Goal: Task Accomplishment & Management: Complete application form

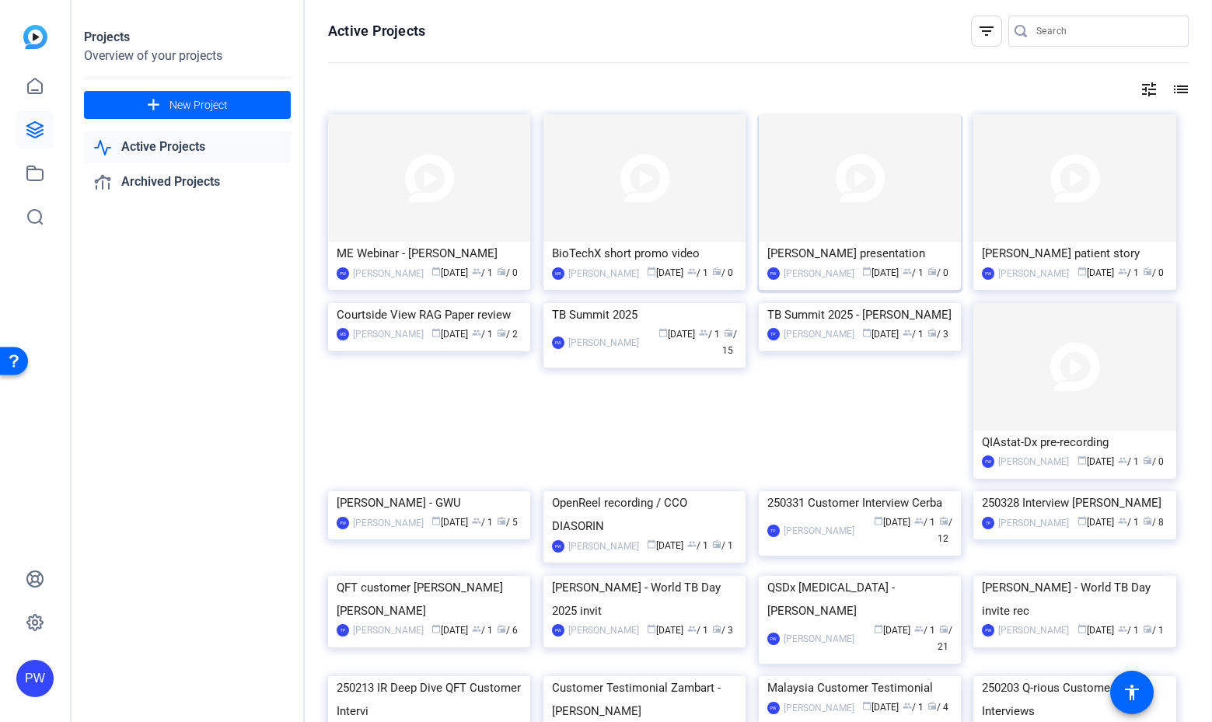
click at [785, 200] on img at bounding box center [860, 178] width 202 height 128
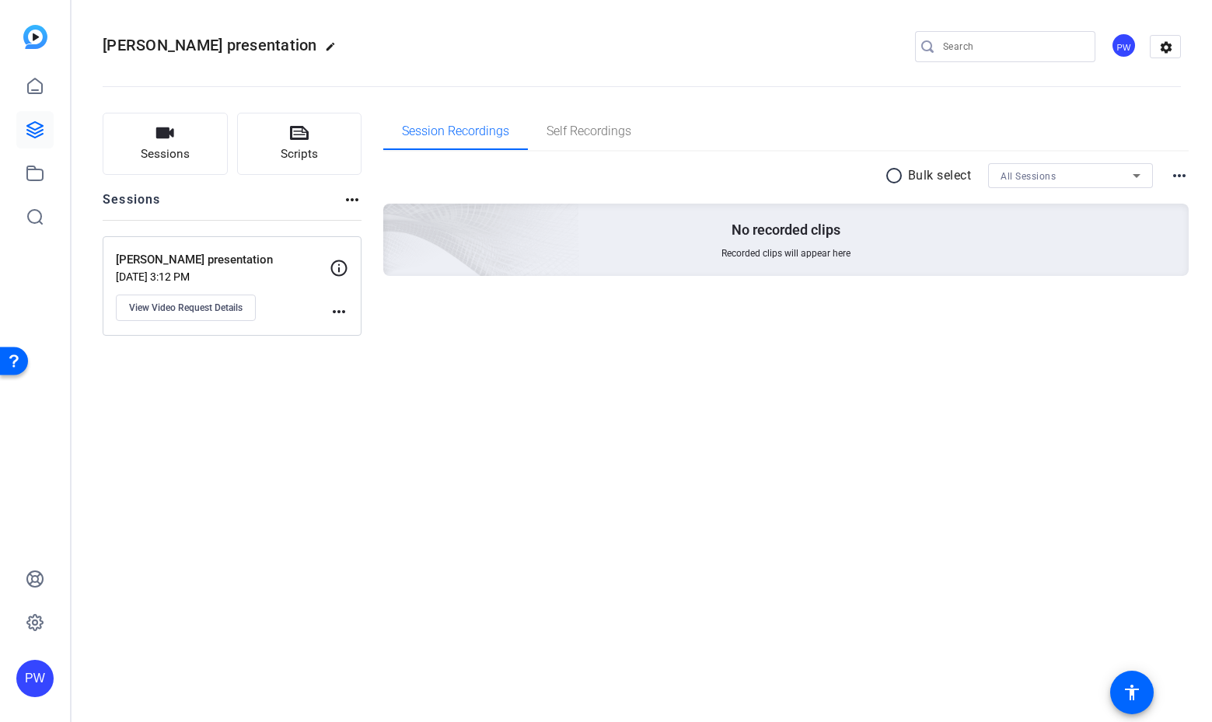
click at [337, 312] on mat-icon "more_horiz" at bounding box center [339, 312] width 19 height 19
click at [358, 336] on span "Archive Session" at bounding box center [377, 334] width 71 height 19
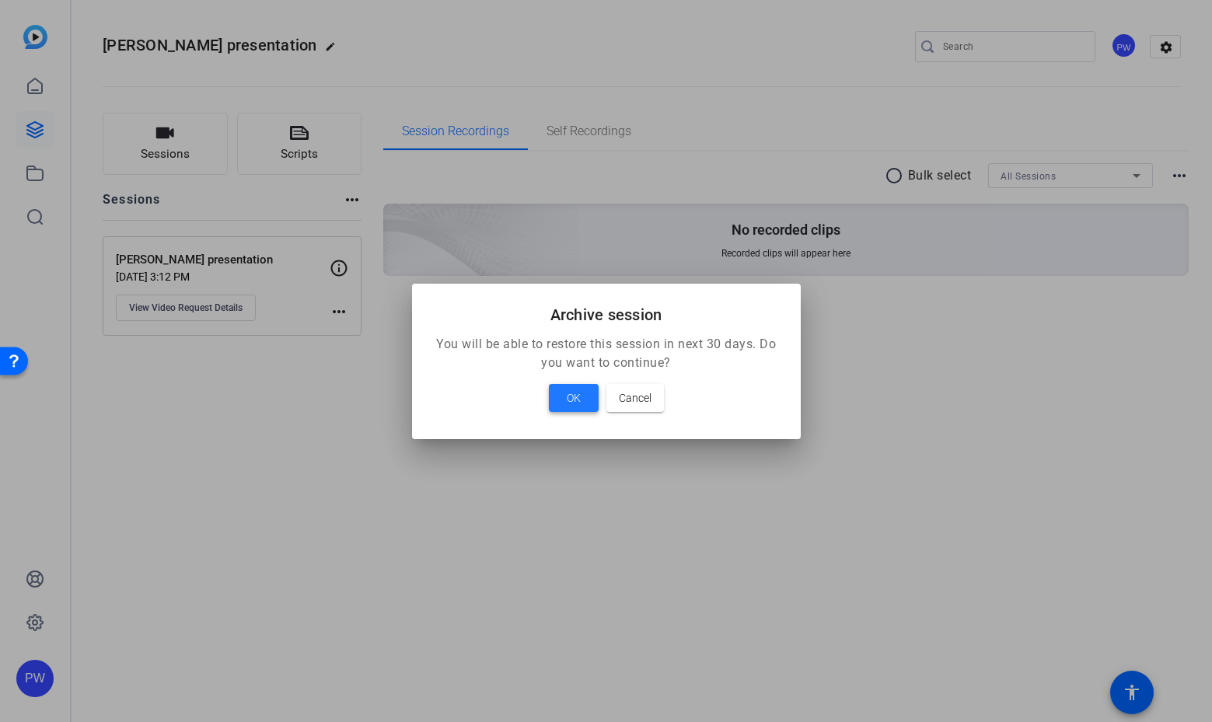
click at [569, 406] on span "OK" at bounding box center [574, 398] width 14 height 19
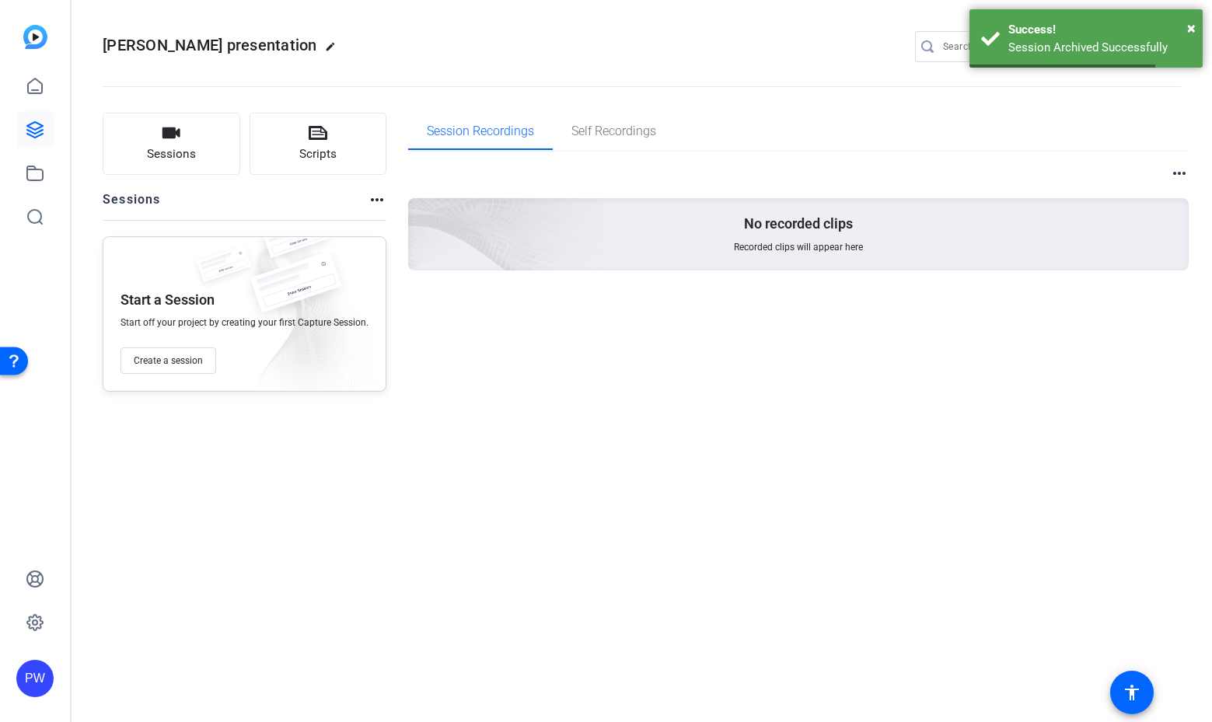
click at [114, 44] on span "[PERSON_NAME] presentation" at bounding box center [210, 45] width 215 height 19
drag, startPoint x: 114, startPoint y: 44, endPoint x: 210, endPoint y: 44, distance: 95.7
click at [210, 44] on span "[PERSON_NAME] presentation" at bounding box center [210, 45] width 215 height 19
copy h2 "Dr Zenner presentation edit"
click at [36, 100] on link at bounding box center [34, 86] width 37 height 37
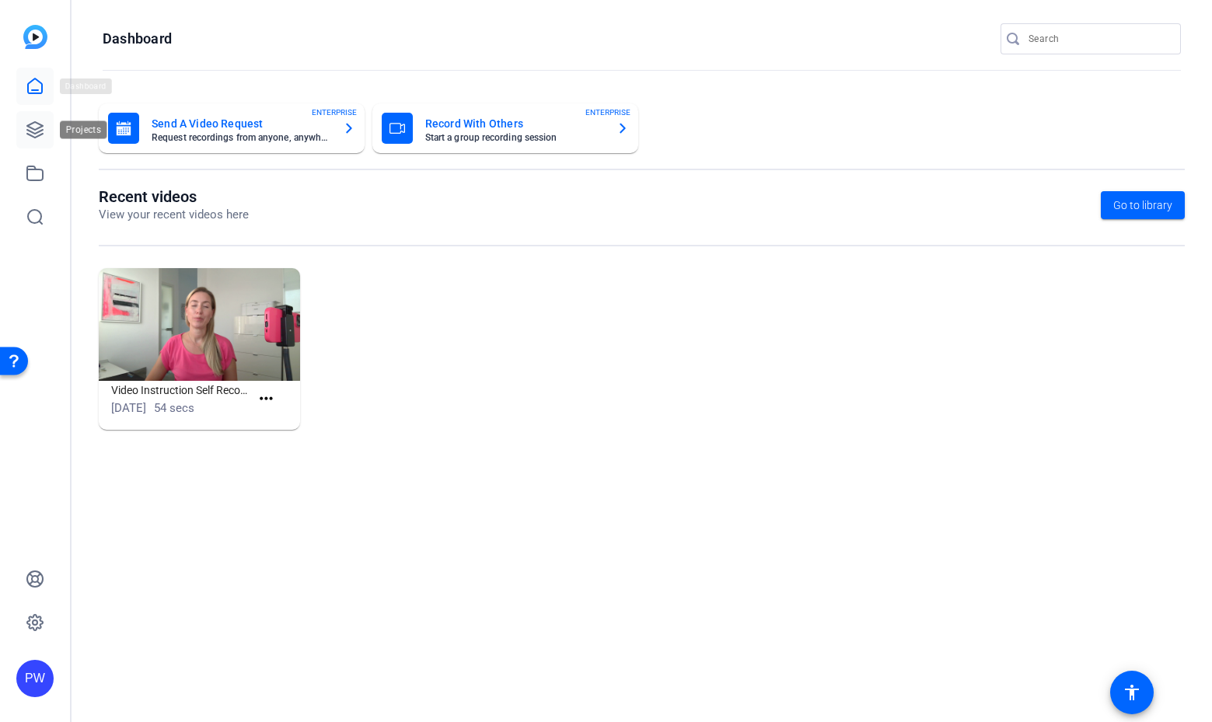
click at [43, 122] on icon at bounding box center [35, 130] width 19 height 19
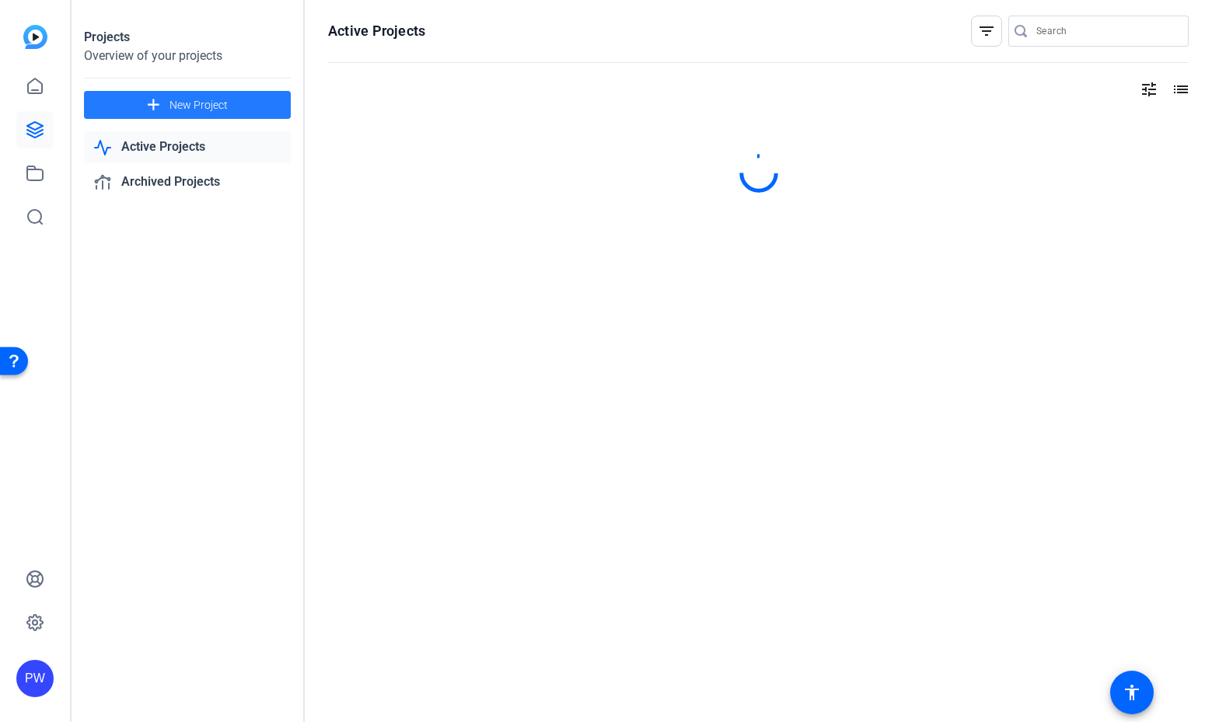
click at [212, 117] on span at bounding box center [187, 104] width 207 height 37
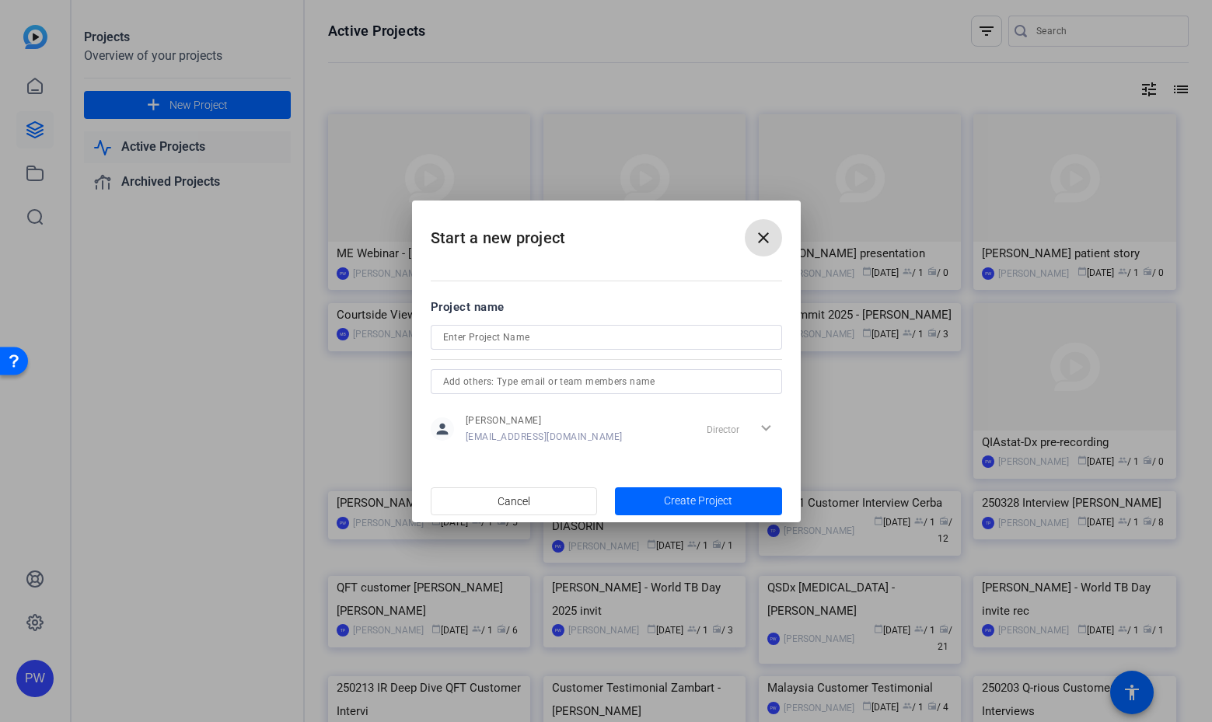
click at [489, 333] on input at bounding box center [606, 337] width 327 height 19
paste input "[PERSON_NAME] presentation"
type input "[PERSON_NAME] presentation"
click at [619, 381] on input "text" at bounding box center [606, 382] width 327 height 19
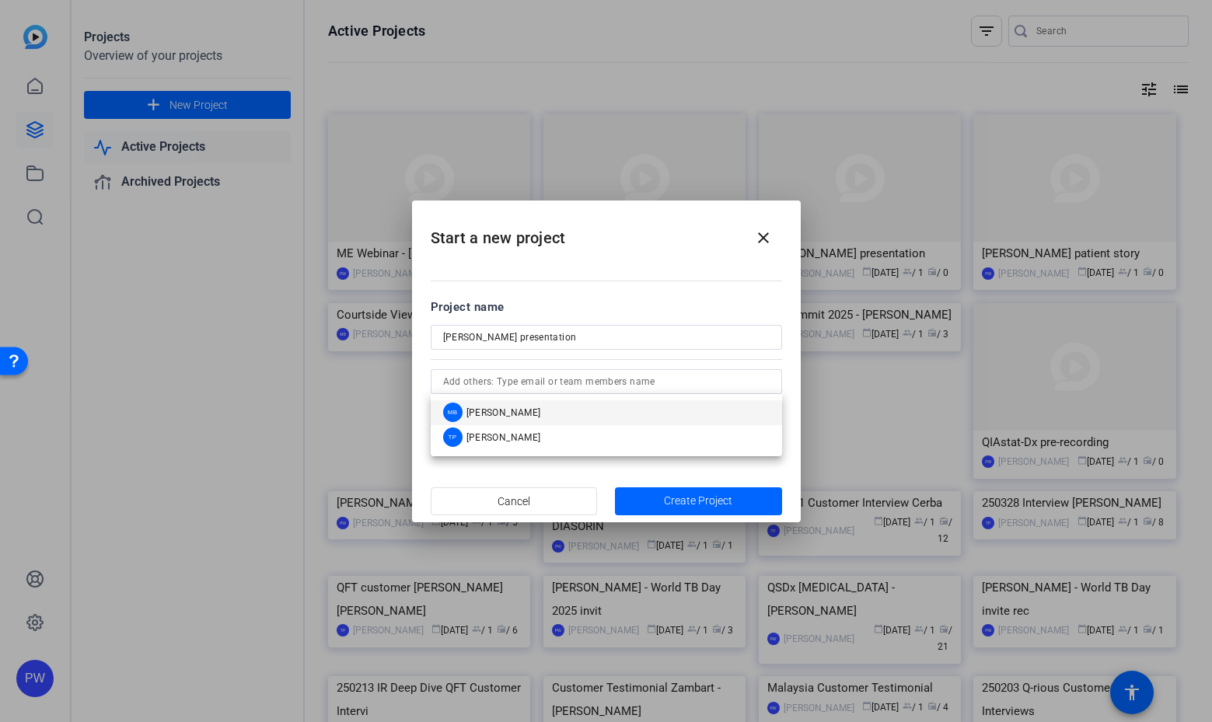
click at [206, 707] on div at bounding box center [606, 361] width 1212 height 722
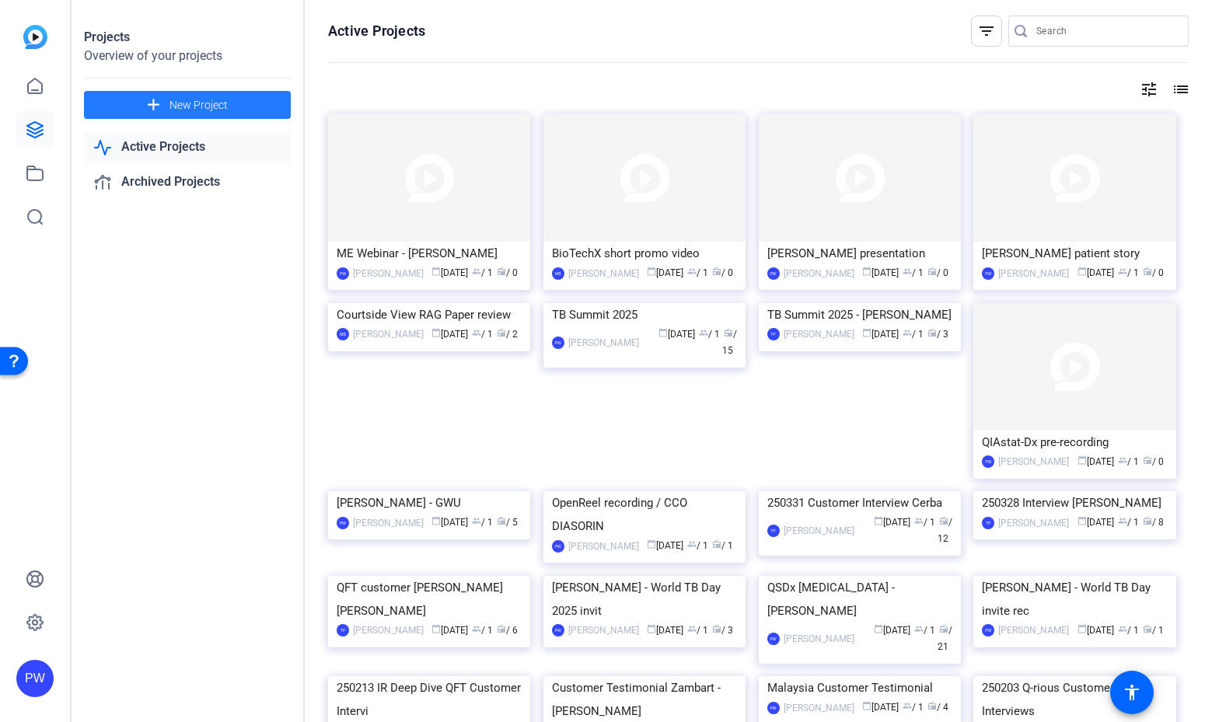
click at [236, 106] on span at bounding box center [187, 104] width 207 height 37
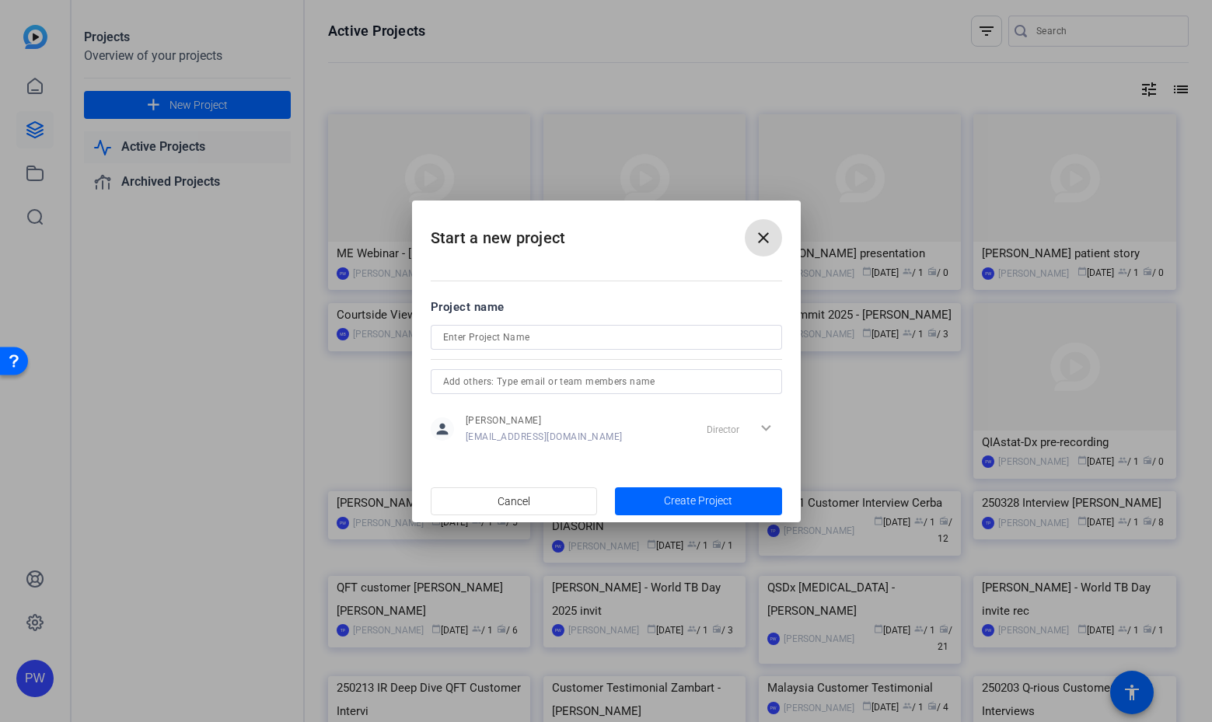
click at [760, 244] on mat-icon "close" at bounding box center [763, 238] width 19 height 19
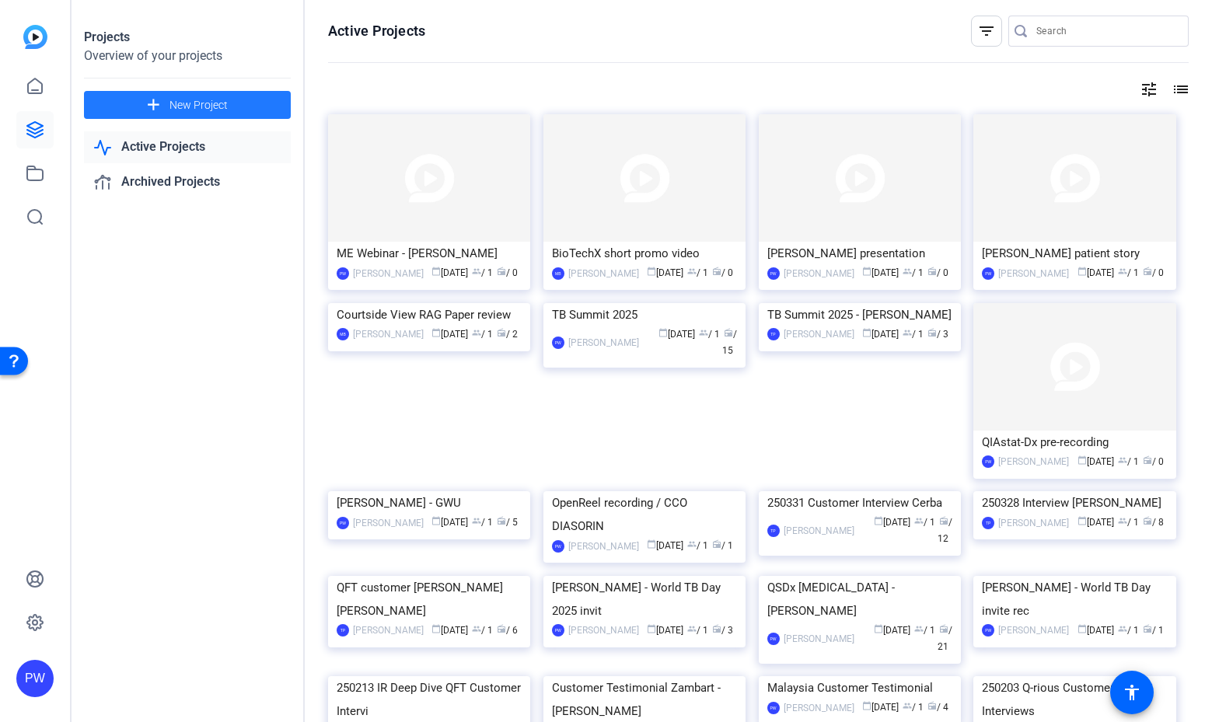
click at [198, 109] on span "New Project" at bounding box center [199, 105] width 58 height 16
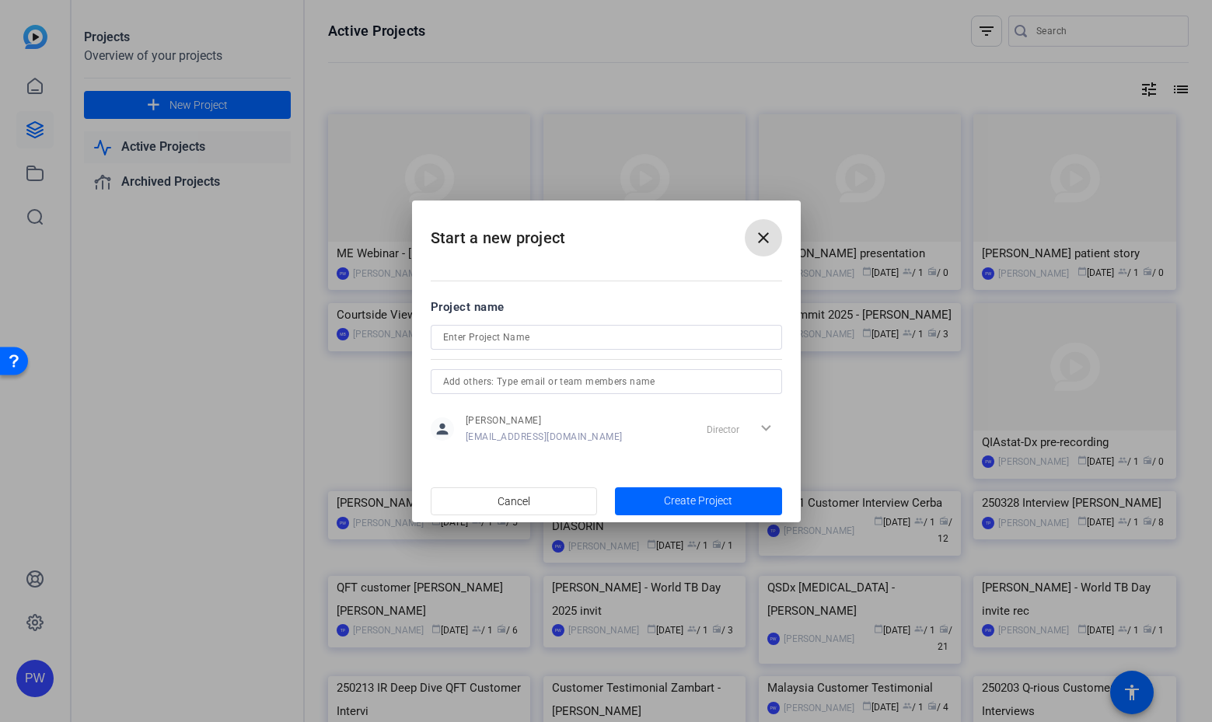
click at [523, 322] on form "Project name person Pawel Wilkolek pawel.wilkolek@qiagen.com Director expand_mo…" at bounding box center [607, 374] width 352 height 150
drag, startPoint x: 523, startPoint y: 334, endPoint x: 522, endPoint y: 351, distance: 16.4
click at [523, 335] on input at bounding box center [606, 337] width 327 height 19
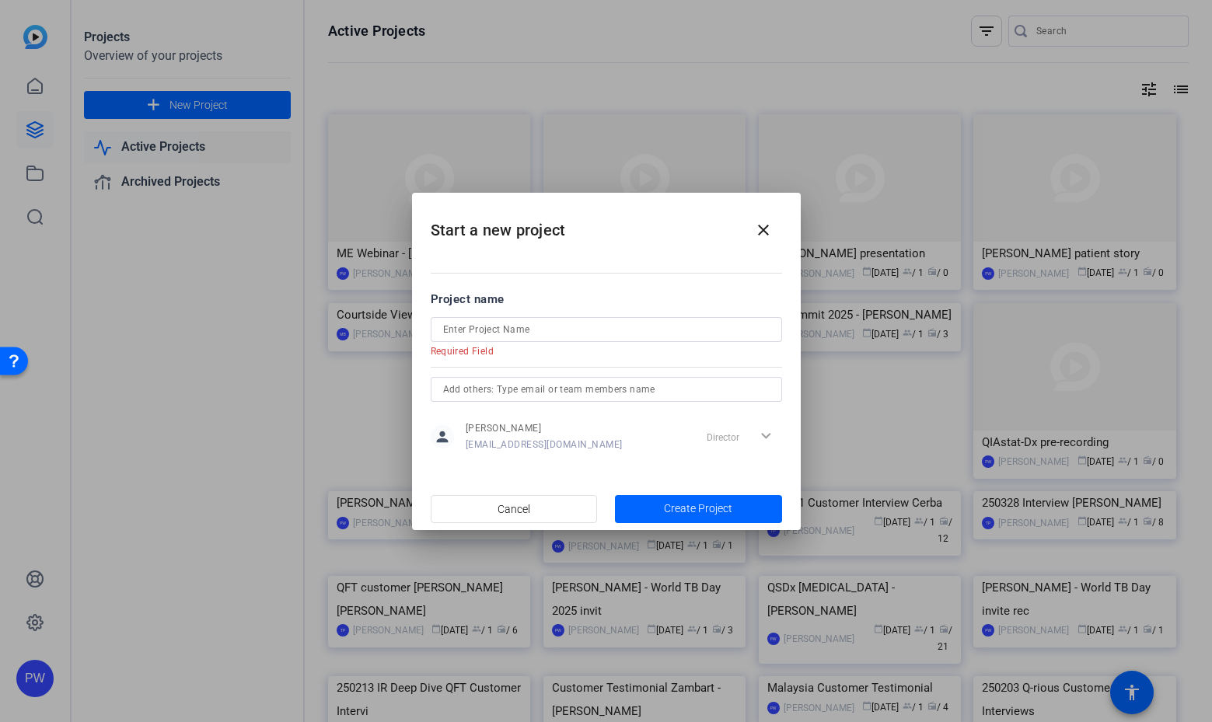
drag, startPoint x: 597, startPoint y: 219, endPoint x: 468, endPoint y: 228, distance: 129.4
click at [468, 228] on h2 "Start a new project close" at bounding box center [606, 224] width 389 height 63
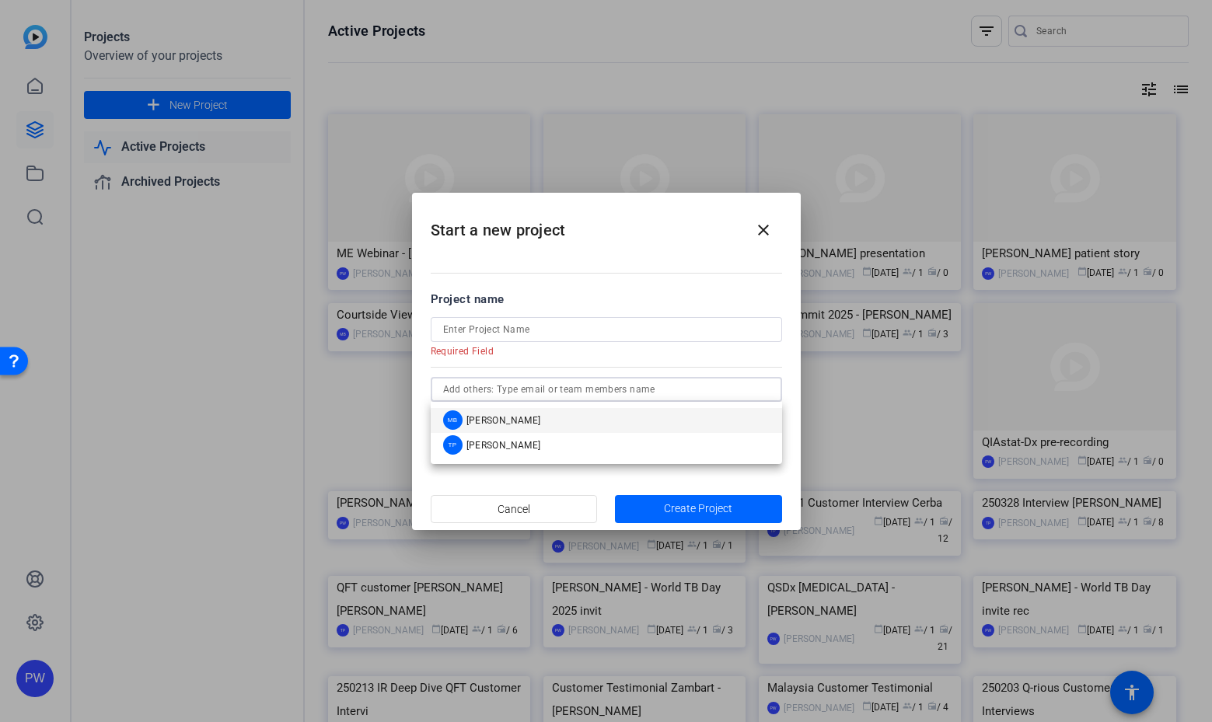
click at [505, 381] on input "text" at bounding box center [606, 389] width 327 height 19
paste input "d.zenner@qmul.ac.uk"
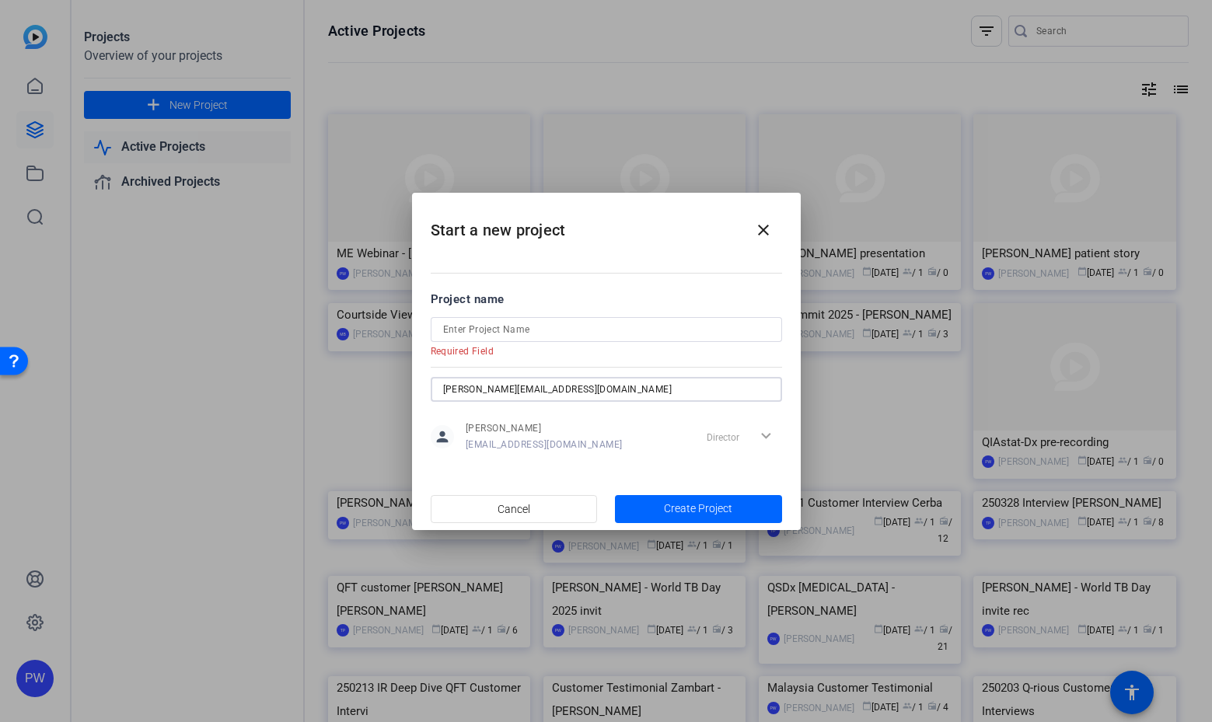
type input "d.zenner@qmul.ac.uk"
click at [579, 413] on div at bounding box center [607, 408] width 352 height 12
click at [497, 333] on input at bounding box center [606, 329] width 327 height 19
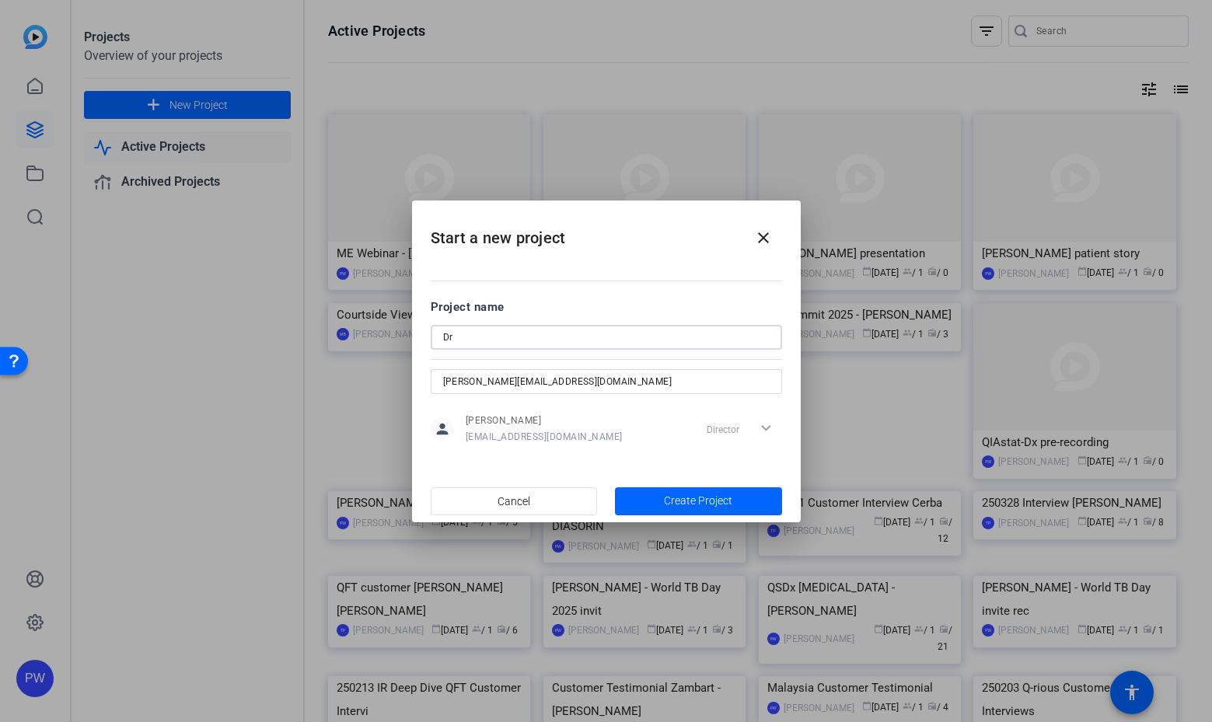
type input "D"
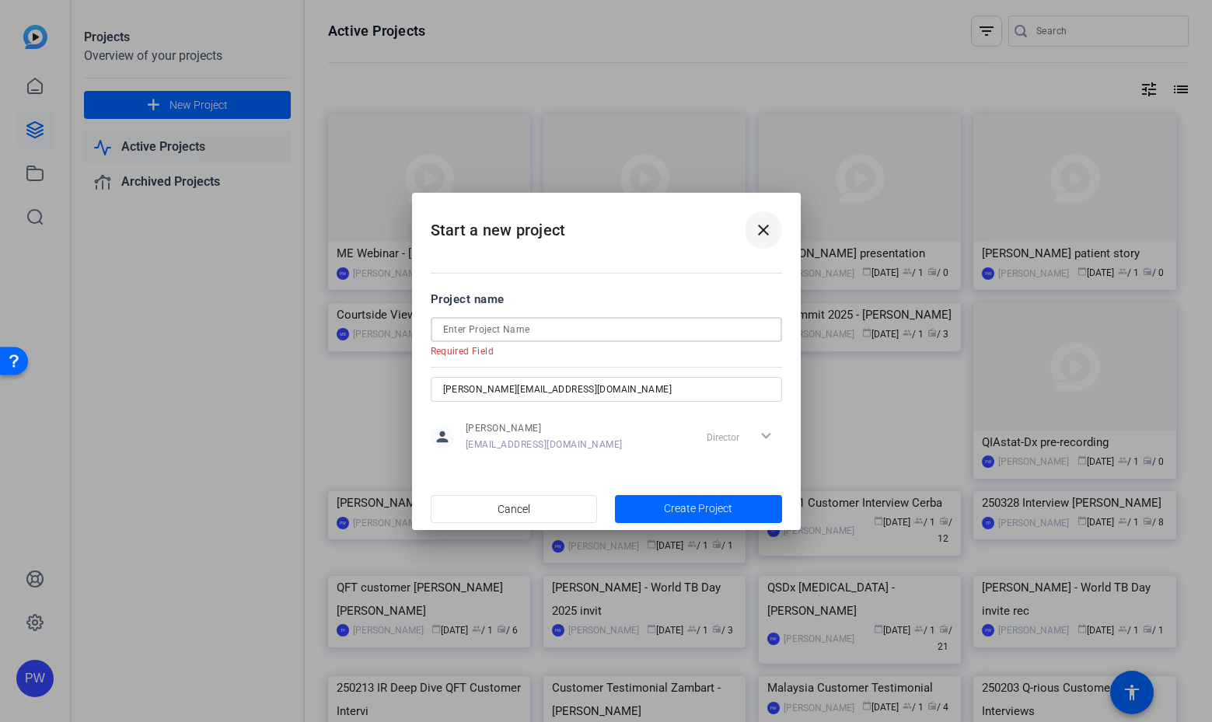
click at [764, 233] on mat-icon "close" at bounding box center [763, 230] width 19 height 19
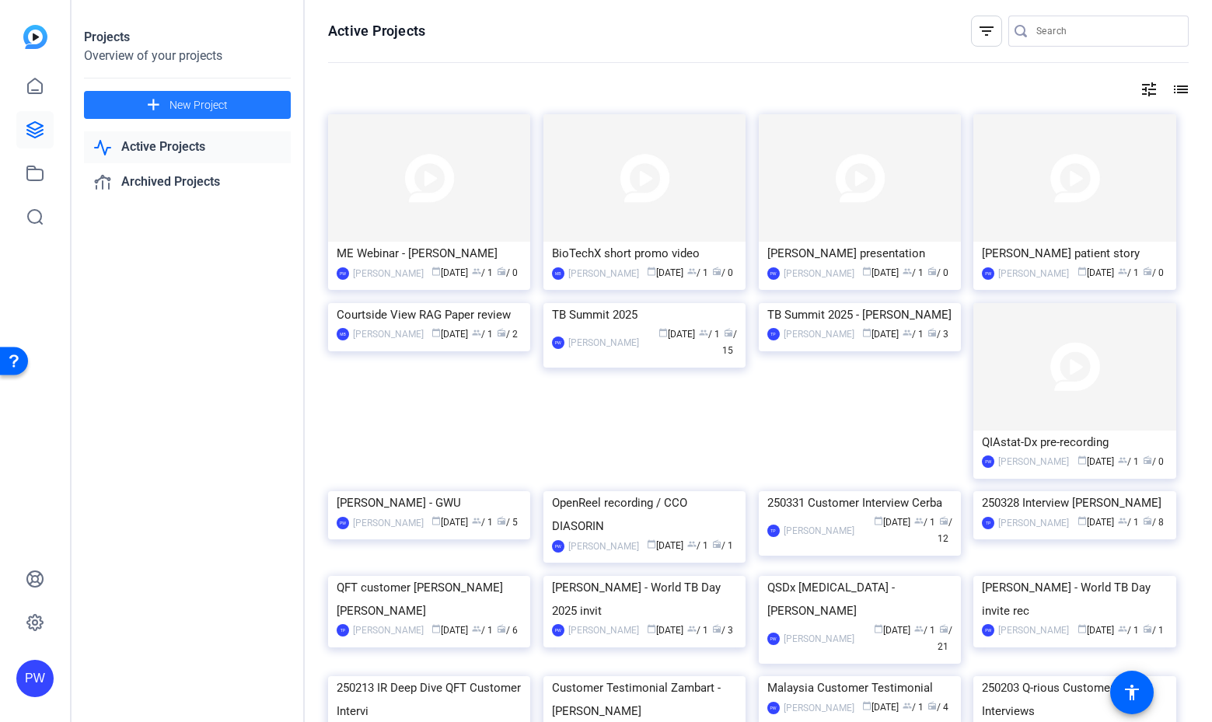
click at [208, 101] on span "New Project" at bounding box center [199, 105] width 58 height 16
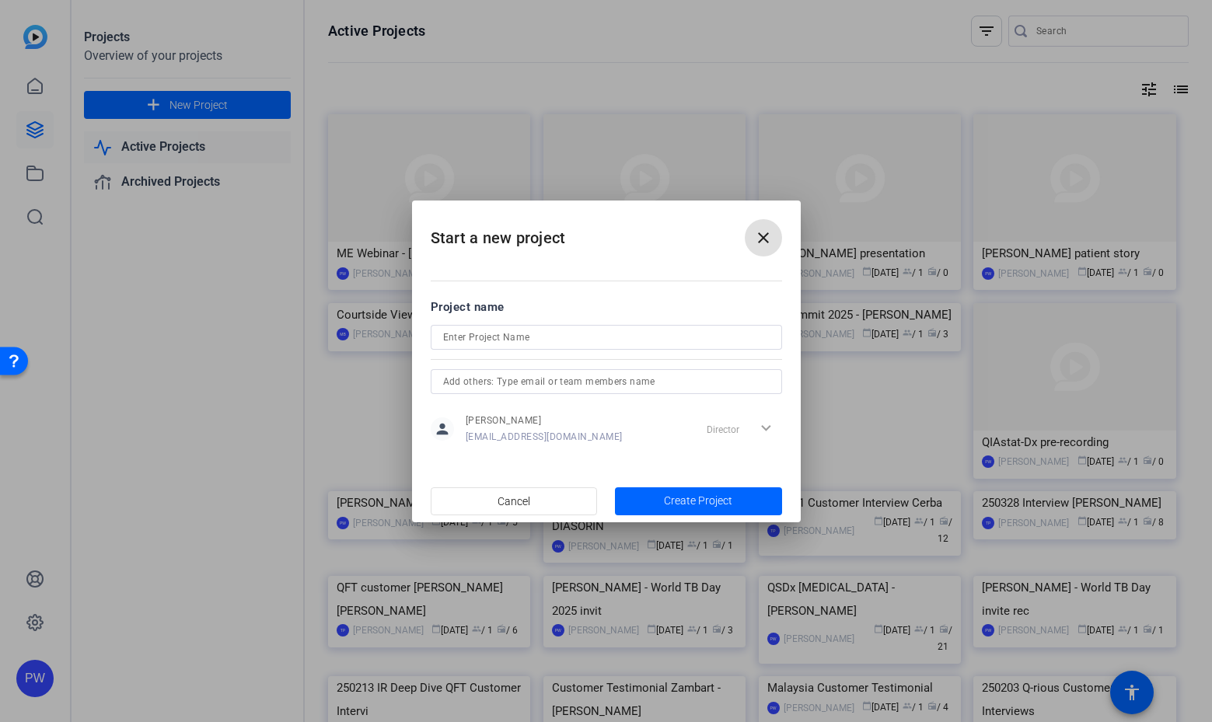
click at [507, 337] on input at bounding box center [606, 337] width 327 height 19
type input "[PERSON_NAME] presentation"
click at [633, 498] on span "button" at bounding box center [698, 501] width 167 height 37
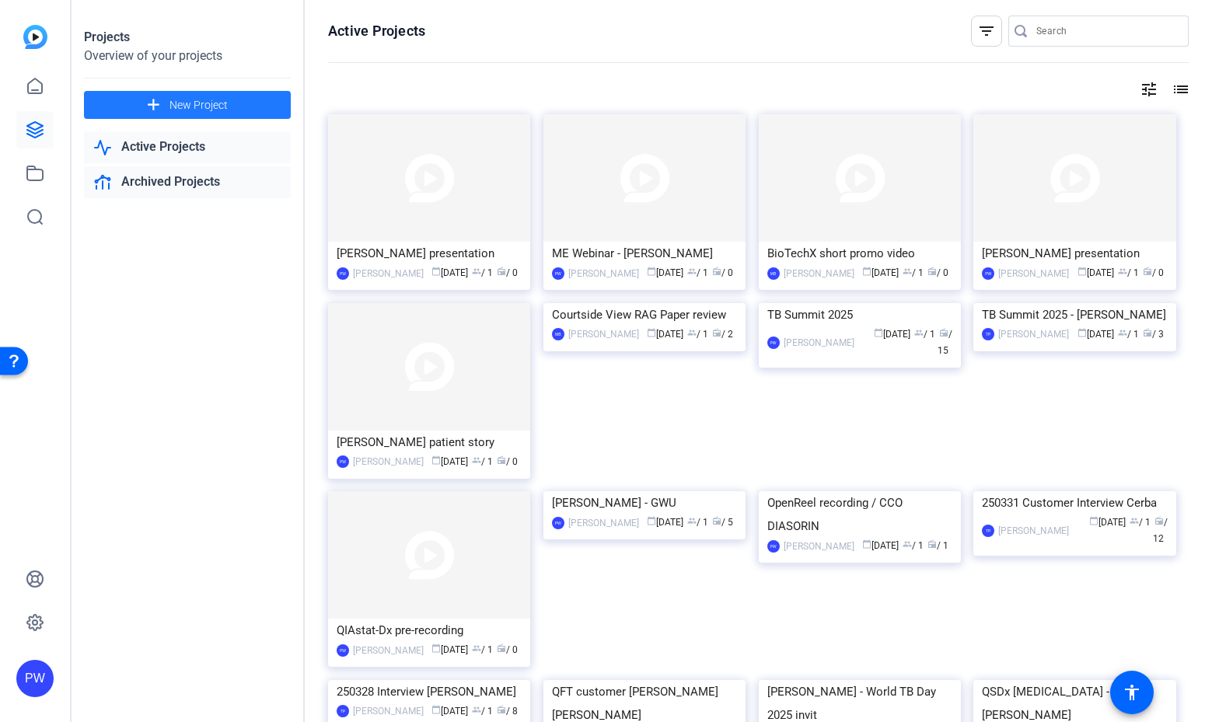
click at [208, 186] on link "Archived Projects" at bounding box center [187, 182] width 207 height 32
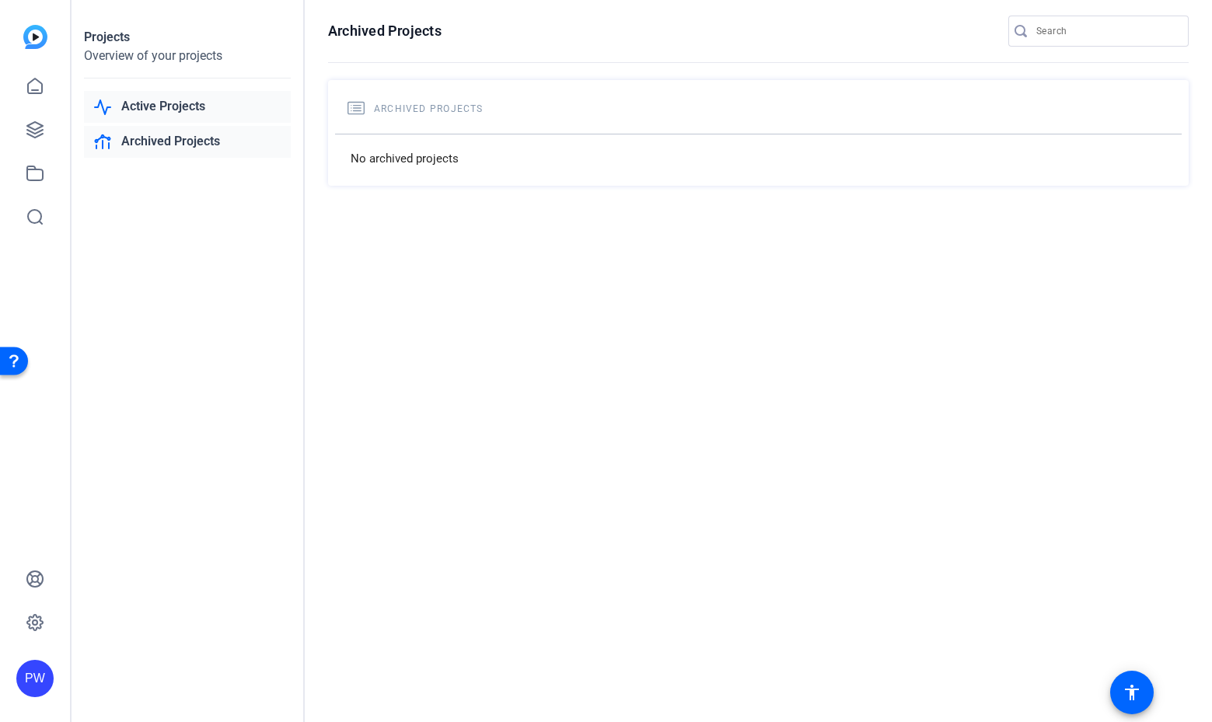
click at [205, 111] on link "Active Projects" at bounding box center [187, 107] width 207 height 32
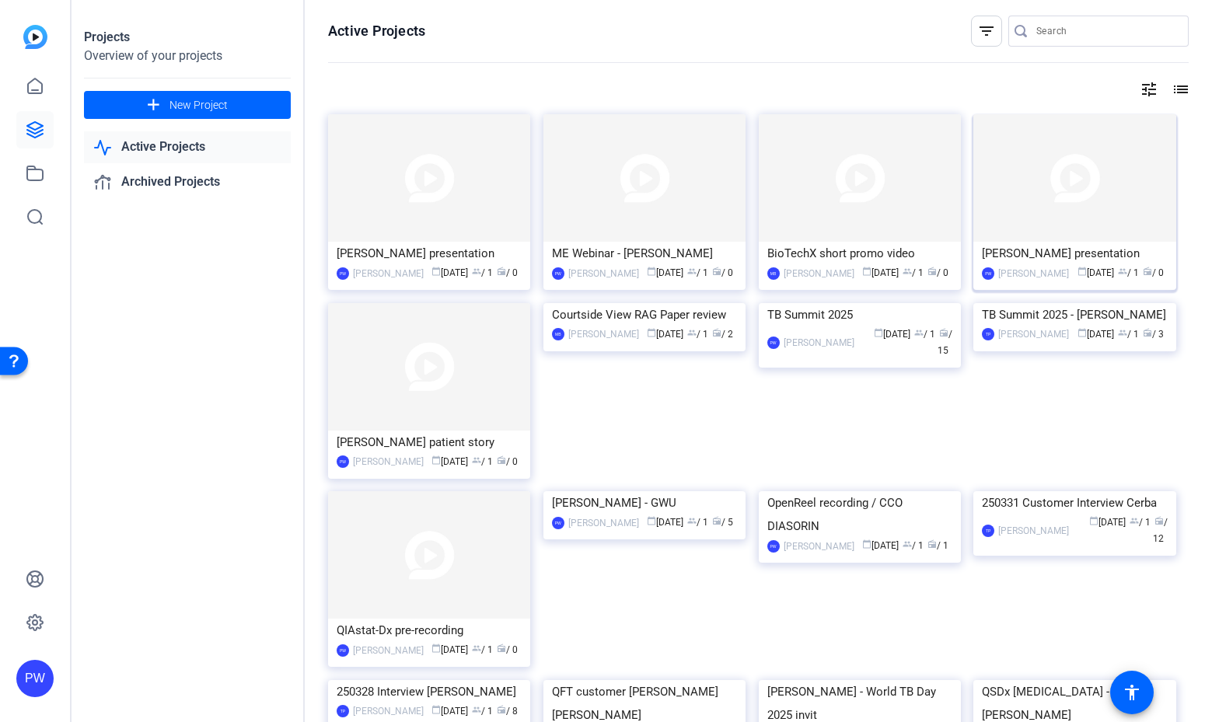
click at [1053, 222] on img at bounding box center [1075, 178] width 202 height 128
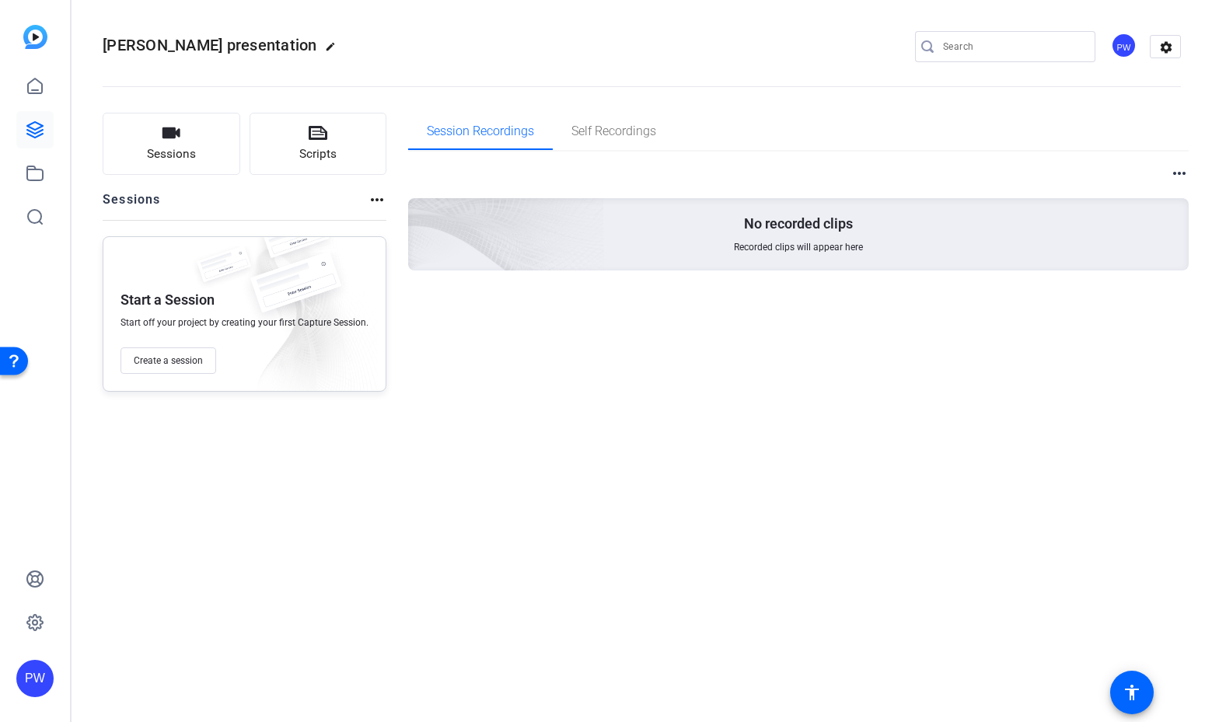
click at [373, 197] on mat-icon "more_horiz" at bounding box center [377, 200] width 19 height 19
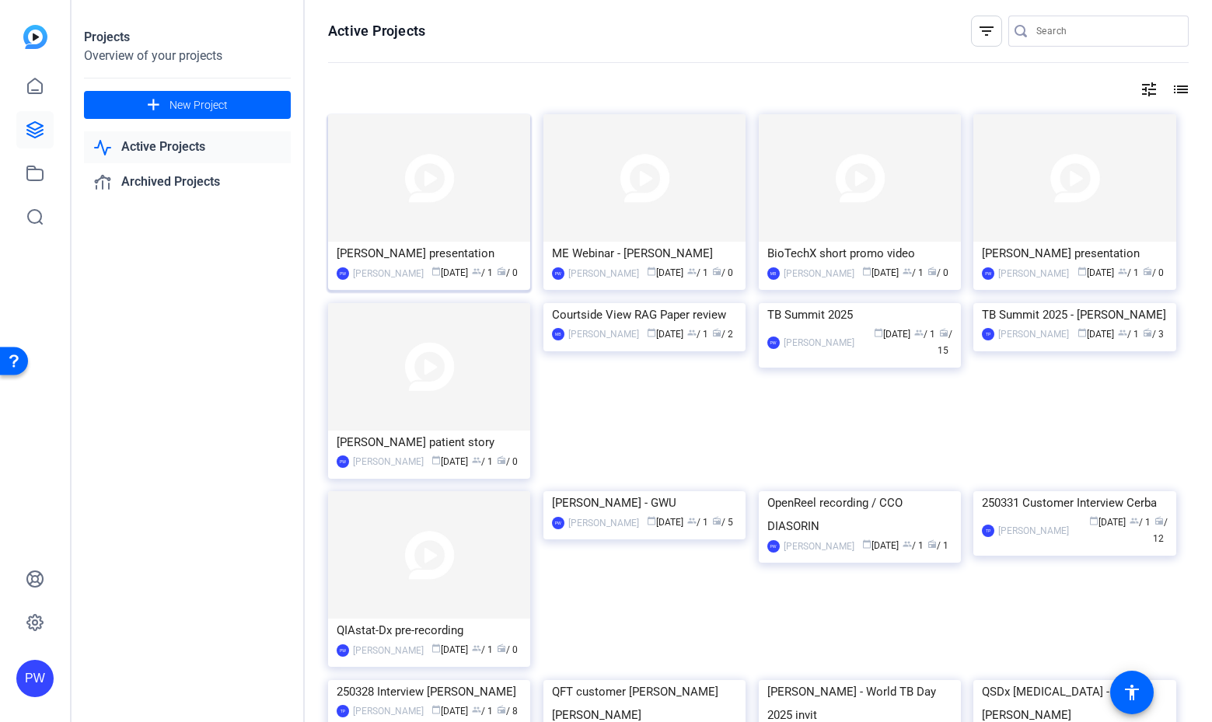
click at [397, 208] on img at bounding box center [429, 178] width 202 height 128
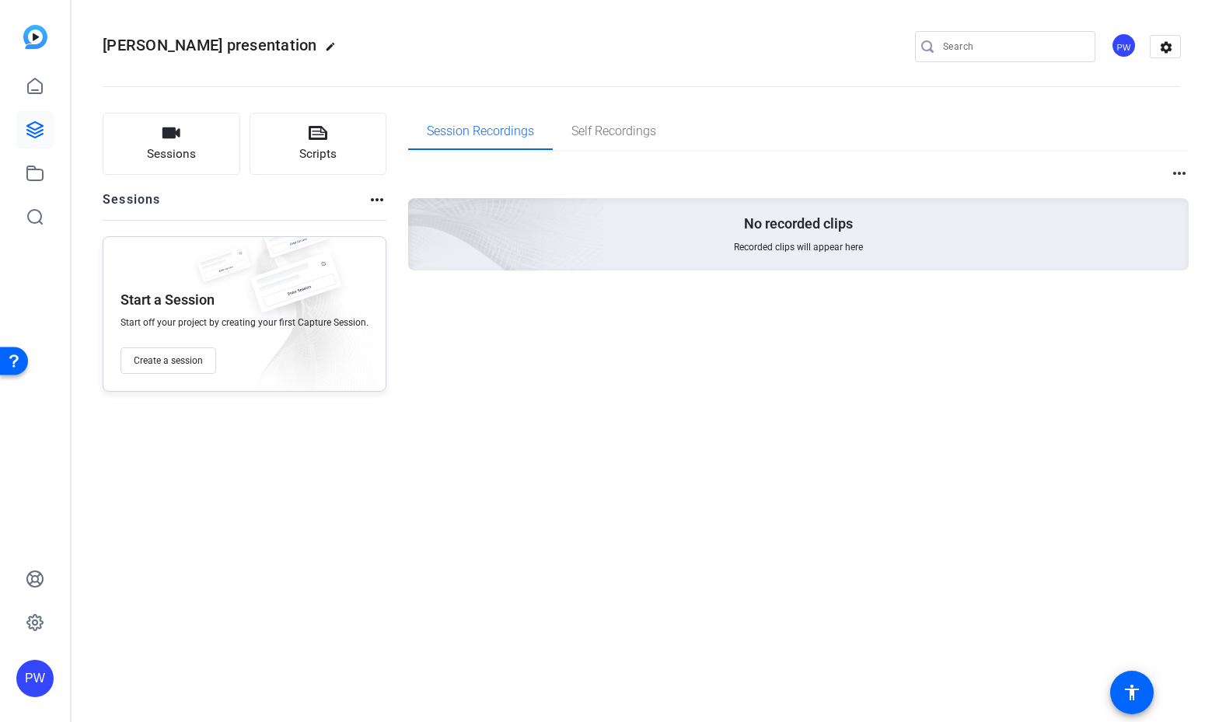
click at [1182, 177] on mat-icon "more_horiz" at bounding box center [1179, 173] width 19 height 19
click at [372, 206] on div at bounding box center [606, 361] width 1212 height 722
click at [373, 205] on mat-icon "more_horiz" at bounding box center [377, 200] width 19 height 19
click at [409, 229] on span "View Archived Sessions" at bounding box center [429, 223] width 105 height 19
click at [36, 93] on icon at bounding box center [35, 86] width 14 height 15
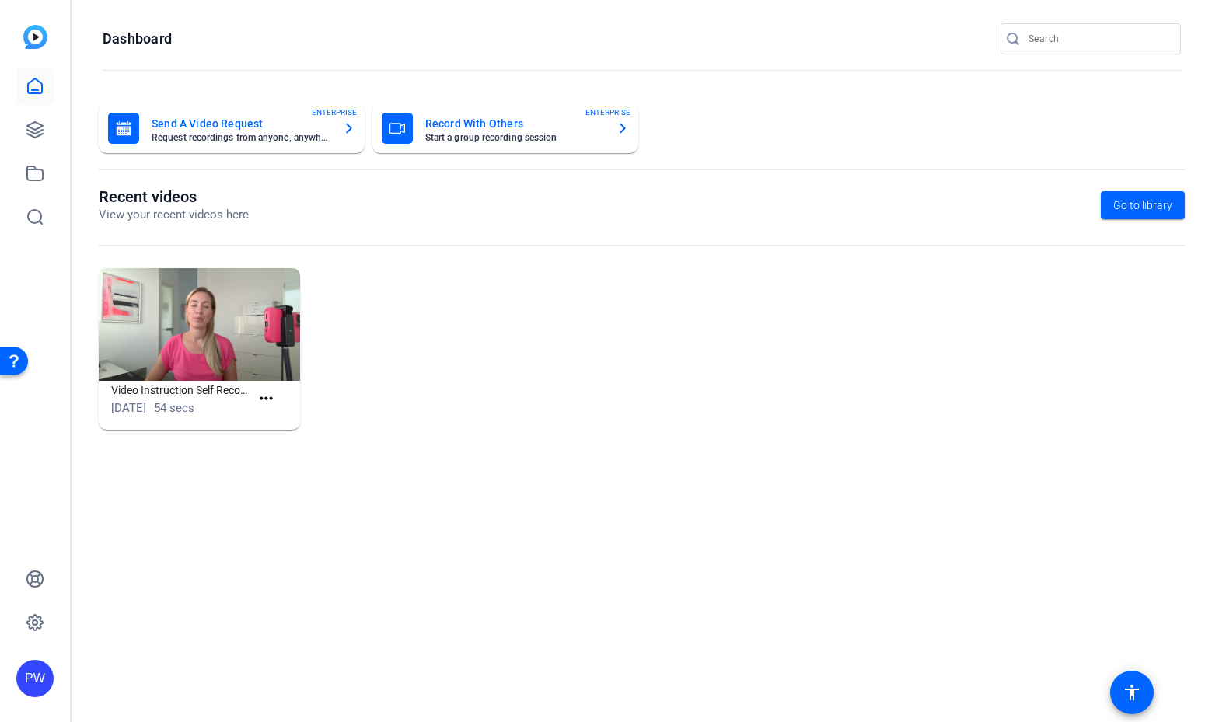
click at [63, 135] on div "PW" at bounding box center [35, 361] width 70 height 722
click at [44, 133] on link at bounding box center [34, 129] width 37 height 37
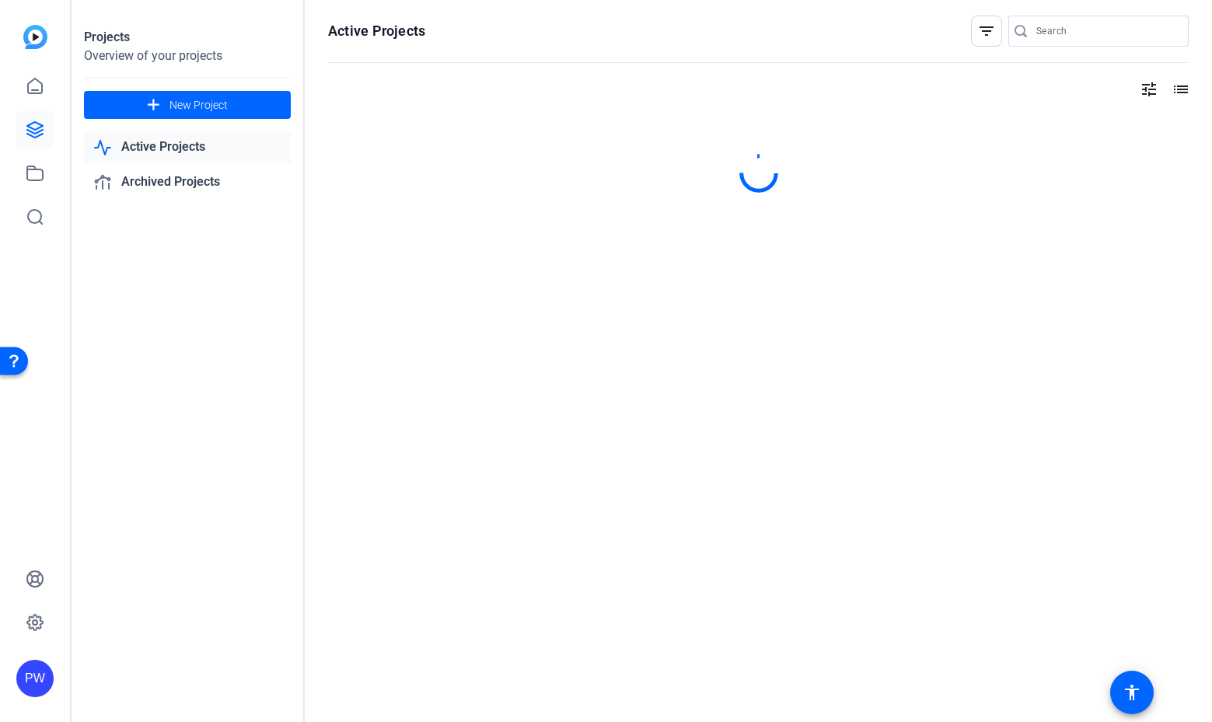
click at [228, 141] on link "Active Projects" at bounding box center [187, 147] width 207 height 32
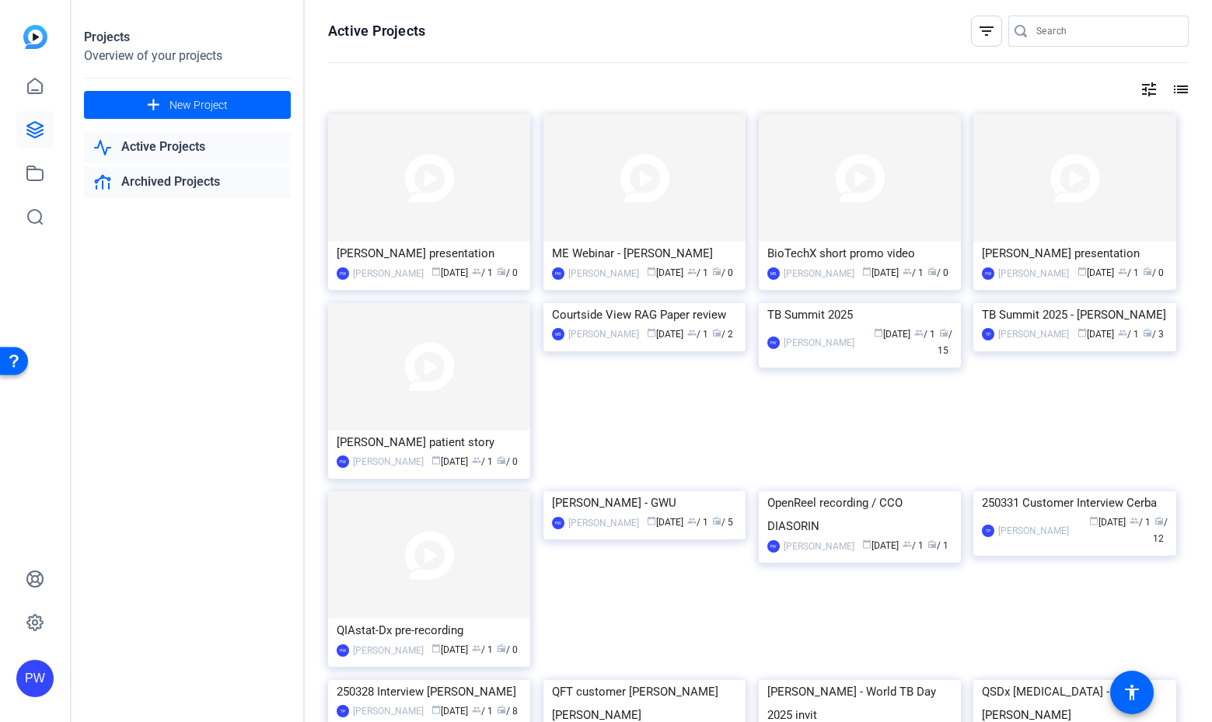
click at [251, 179] on link "Archived Projects" at bounding box center [187, 182] width 207 height 32
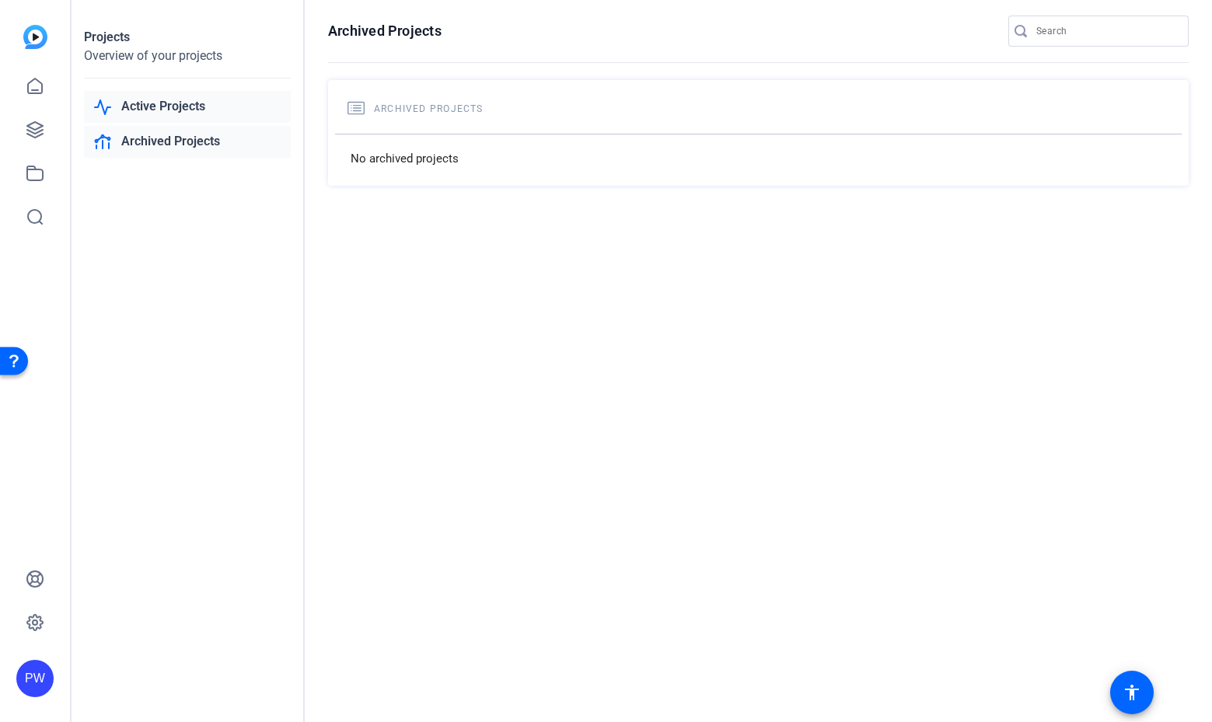
click at [197, 107] on link "Active Projects" at bounding box center [187, 107] width 207 height 32
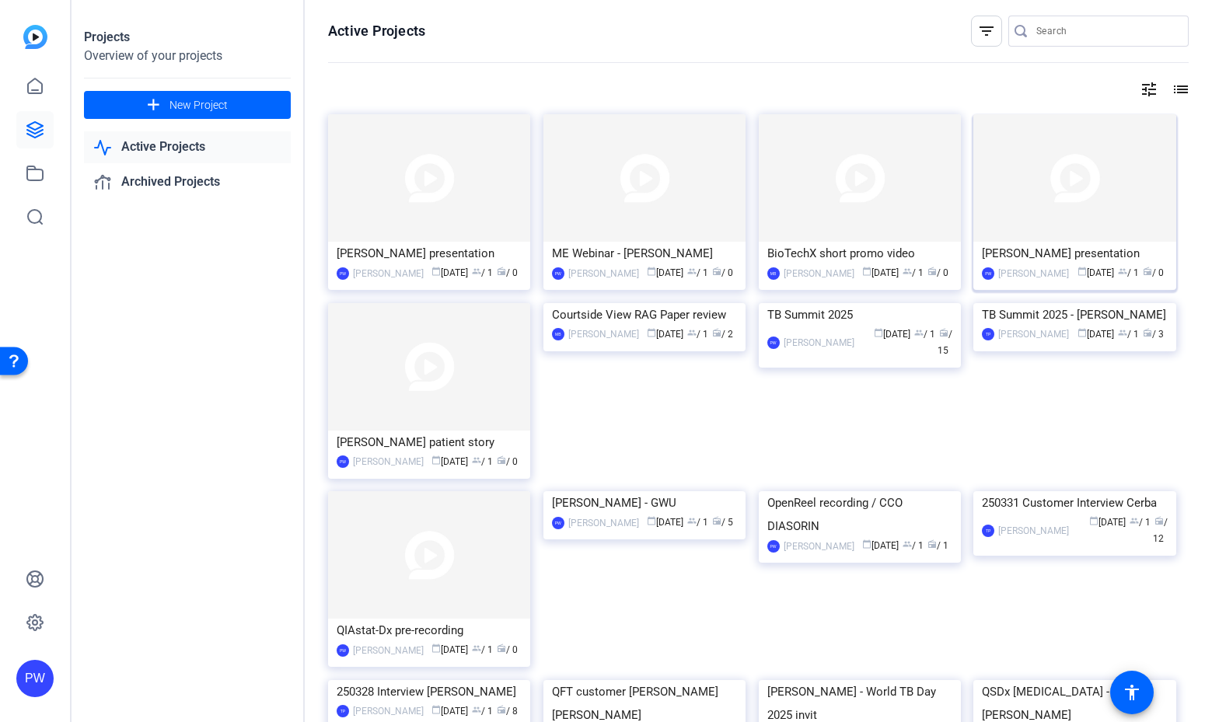
click at [1037, 192] on img at bounding box center [1075, 178] width 202 height 128
drag, startPoint x: 502, startPoint y: 261, endPoint x: 497, endPoint y: 203, distance: 58.5
click at [497, 203] on img at bounding box center [429, 178] width 202 height 128
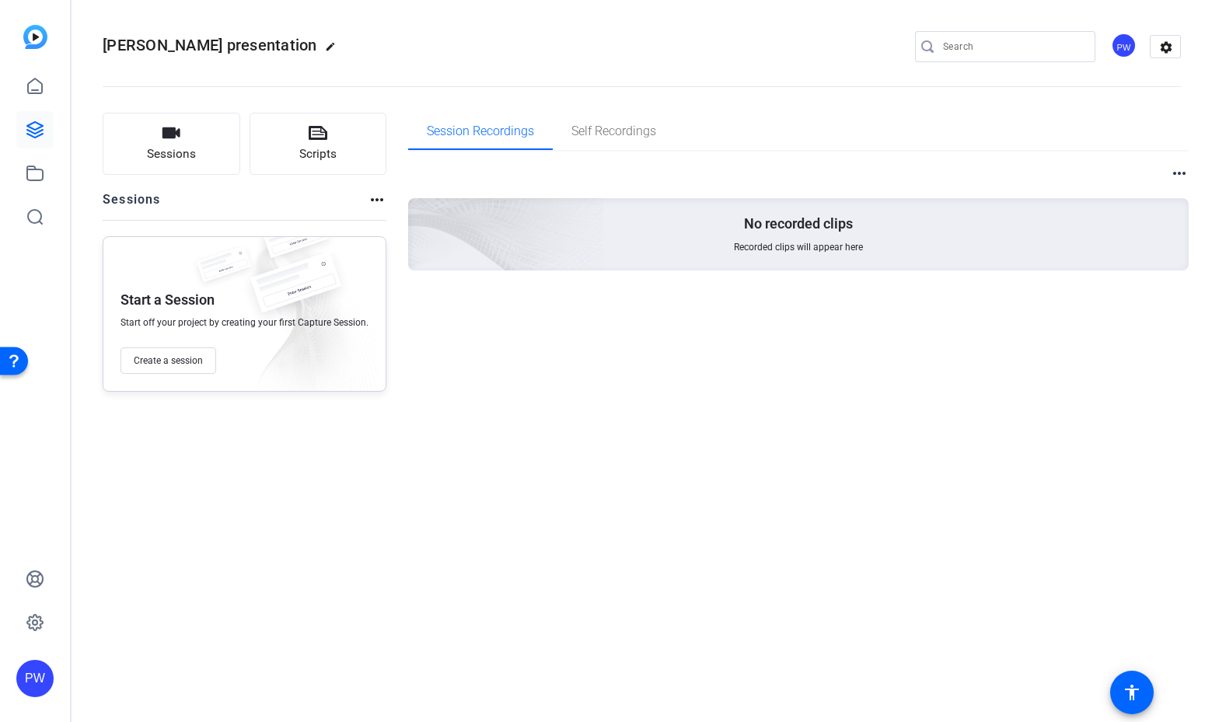
click at [372, 199] on mat-icon "more_horiz" at bounding box center [377, 200] width 19 height 19
click at [1166, 42] on div at bounding box center [606, 361] width 1212 height 722
click at [1169, 51] on mat-icon "settings" at bounding box center [1166, 47] width 31 height 23
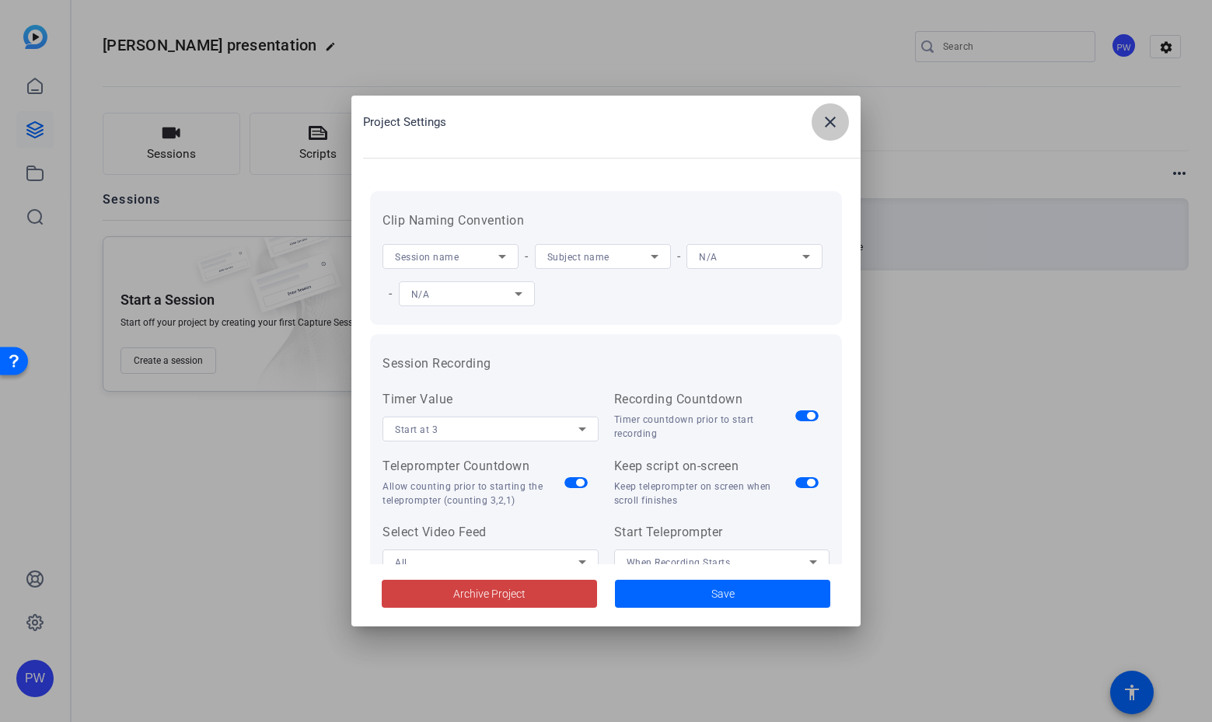
click at [843, 123] on span at bounding box center [830, 121] width 37 height 37
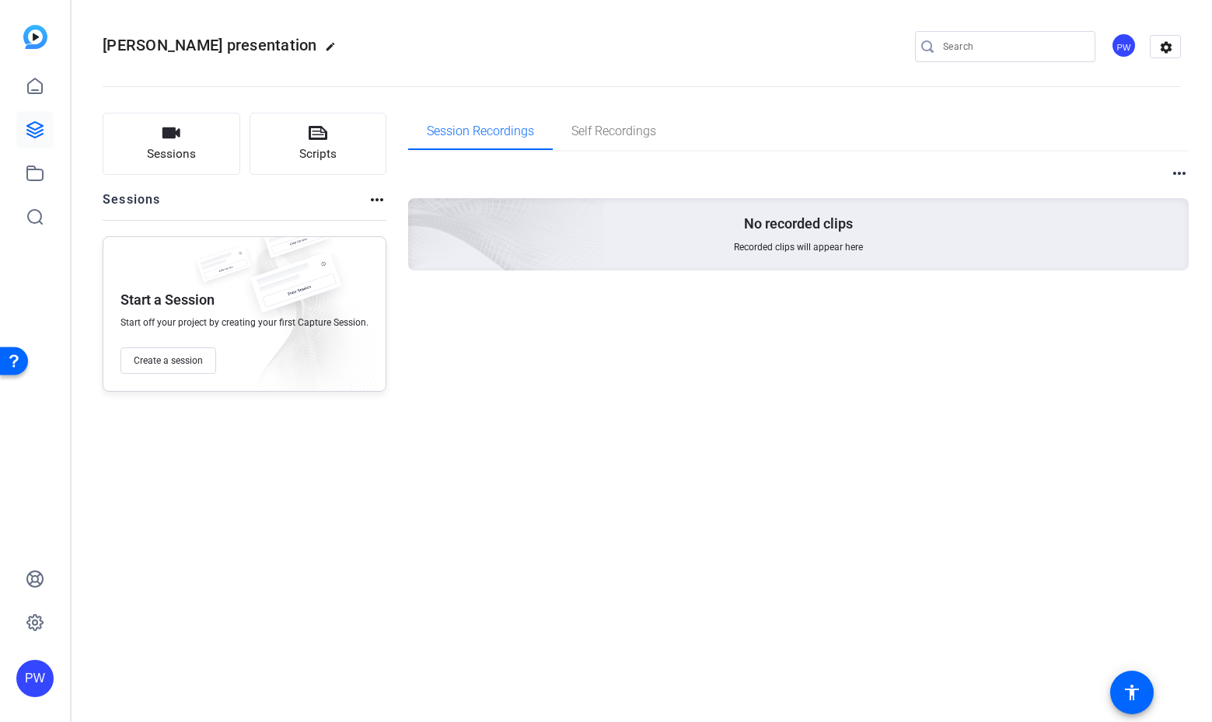
click at [1184, 175] on mat-icon "more_horiz" at bounding box center [1179, 173] width 19 height 19
click at [369, 209] on div at bounding box center [606, 361] width 1212 height 722
click at [40, 27] on img at bounding box center [35, 37] width 24 height 24
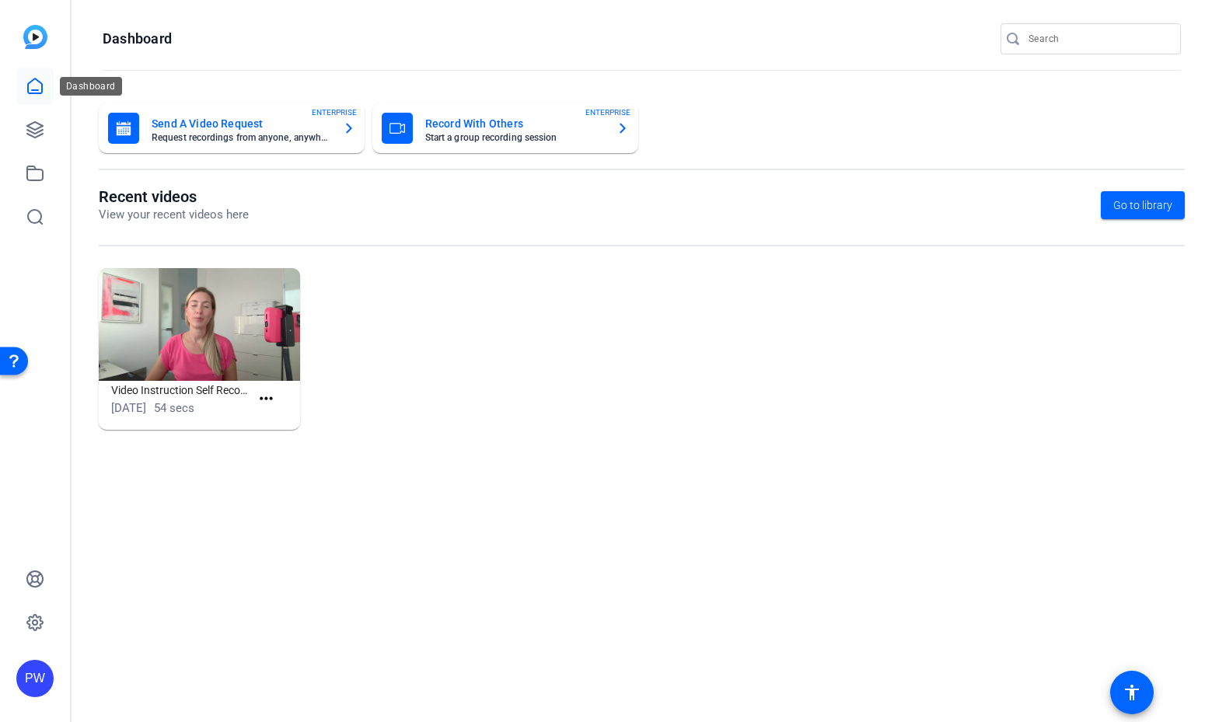
click at [35, 82] on icon at bounding box center [35, 86] width 19 height 19
click at [36, 82] on icon at bounding box center [35, 86] width 19 height 19
click at [33, 125] on icon at bounding box center [35, 130] width 19 height 19
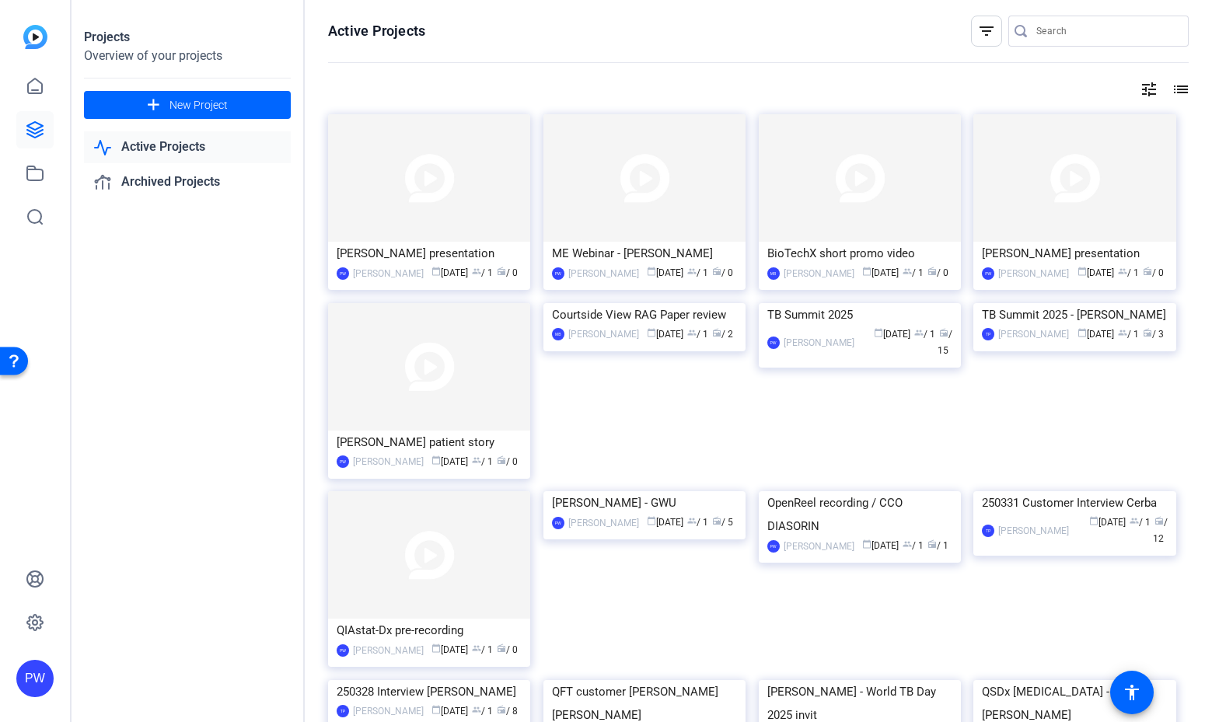
click at [1122, 271] on span "group" at bounding box center [1122, 271] width 9 height 9
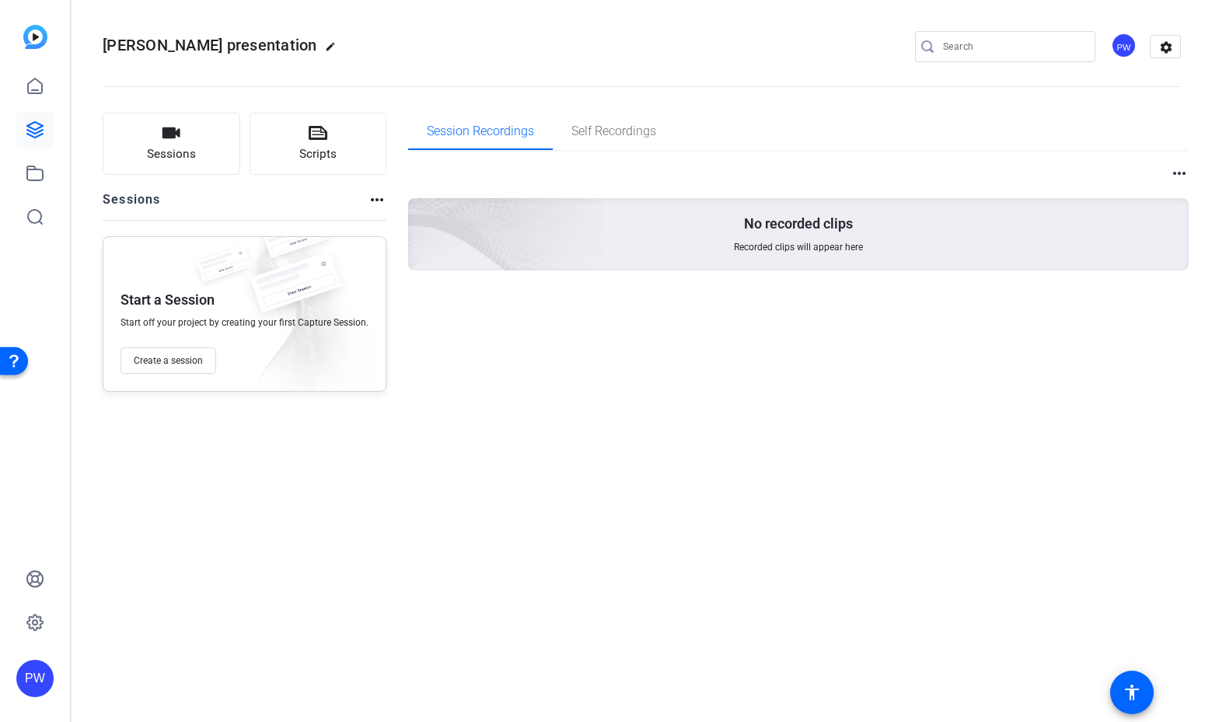
click at [1177, 173] on mat-icon "more_horiz" at bounding box center [1179, 173] width 19 height 19
click at [355, 199] on div at bounding box center [606, 361] width 1212 height 722
click at [378, 199] on mat-icon "more_horiz" at bounding box center [377, 200] width 19 height 19
click at [383, 428] on div at bounding box center [606, 361] width 1212 height 722
click at [205, 362] on button "Create a session" at bounding box center [169, 361] width 96 height 26
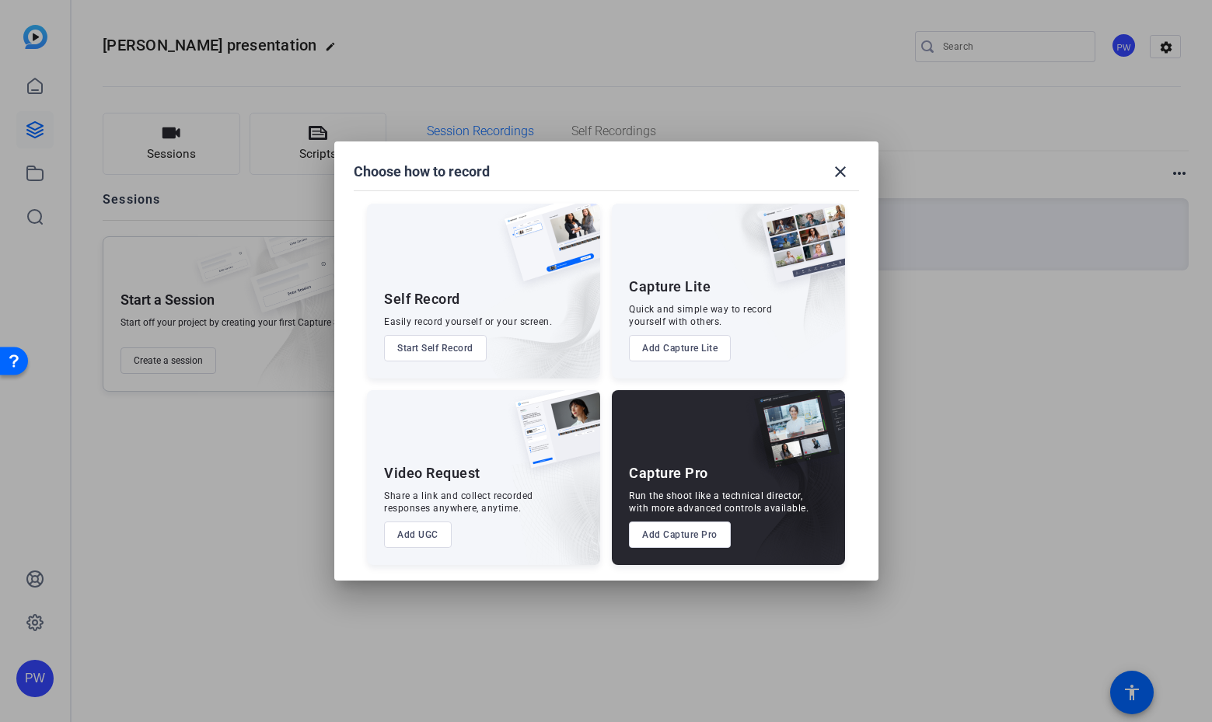
click at [682, 549] on div "Capture Pro Run the shoot like a technical director, with more advanced control…" at bounding box center [728, 477] width 233 height 175
click at [689, 533] on button "Add Capture Pro" at bounding box center [680, 535] width 102 height 26
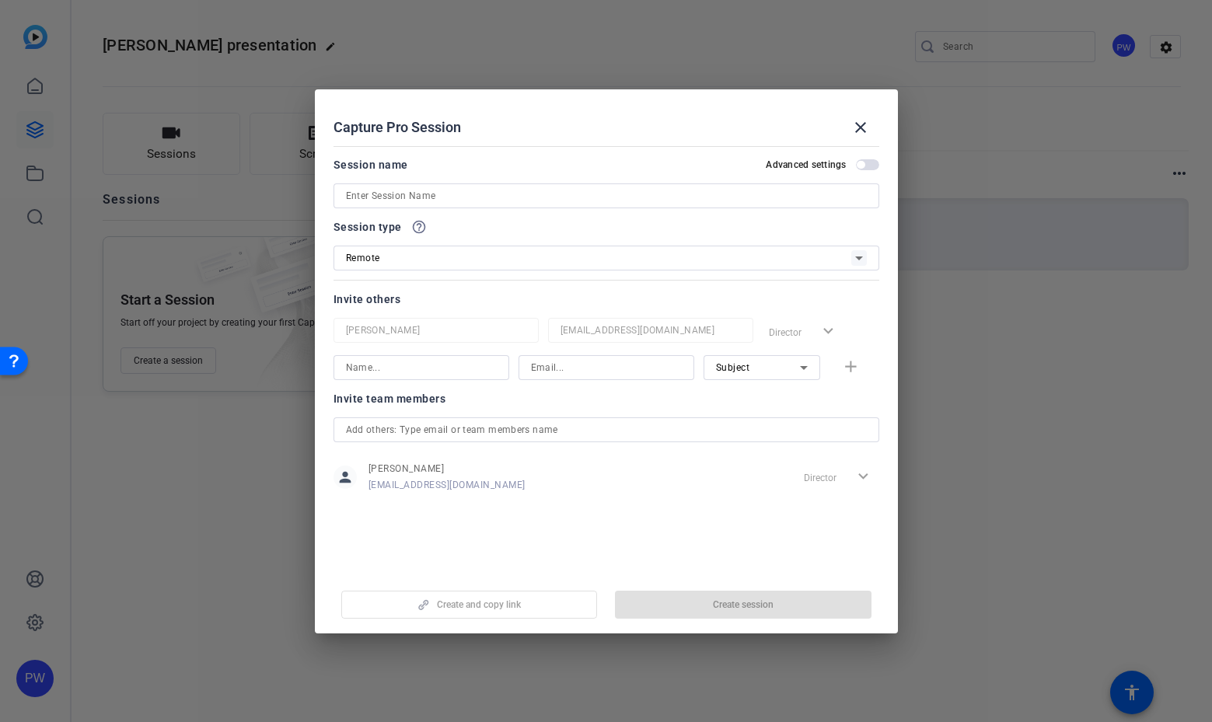
click at [643, 363] on input at bounding box center [606, 368] width 151 height 19
paste input "d.zenner@qmul.ac.uk"
type input "d.zenner@qmul.ac.uk"
click at [454, 369] on input at bounding box center [421, 368] width 151 height 19
type input "D. Zenner"
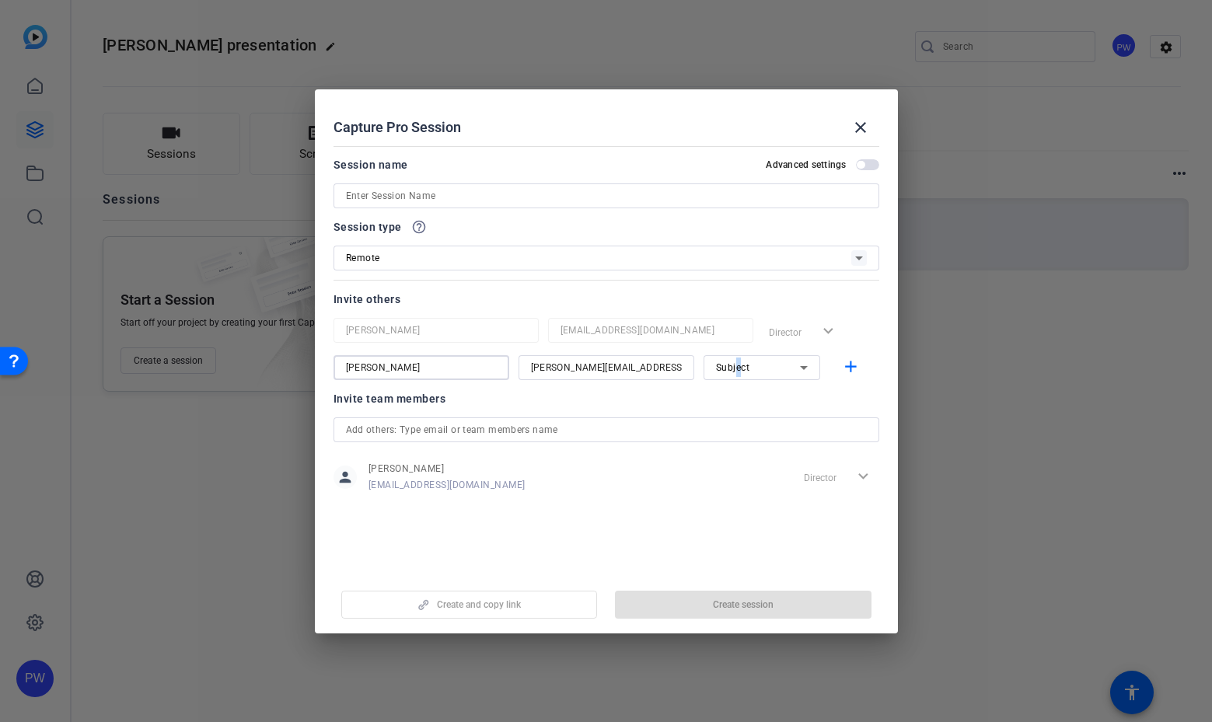
click at [739, 361] on div "Subject" at bounding box center [758, 367] width 84 height 19
drag, startPoint x: 739, startPoint y: 361, endPoint x: 769, endPoint y: 398, distance: 48.1
click at [769, 398] on span "Collaborator" at bounding box center [744, 399] width 57 height 19
click at [806, 393] on div at bounding box center [762, 388] width 117 height 17
click at [806, 367] on icon at bounding box center [804, 368] width 8 height 4
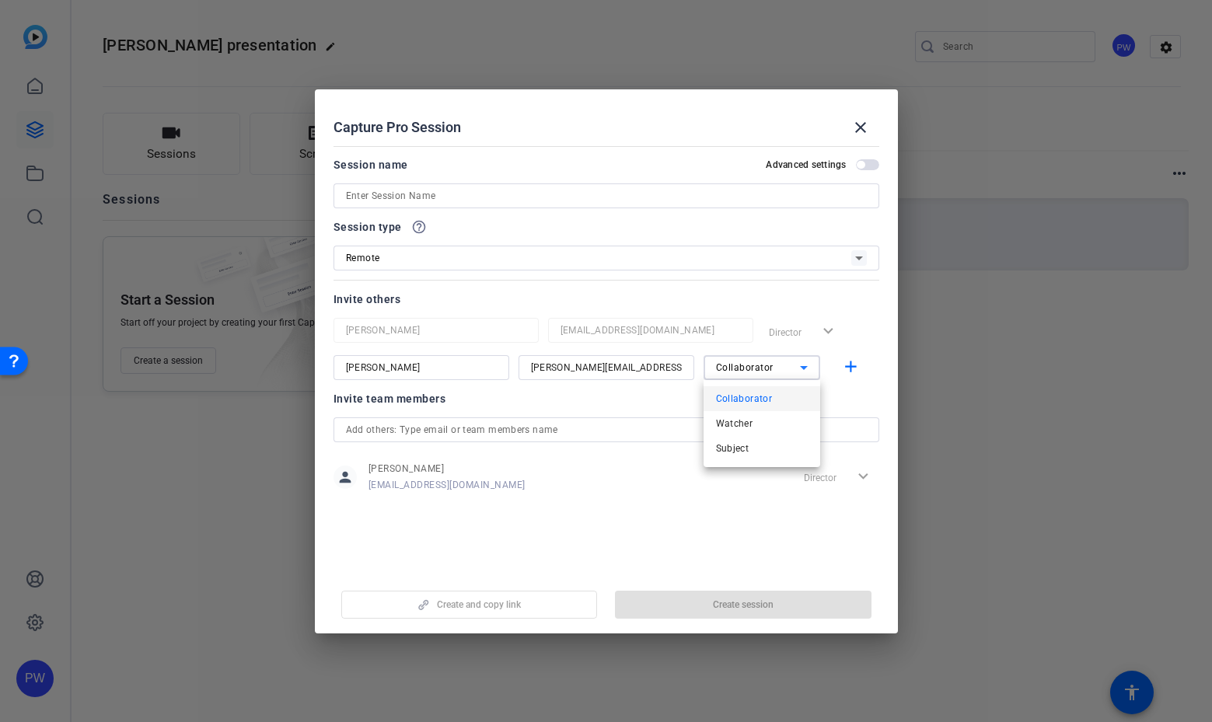
click at [864, 399] on div at bounding box center [606, 361] width 1212 height 722
click at [796, 366] on icon at bounding box center [804, 368] width 19 height 19
click at [859, 393] on div at bounding box center [606, 361] width 1212 height 722
click at [848, 374] on mat-icon "add" at bounding box center [850, 367] width 19 height 19
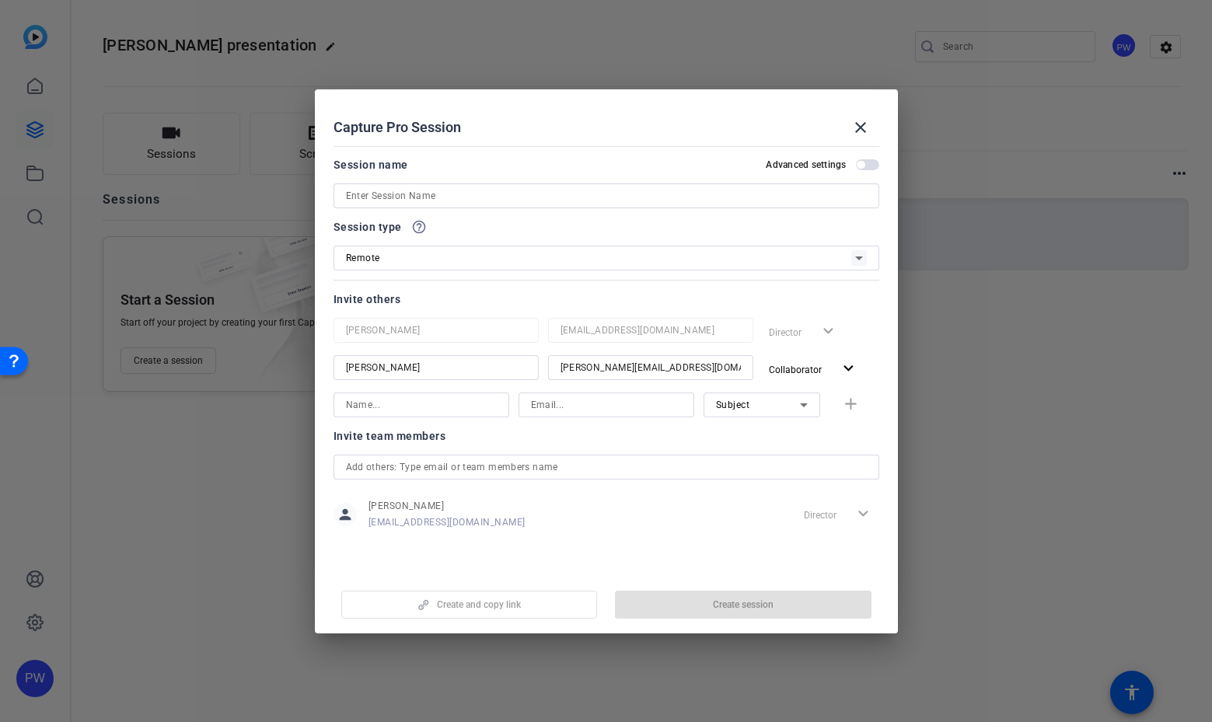
click at [442, 411] on input at bounding box center [421, 405] width 151 height 19
type input "Flavia"
click at [678, 470] on input "text" at bounding box center [606, 467] width 521 height 19
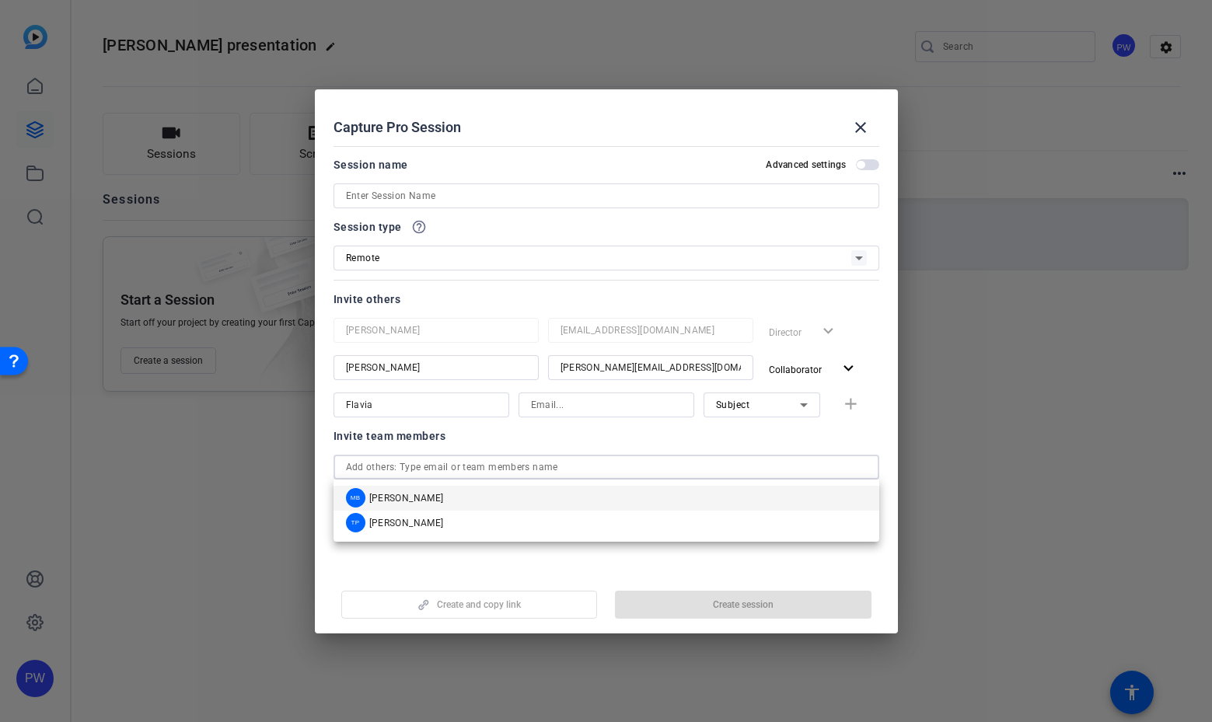
click at [444, 516] on mat-option "TP Tina Porsche" at bounding box center [607, 523] width 546 height 25
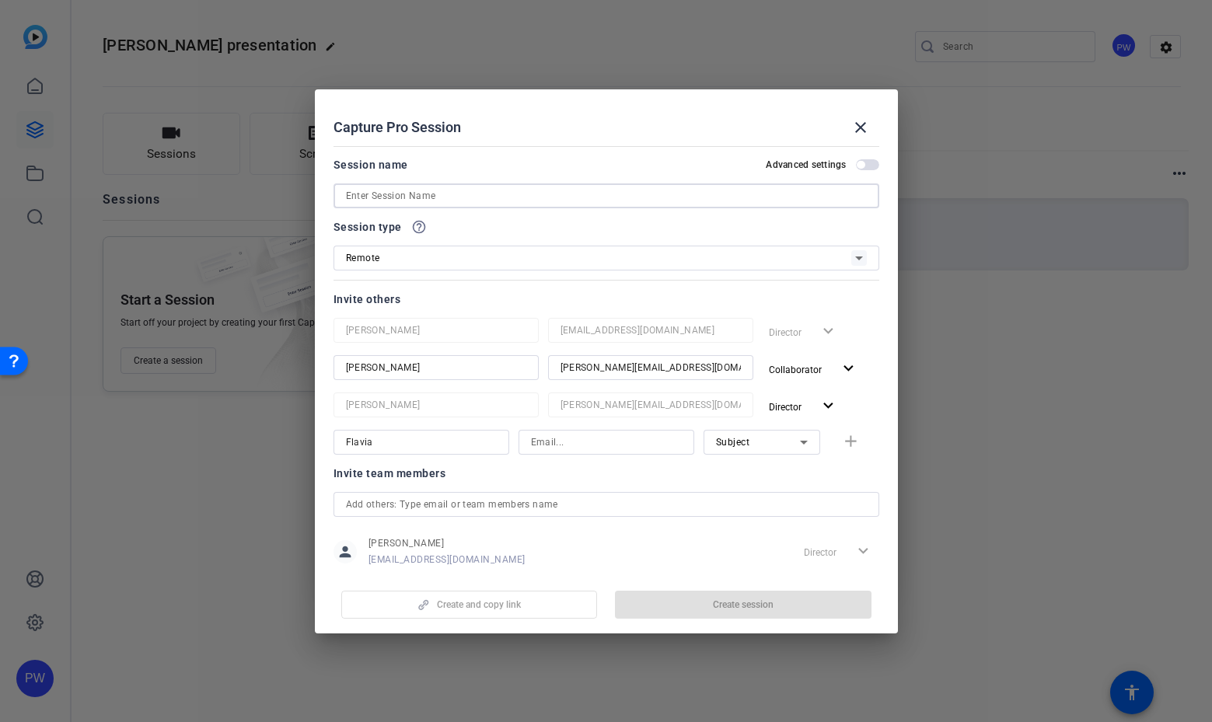
click at [571, 204] on input at bounding box center [606, 196] width 521 height 19
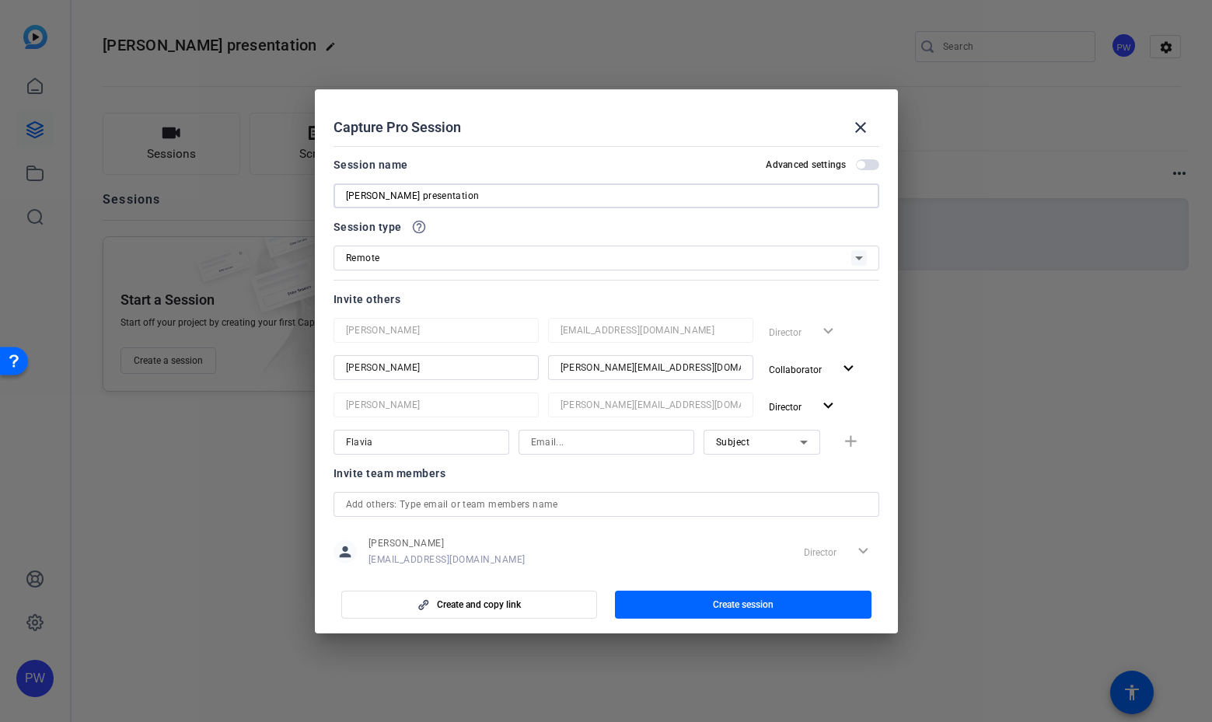
type input "[PERSON_NAME] presentation"
click at [610, 699] on div at bounding box center [606, 361] width 1212 height 722
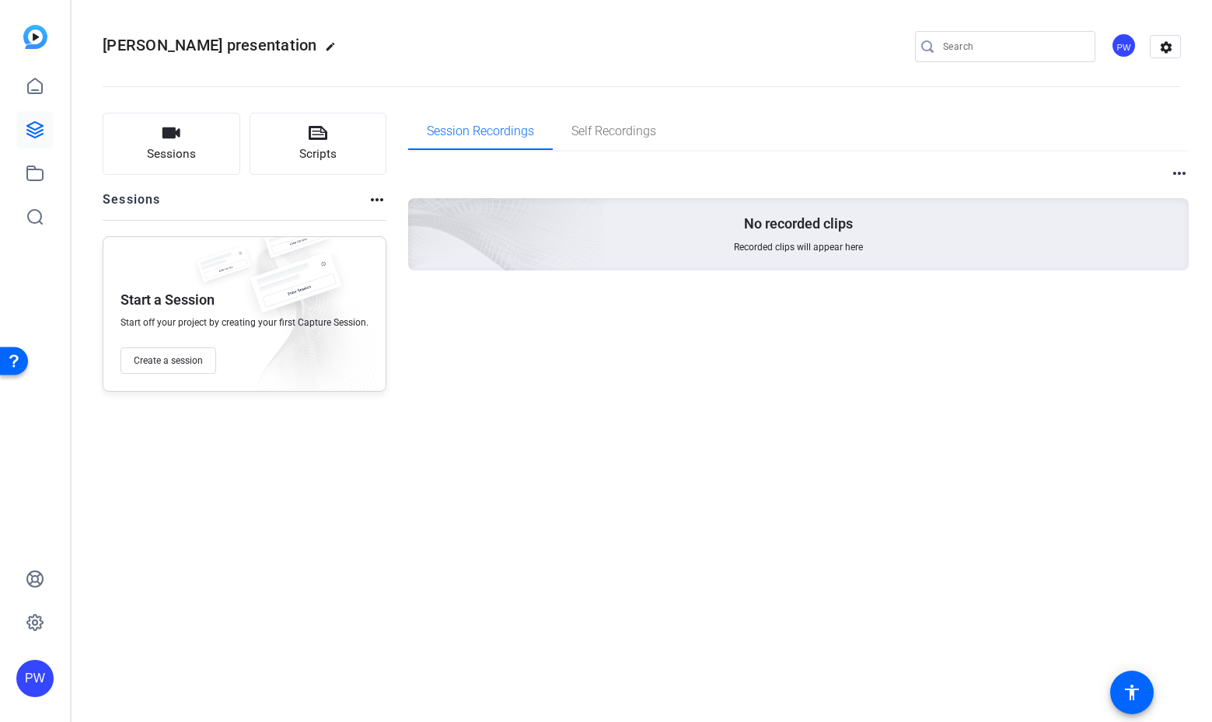
click at [286, 324] on img at bounding box center [295, 291] width 117 height 77
click at [181, 359] on span "Create a session" at bounding box center [168, 361] width 69 height 12
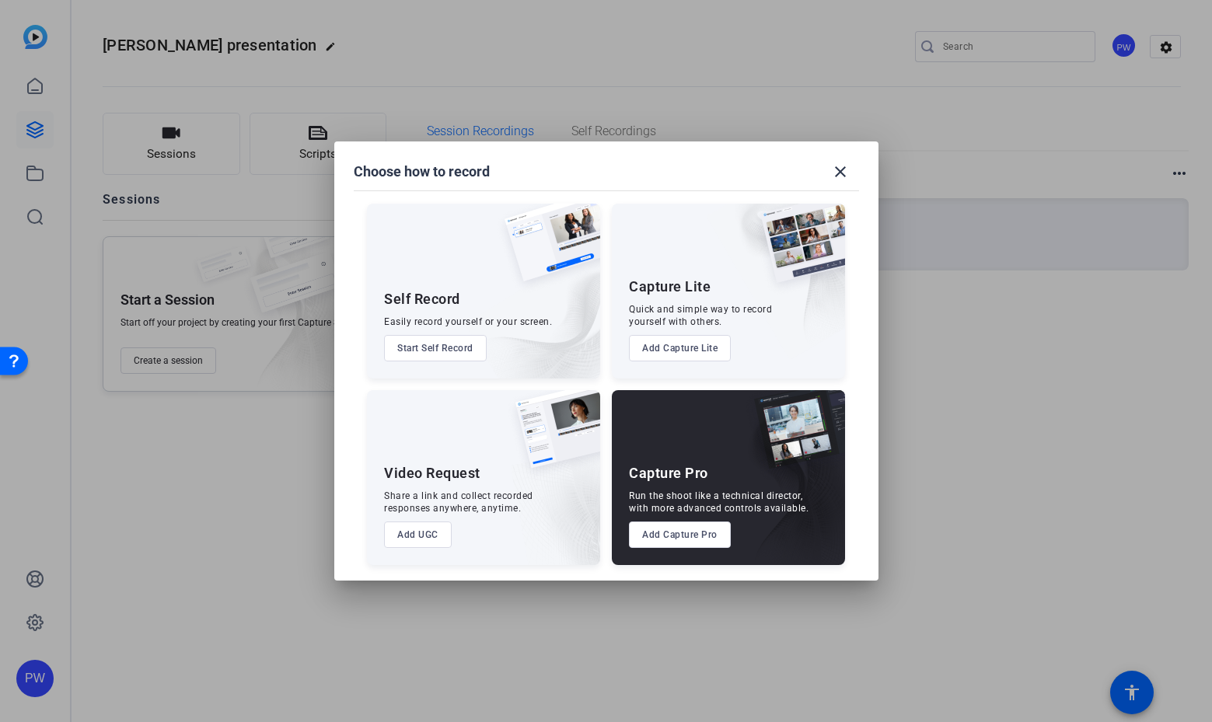
click at [673, 534] on button "Add Capture Pro" at bounding box center [680, 535] width 102 height 26
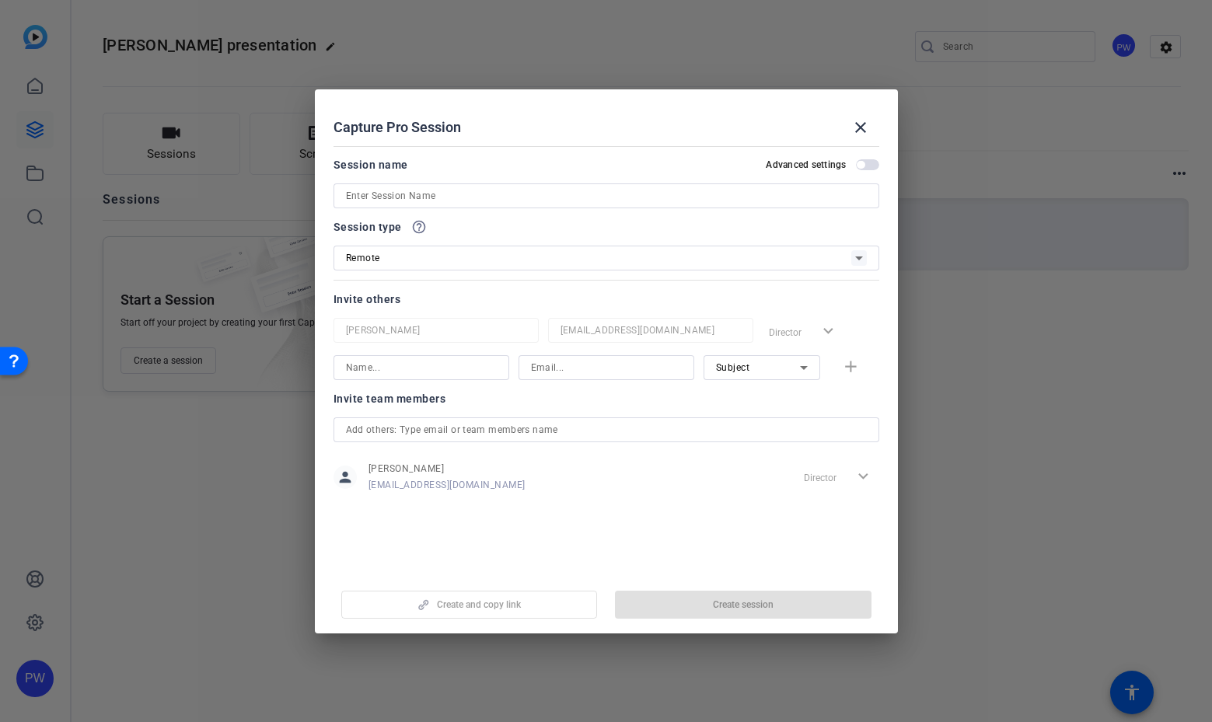
click at [476, 366] on input at bounding box center [421, 368] width 151 height 19
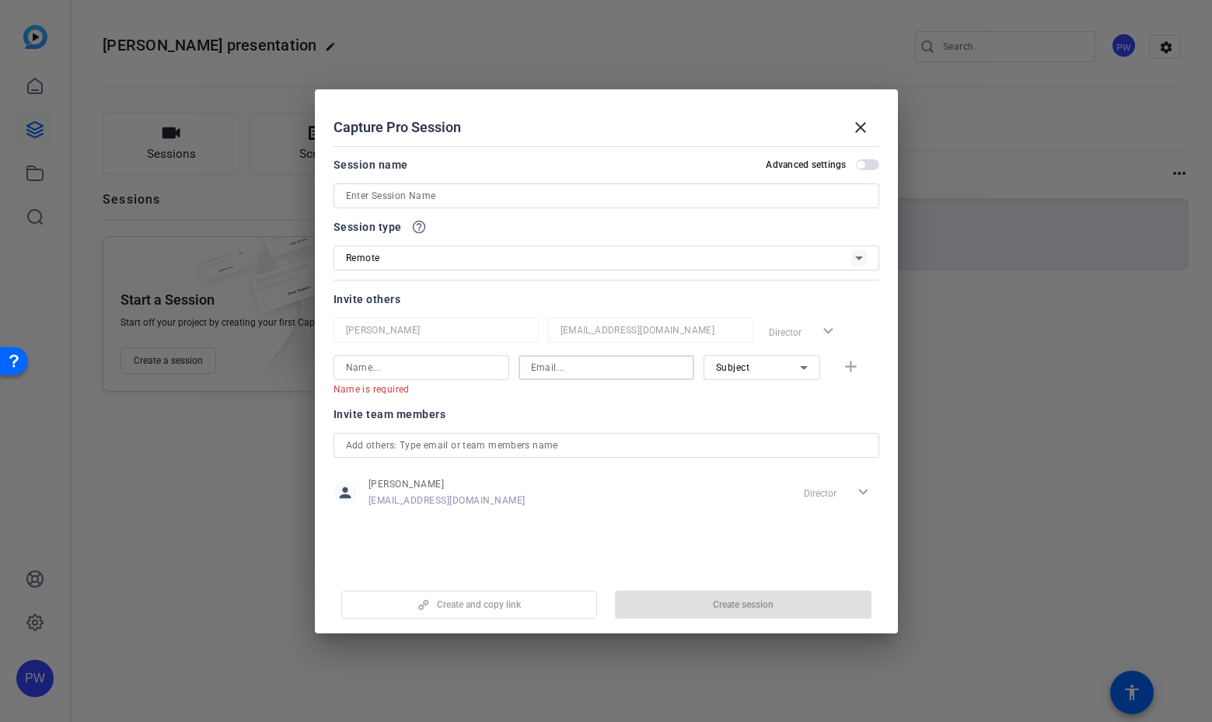
click at [582, 361] on input at bounding box center [606, 368] width 151 height 19
paste input "Flavia.de.Oliveira-Bageritz@qiagen.com"
type input "Flavia.de.Oliveira-Bageritz@qiagen.com"
click at [421, 363] on input at bounding box center [421, 368] width 151 height 19
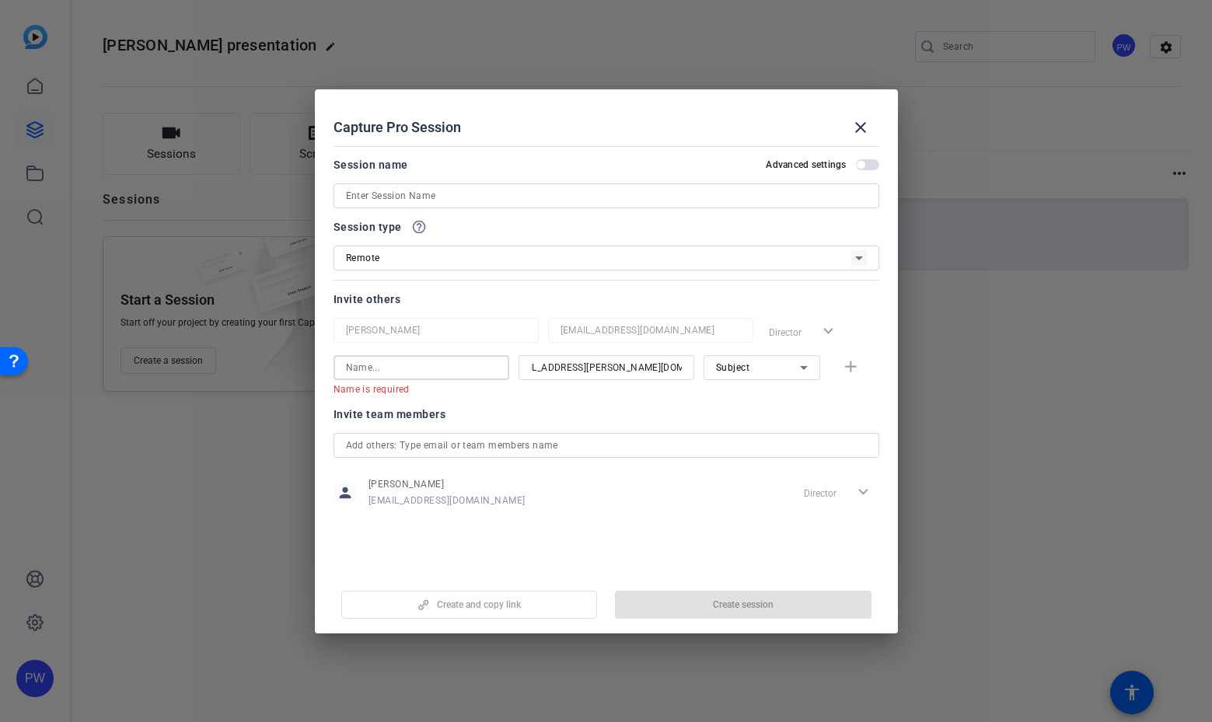
scroll to position [0, 0]
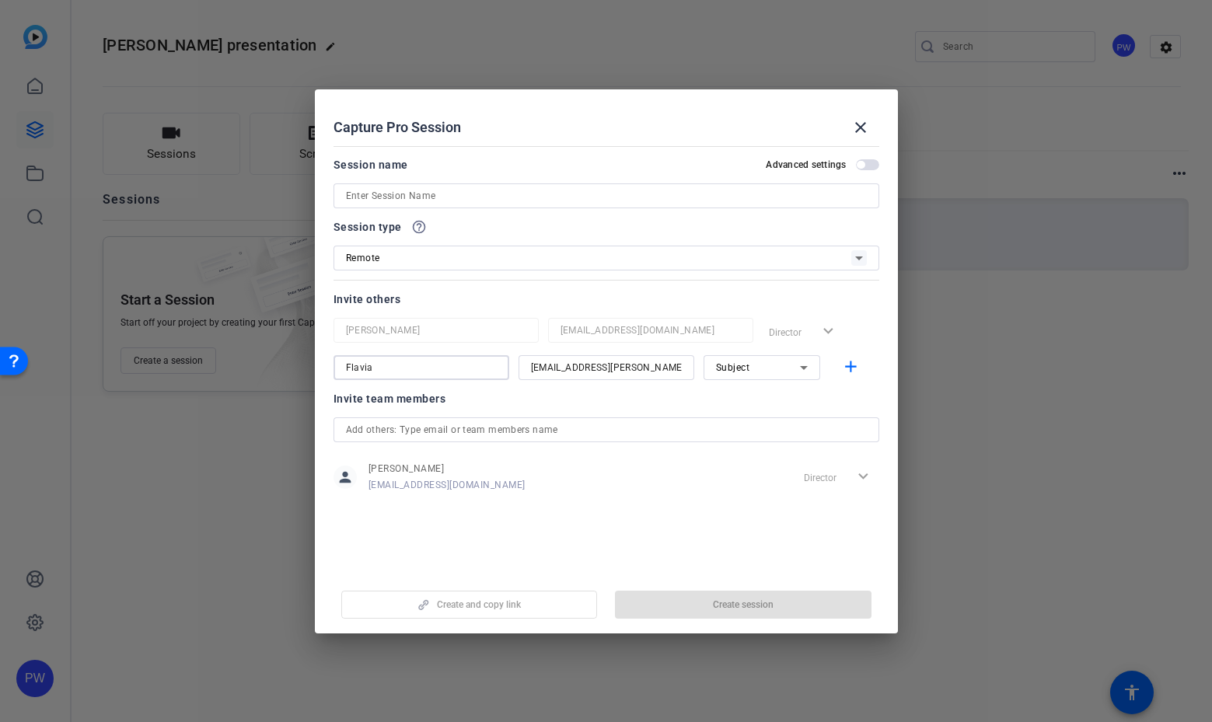
type input "Flavia"
click at [755, 372] on div "Subject" at bounding box center [758, 367] width 84 height 19
click at [774, 404] on mat-option "Collaborator" at bounding box center [762, 399] width 117 height 25
click at [787, 374] on div "Collaborator" at bounding box center [758, 367] width 84 height 19
click at [769, 420] on mat-option "Watcher" at bounding box center [762, 423] width 117 height 25
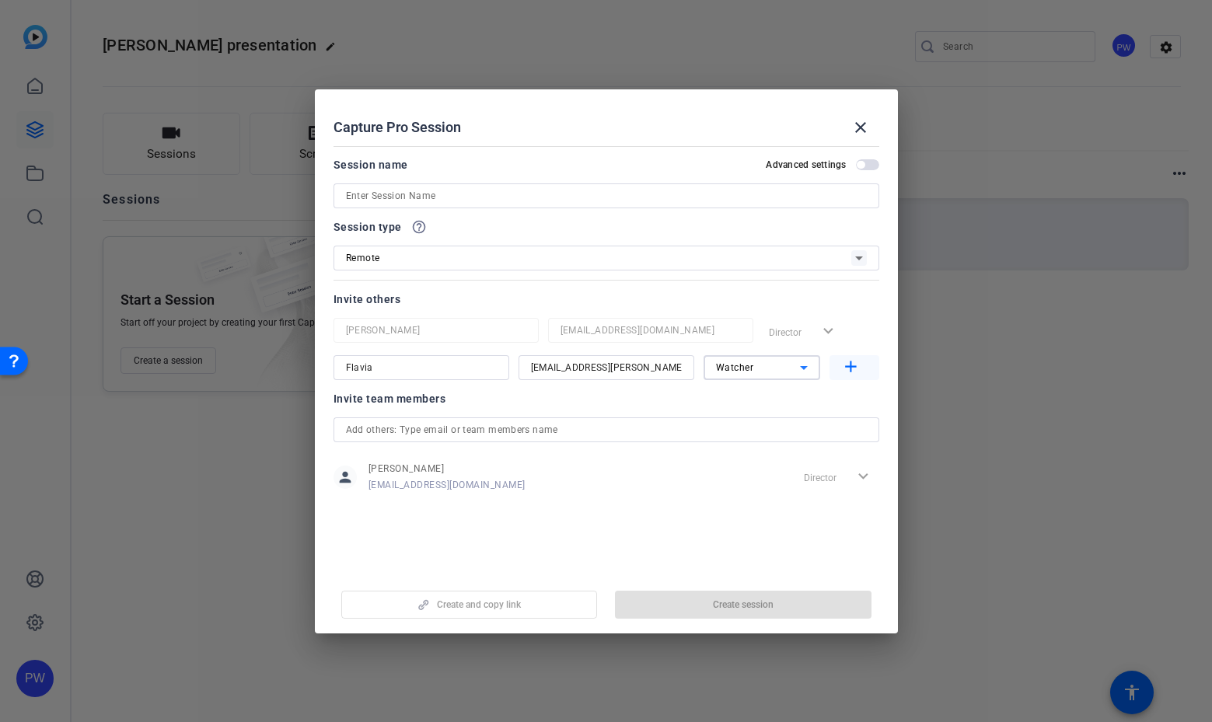
click at [854, 369] on mat-icon "add" at bounding box center [850, 367] width 19 height 19
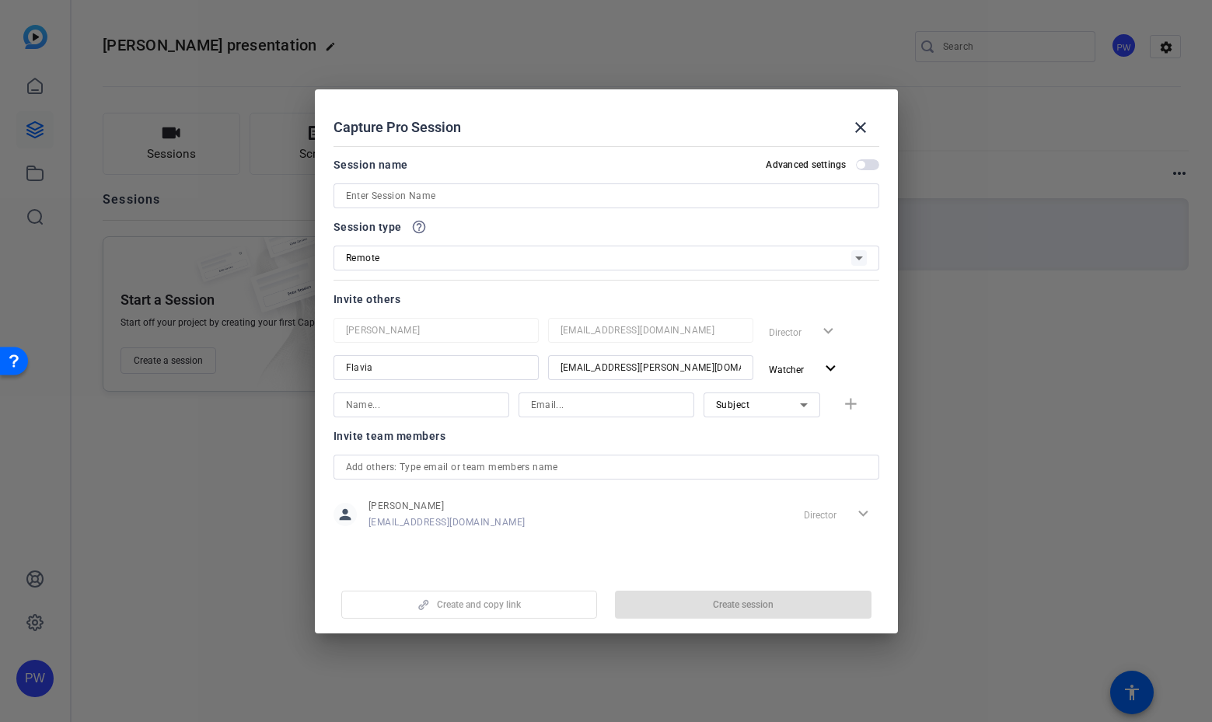
click at [657, 477] on div at bounding box center [606, 467] width 521 height 25
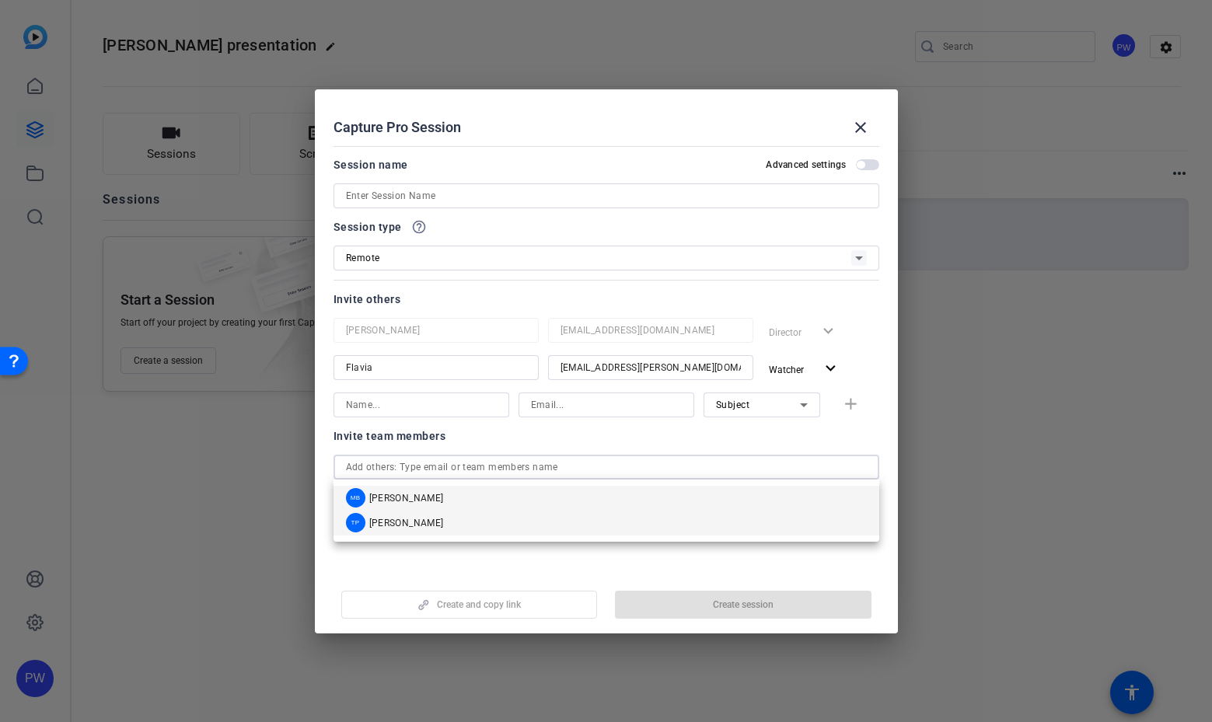
click at [578, 526] on mat-option "TP Tina Porsche" at bounding box center [607, 523] width 546 height 25
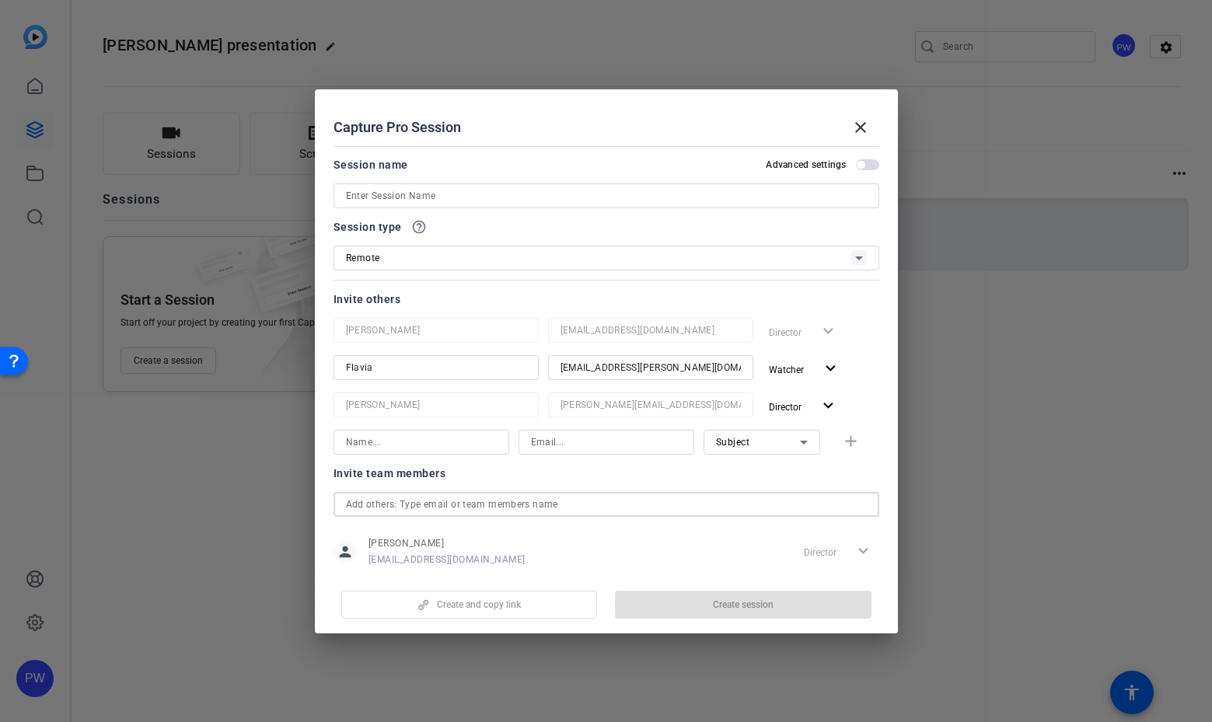
scroll to position [83, 0]
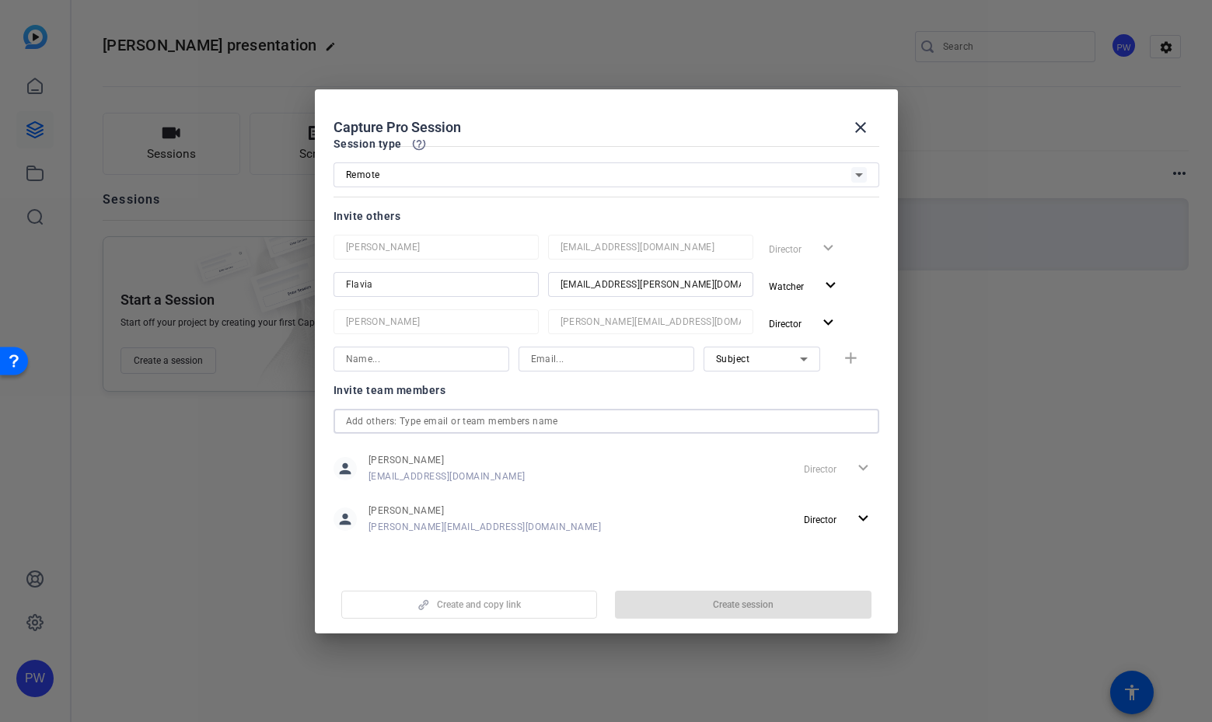
click at [431, 359] on input at bounding box center [421, 359] width 151 height 19
click at [782, 352] on div "Subject" at bounding box center [758, 358] width 84 height 19
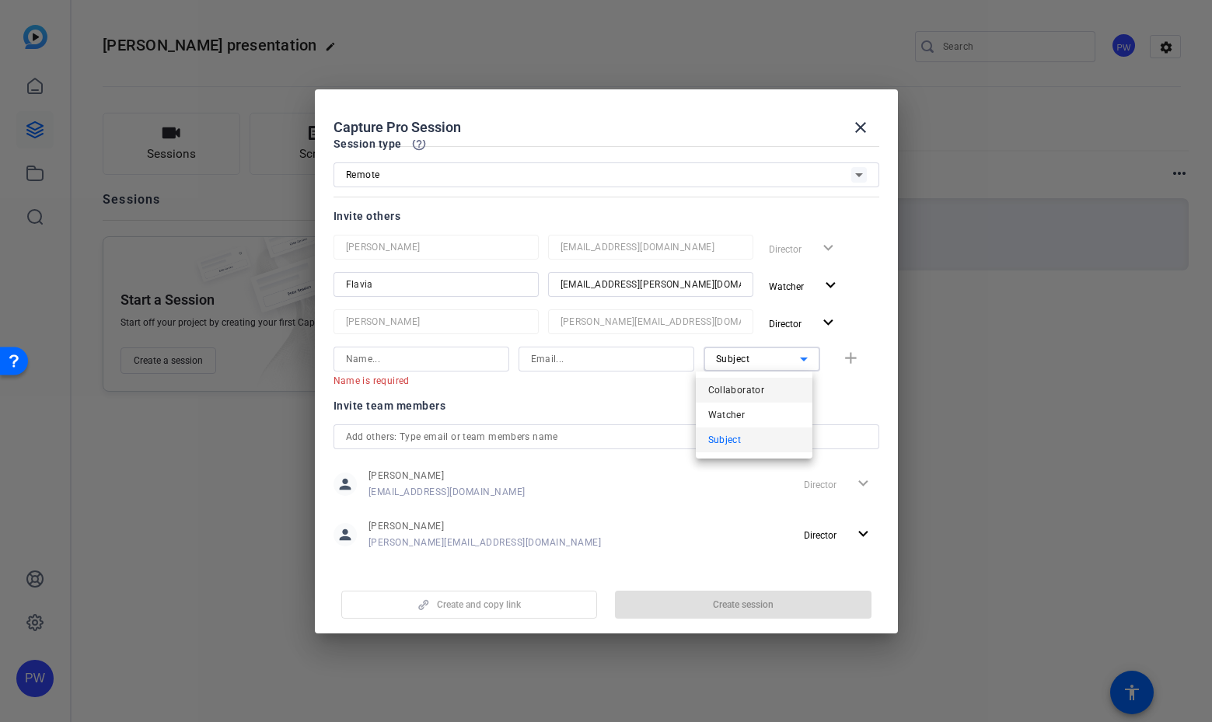
click at [771, 383] on mat-option "Collaborator" at bounding box center [754, 390] width 117 height 25
click at [449, 351] on input at bounding box center [421, 359] width 151 height 19
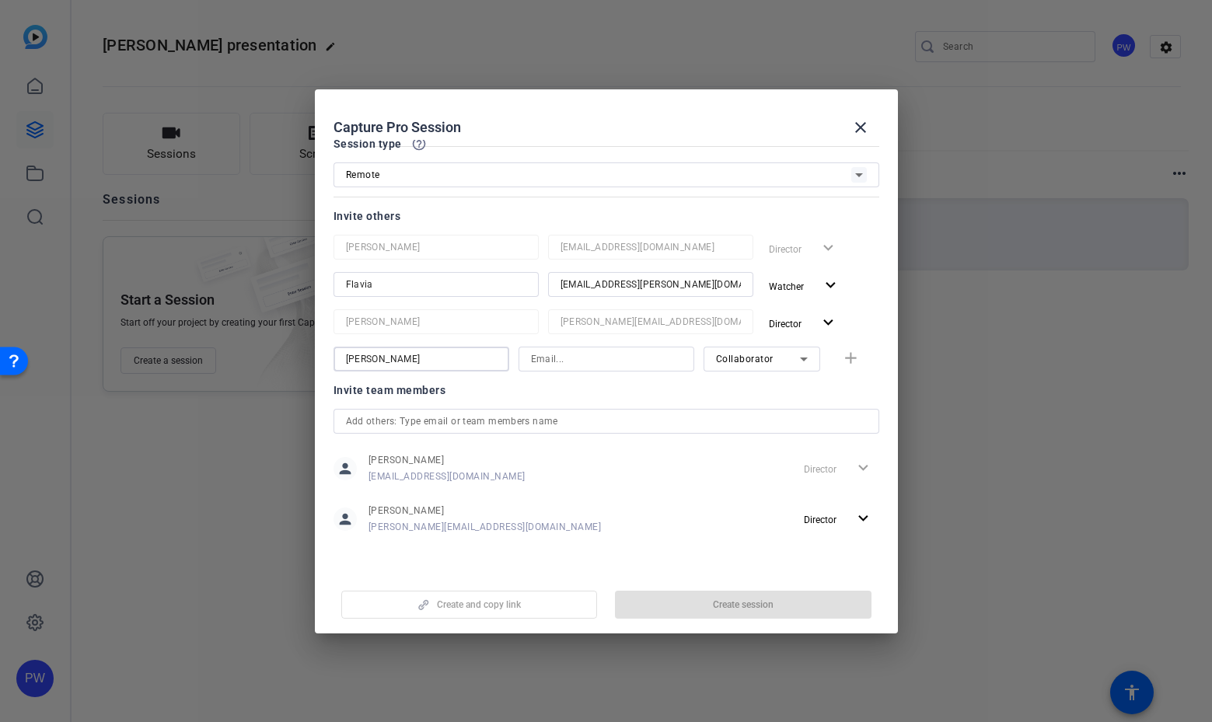
type input "D. Zenner"
click at [742, 700] on div at bounding box center [606, 361] width 1212 height 722
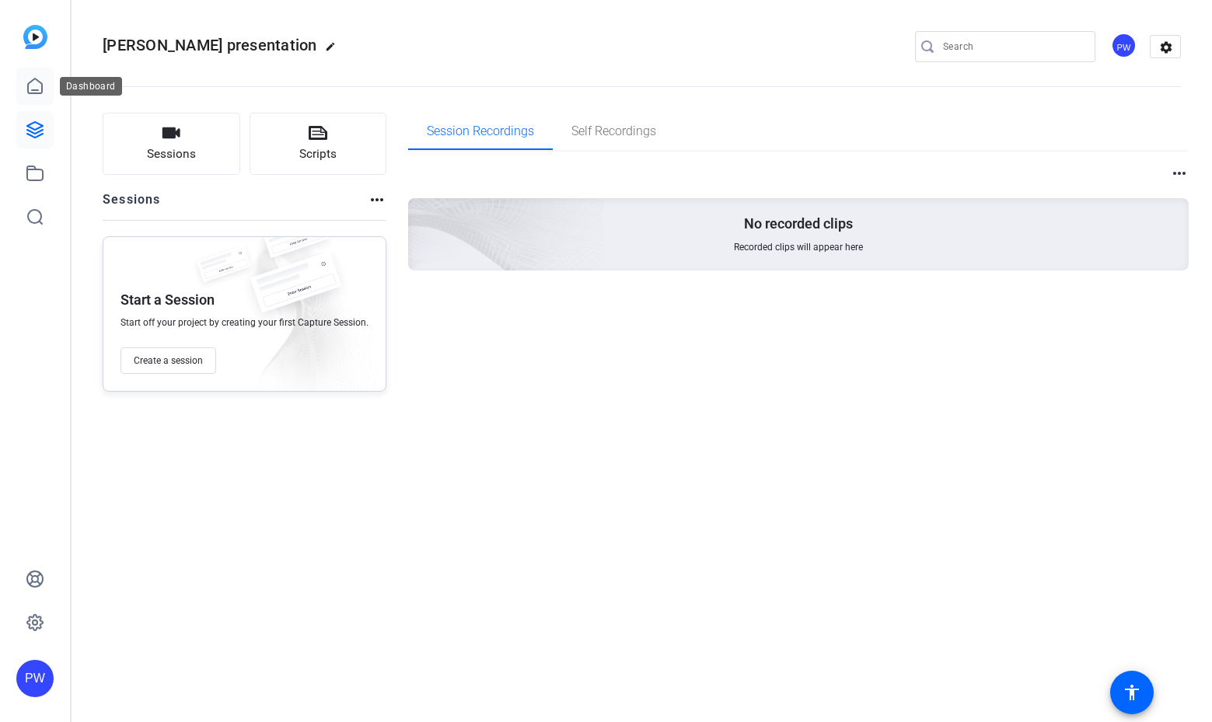
click at [30, 79] on icon at bounding box center [35, 86] width 19 height 19
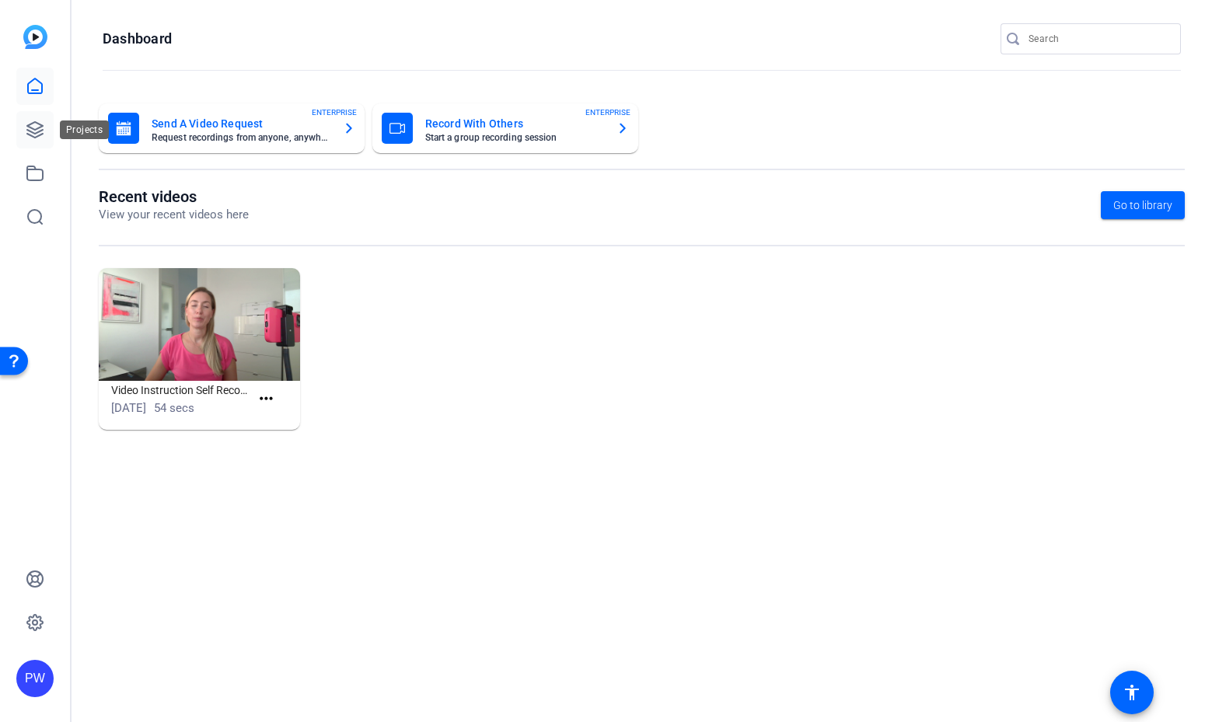
click at [32, 128] on icon at bounding box center [35, 130] width 16 height 16
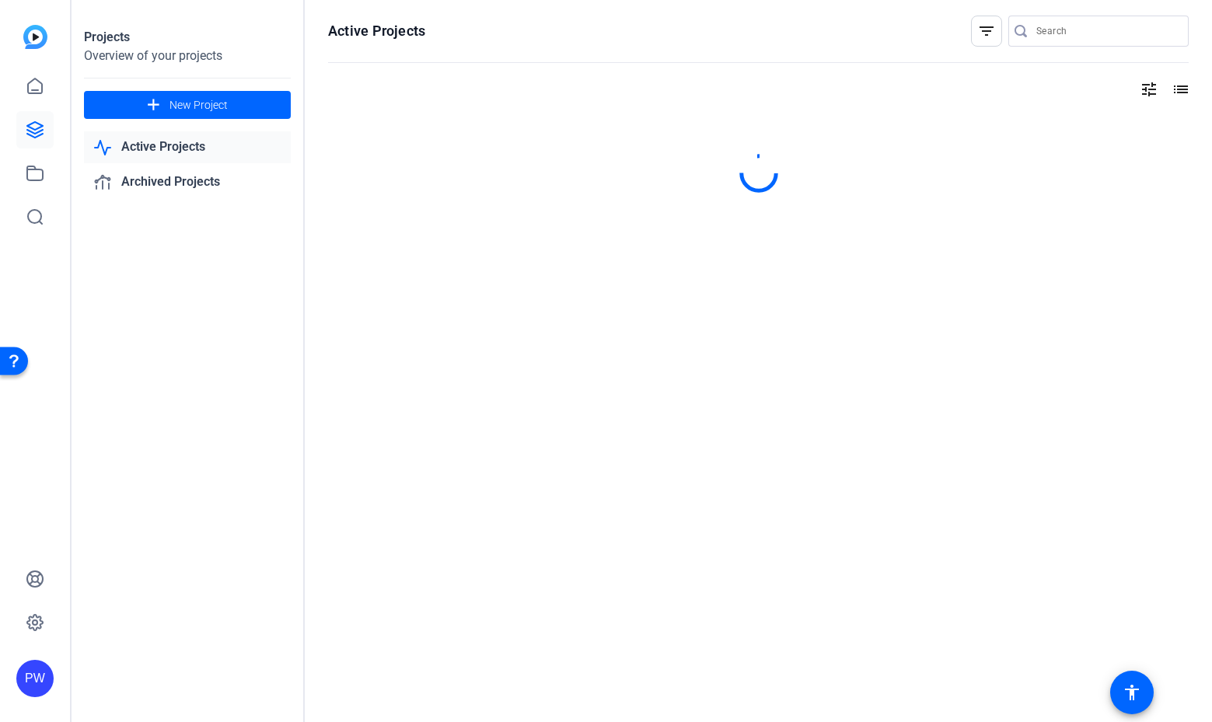
click at [182, 154] on link "Active Projects" at bounding box center [187, 147] width 207 height 32
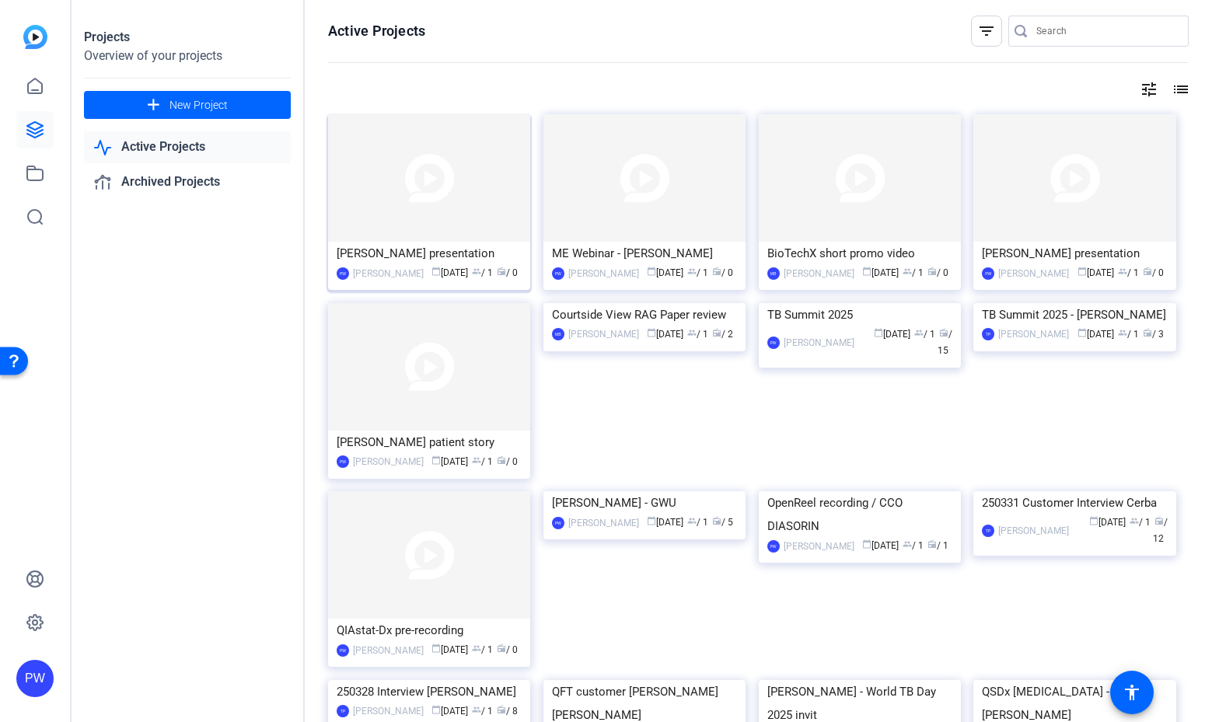
click at [440, 275] on span "calendar_today Sep 16" at bounding box center [450, 273] width 37 height 11
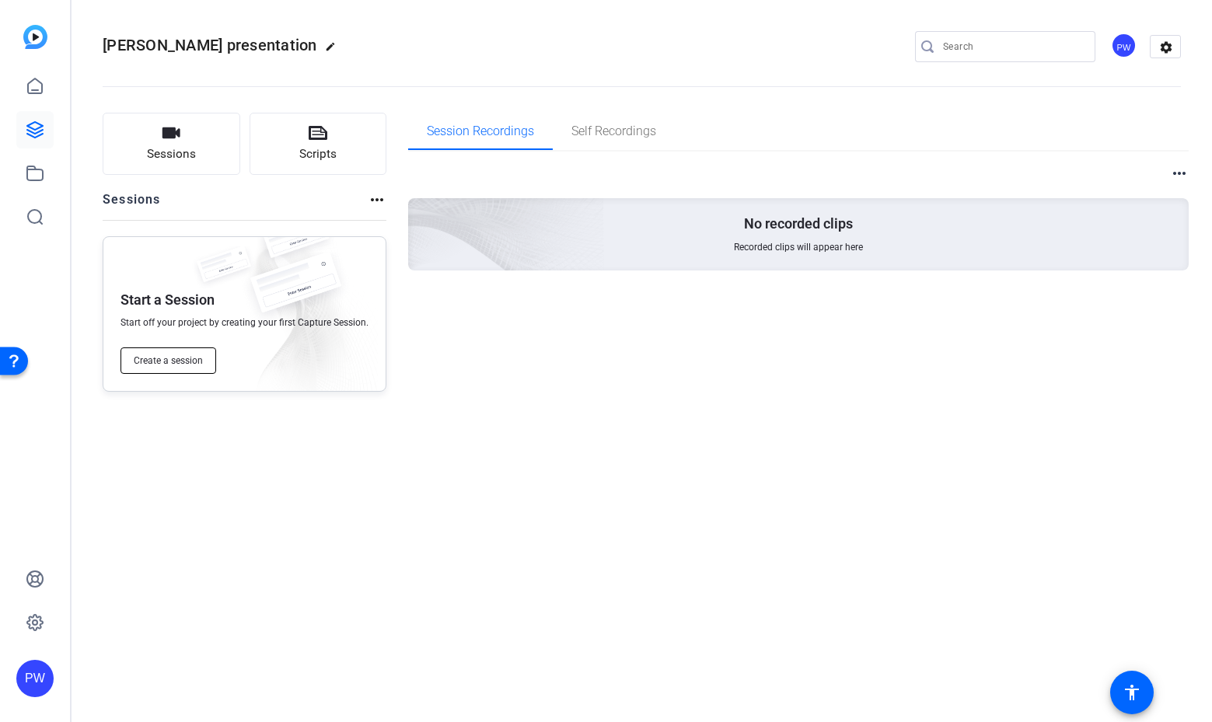
click at [197, 362] on span "Create a session" at bounding box center [168, 361] width 69 height 12
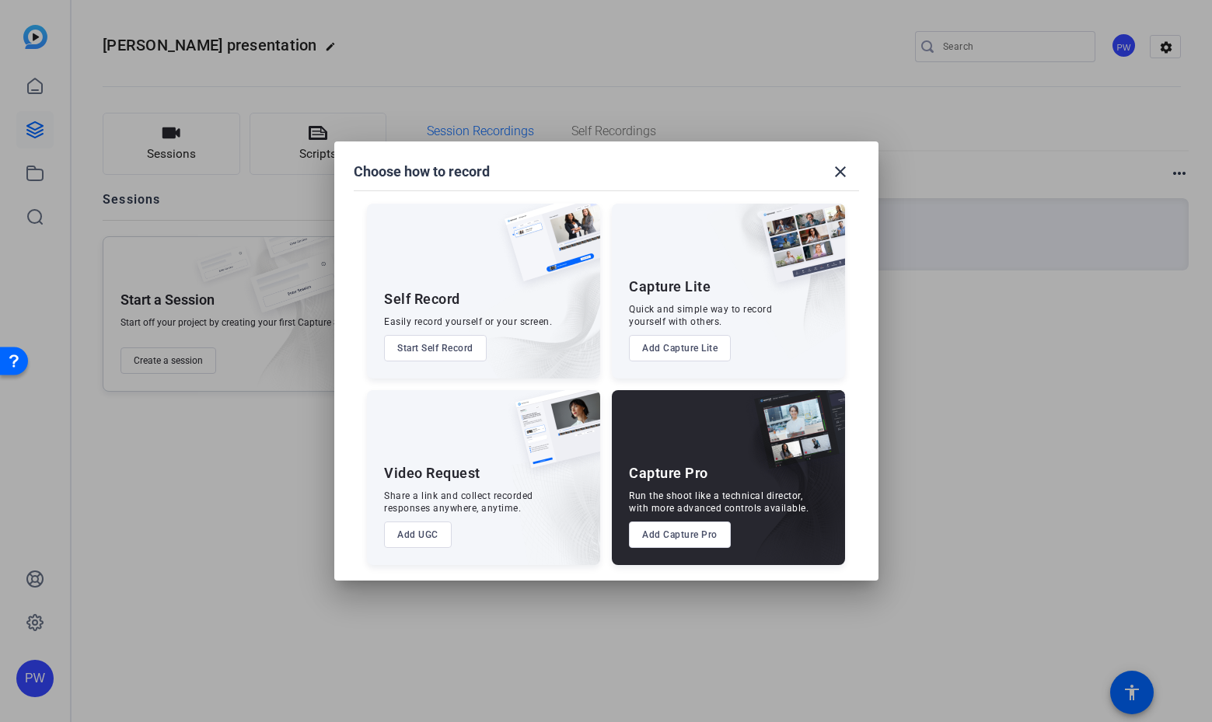
click at [691, 533] on button "Add Capture Pro" at bounding box center [680, 535] width 102 height 26
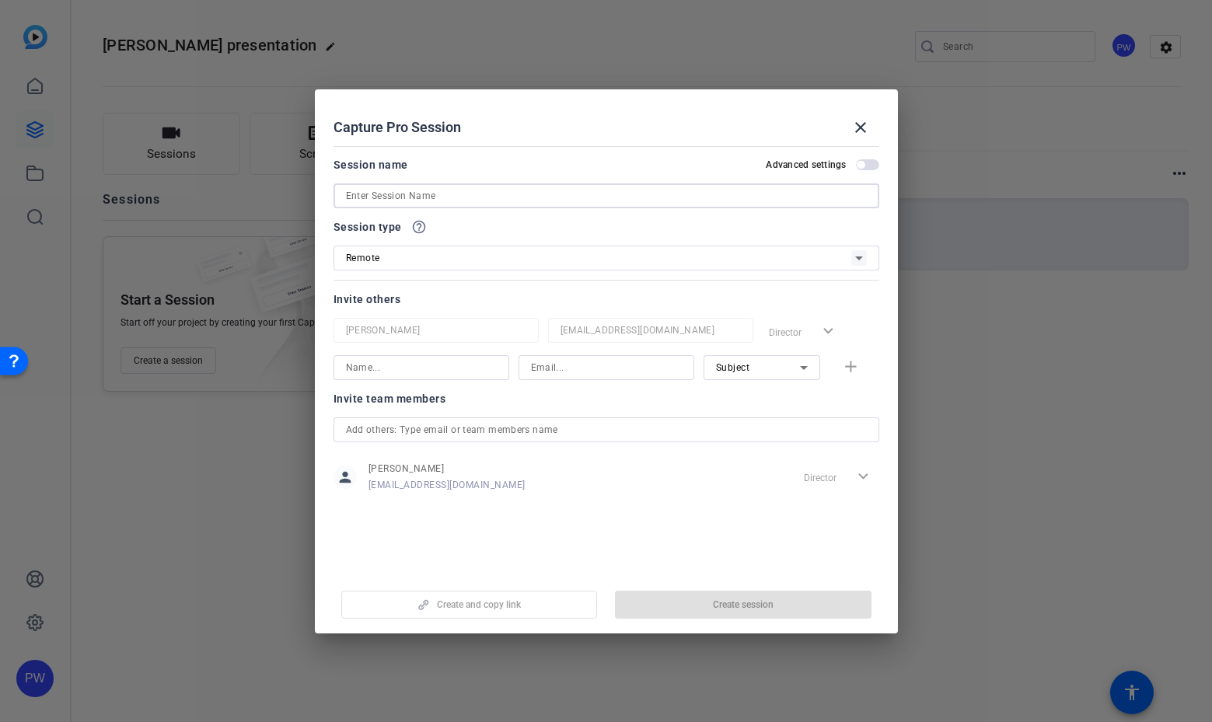
click at [616, 198] on input at bounding box center [606, 196] width 521 height 19
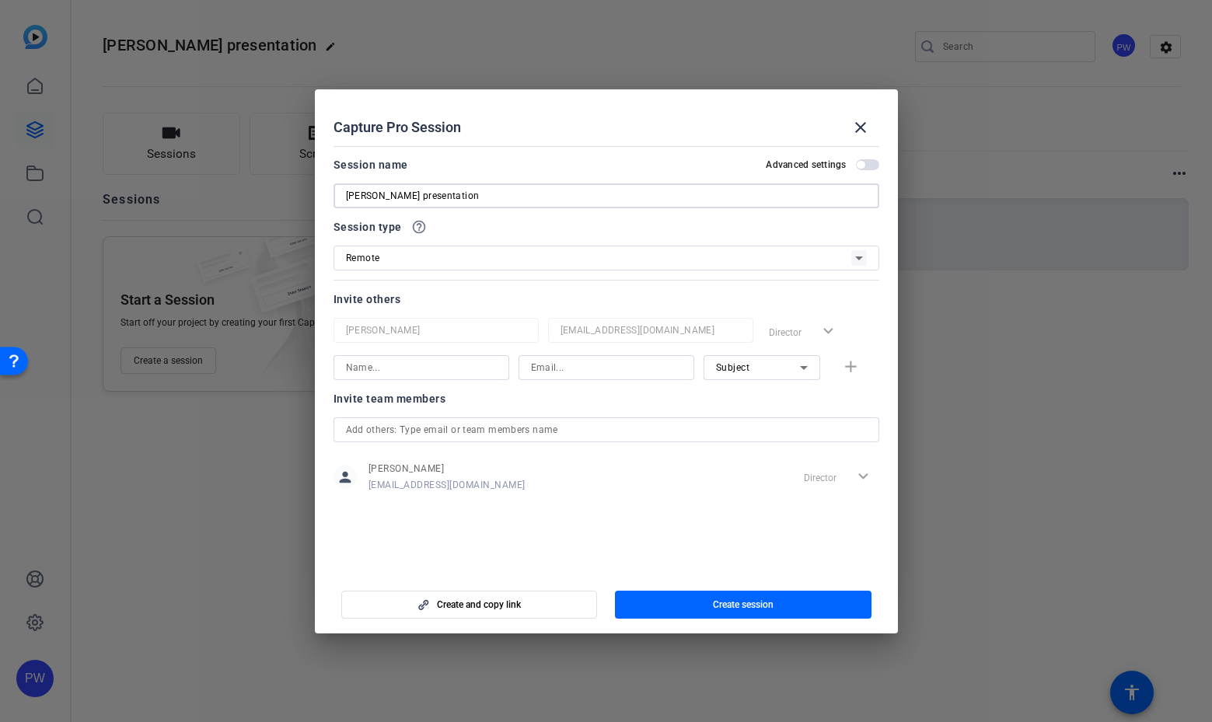
type input "[PERSON_NAME] presentation"
click at [660, 271] on div at bounding box center [607, 279] width 546 height 17
click at [680, 257] on div "Remote" at bounding box center [598, 257] width 505 height 19
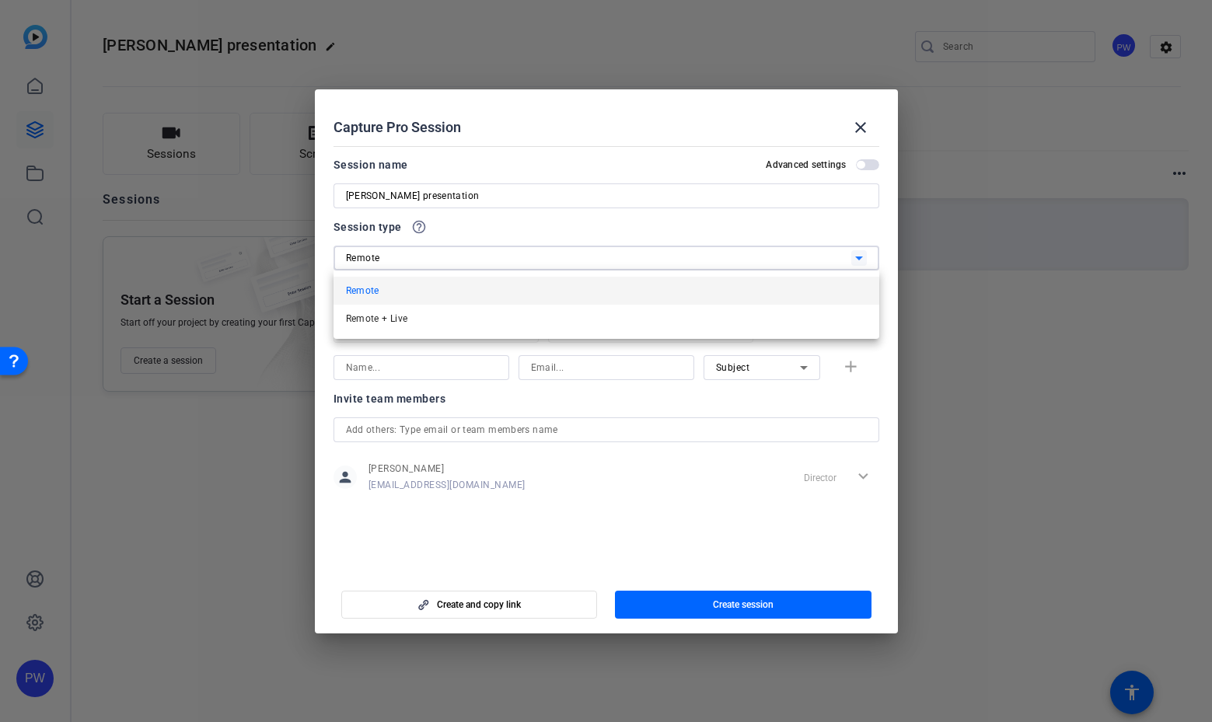
click at [688, 236] on div at bounding box center [606, 361] width 1212 height 722
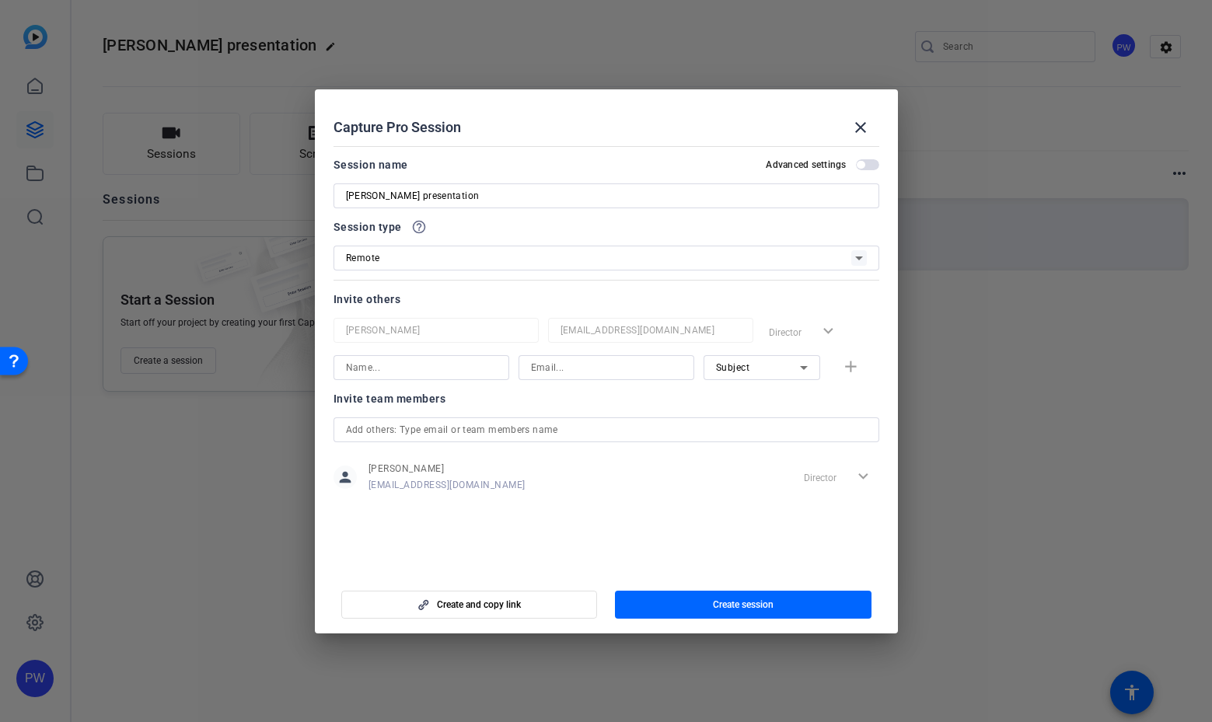
click at [789, 435] on input "text" at bounding box center [606, 430] width 521 height 19
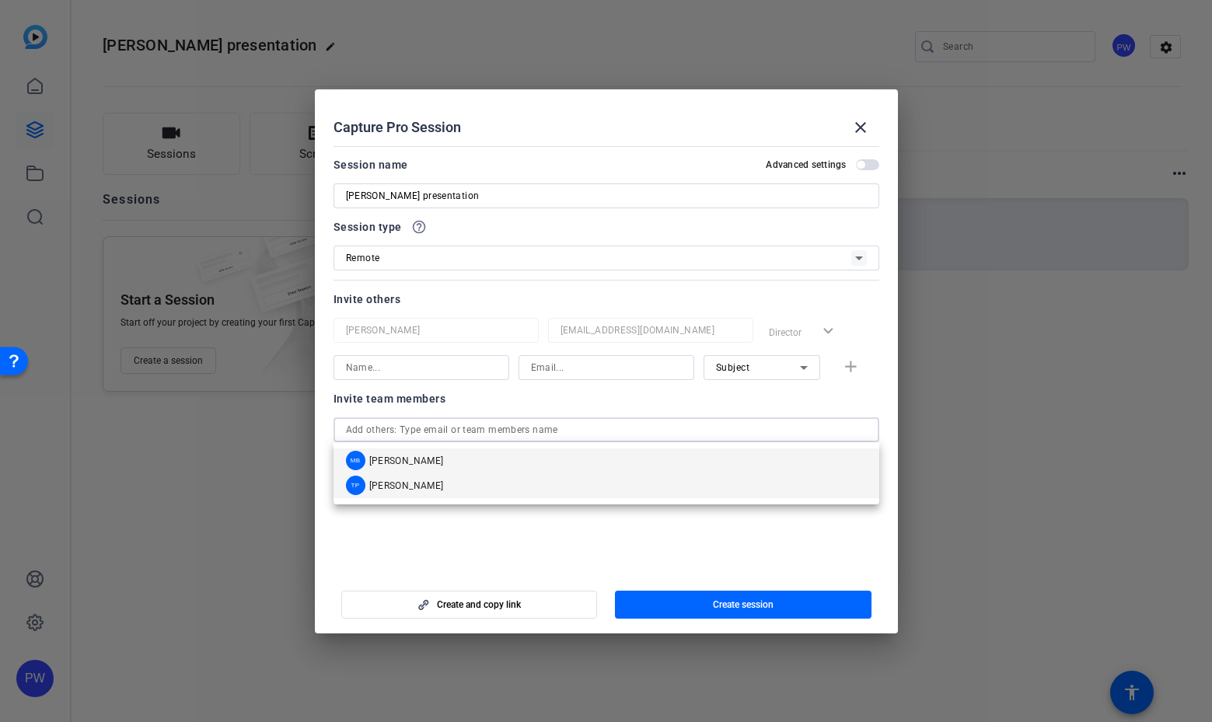
click at [585, 474] on mat-option "TP Tina Porsche" at bounding box center [607, 486] width 546 height 25
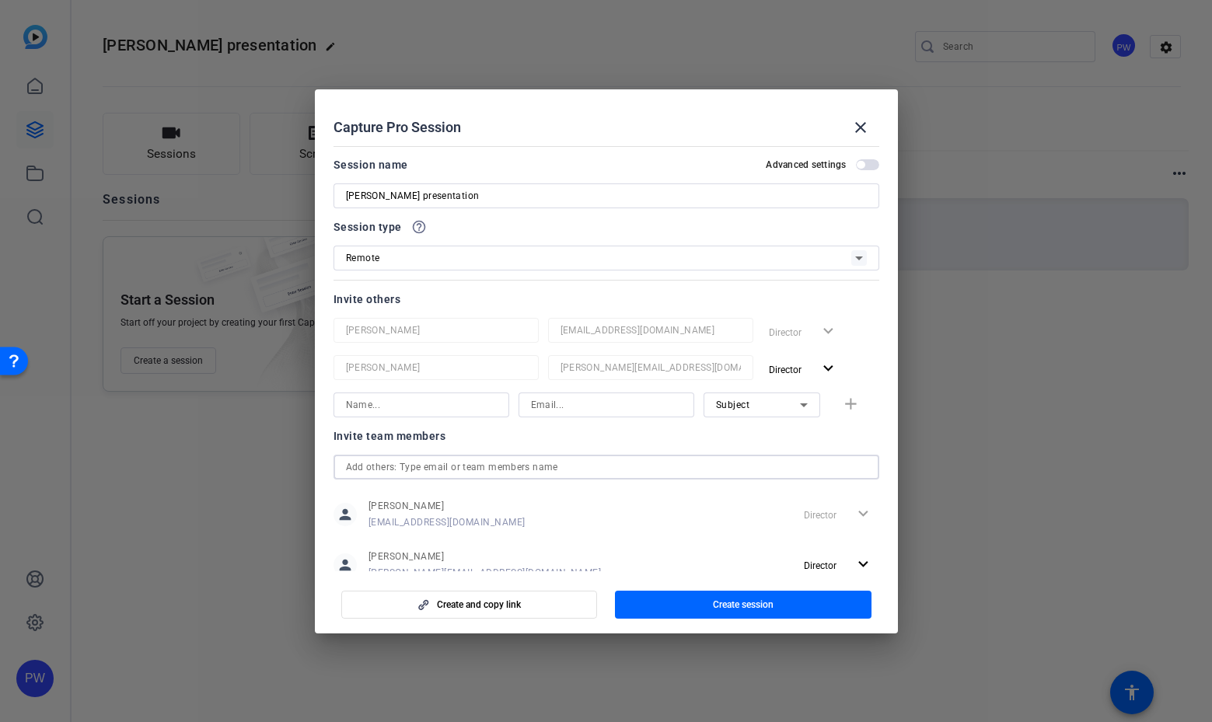
click at [758, 411] on div "Subject" at bounding box center [758, 404] width 84 height 19
click at [756, 439] on span "Collaborator" at bounding box center [736, 436] width 57 height 19
click at [436, 400] on input at bounding box center [421, 405] width 151 height 19
click at [558, 391] on div at bounding box center [650, 388] width 205 height 17
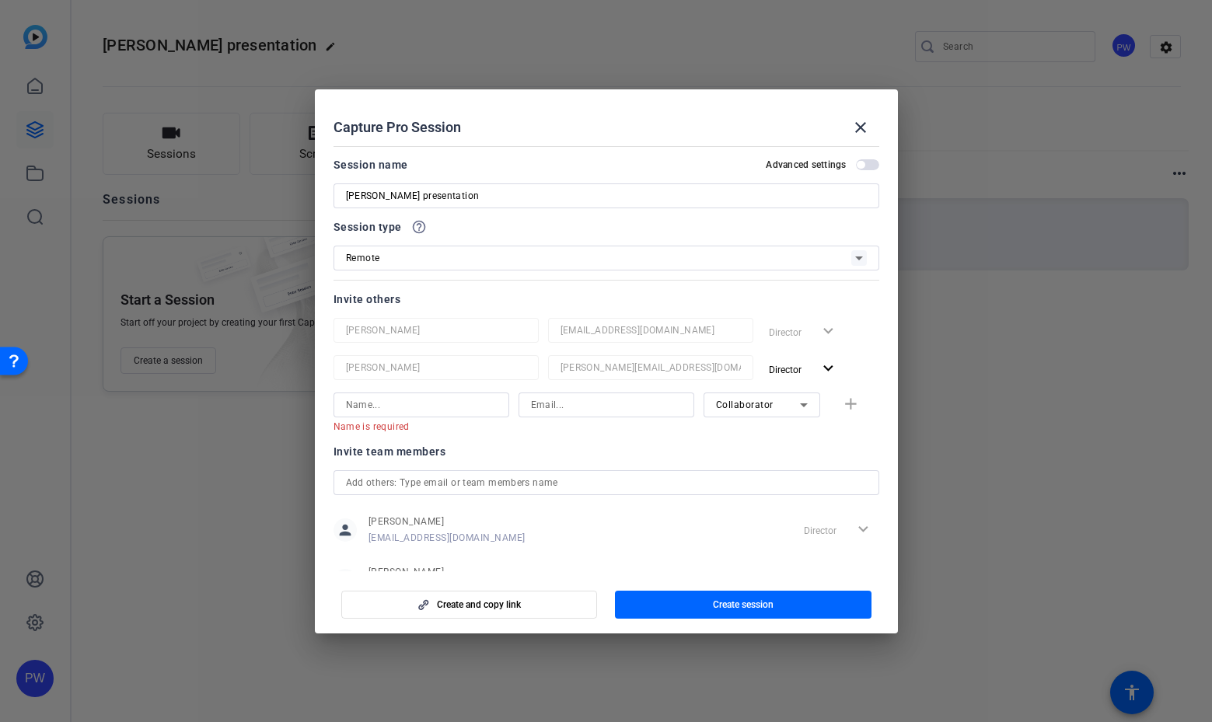
click at [559, 399] on input at bounding box center [606, 405] width 151 height 19
paste input "d.zenner@qmul.ac.uk"
type input "d.zenner@qmul.ac.uk"
click at [427, 396] on input at bounding box center [421, 405] width 151 height 19
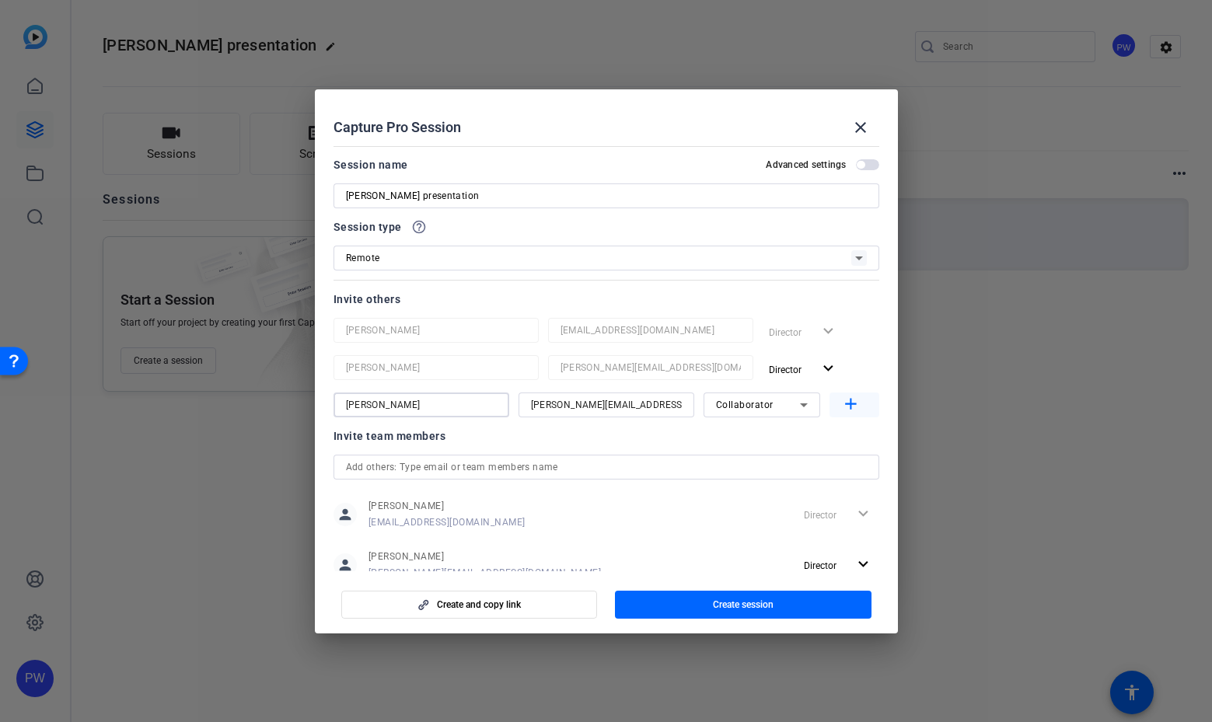
type input "Dominik Zenner"
click at [845, 409] on mat-icon "add" at bounding box center [850, 404] width 19 height 19
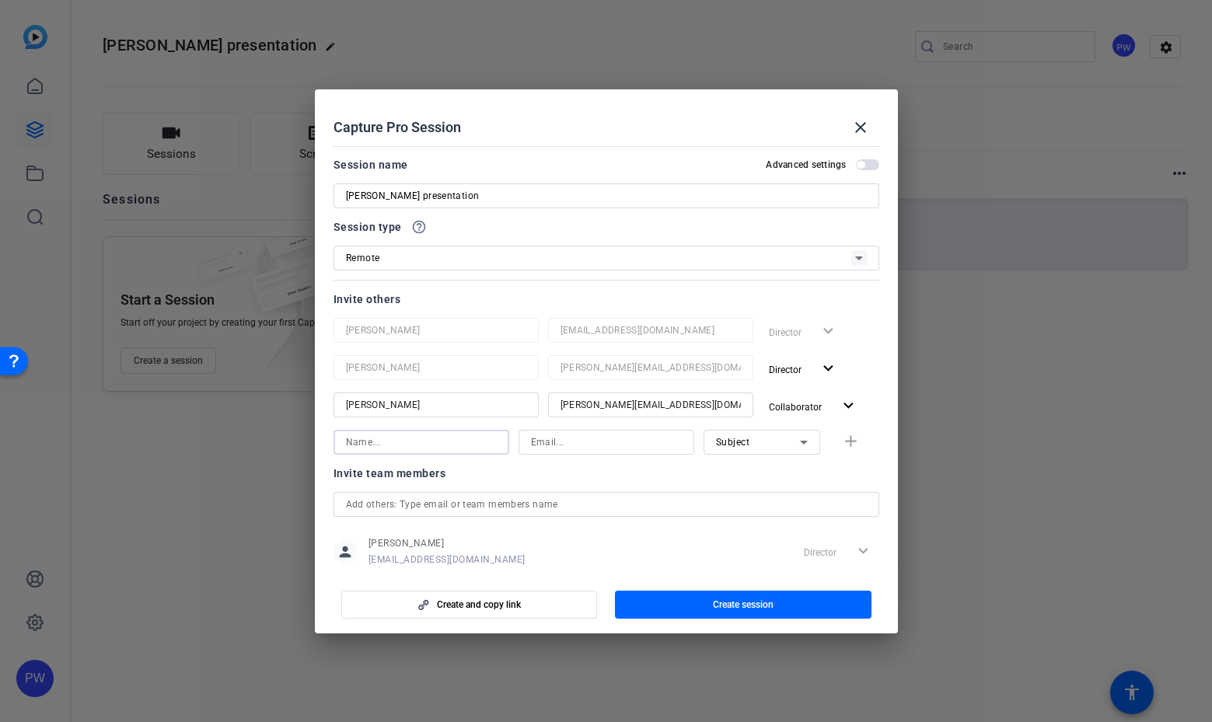
click at [469, 439] on input at bounding box center [421, 442] width 151 height 19
type input "f"
type input "Flavia"
click at [551, 434] on input at bounding box center [606, 442] width 151 height 19
type input "flavia.de.oliveira-bageritz@qiagen.com"
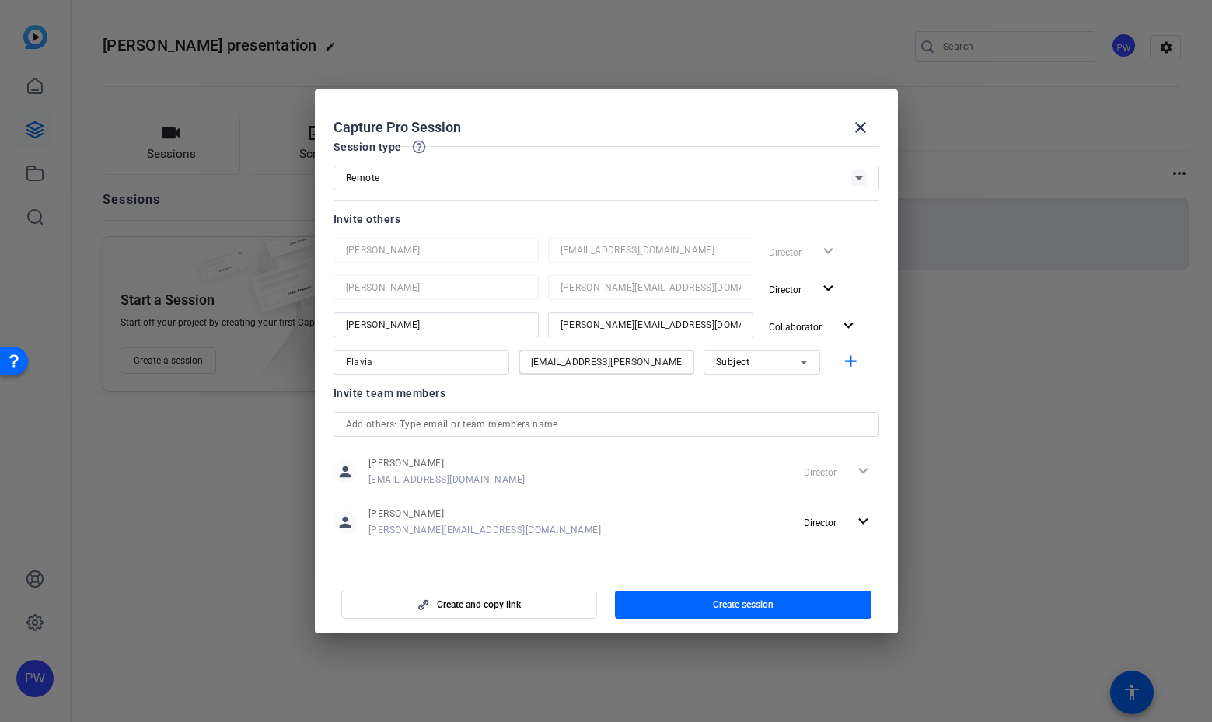
scroll to position [83, 0]
click at [552, 601] on span "button" at bounding box center [469, 604] width 255 height 37
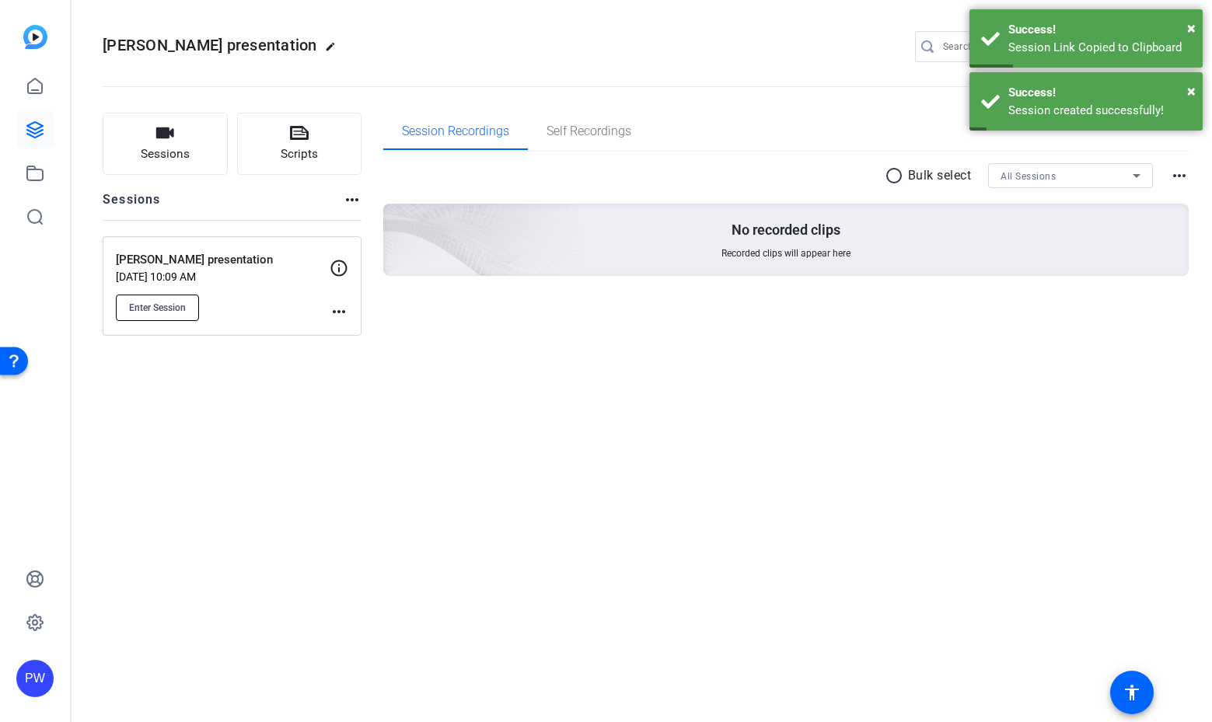
click at [169, 307] on span "Enter Session" at bounding box center [157, 308] width 57 height 12
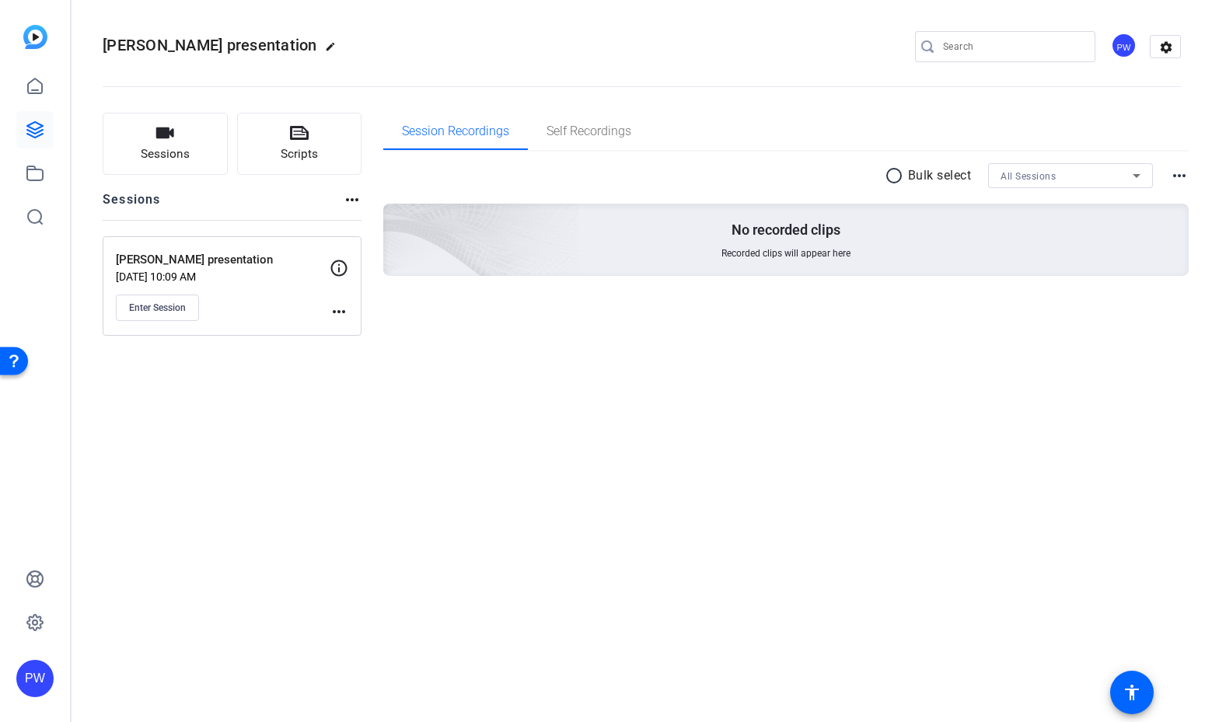
click at [198, 254] on p "[PERSON_NAME] presentation" at bounding box center [223, 260] width 214 height 18
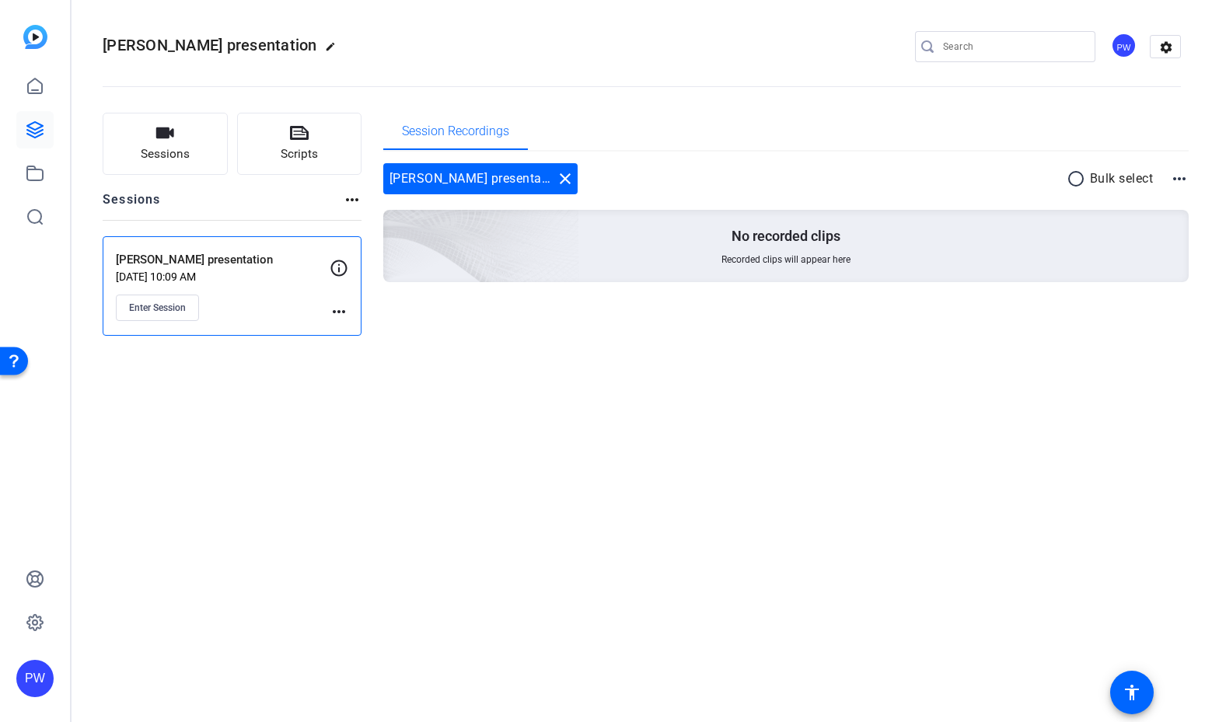
click at [196, 255] on p "[PERSON_NAME] presentation" at bounding box center [223, 260] width 214 height 18
click at [169, 318] on button "Enter Session" at bounding box center [157, 308] width 83 height 26
click at [344, 260] on icon at bounding box center [339, 268] width 19 height 19
click at [341, 315] on mat-icon "more_horiz" at bounding box center [339, 312] width 19 height 19
click at [355, 332] on span "Edit Session" at bounding box center [377, 334] width 71 height 19
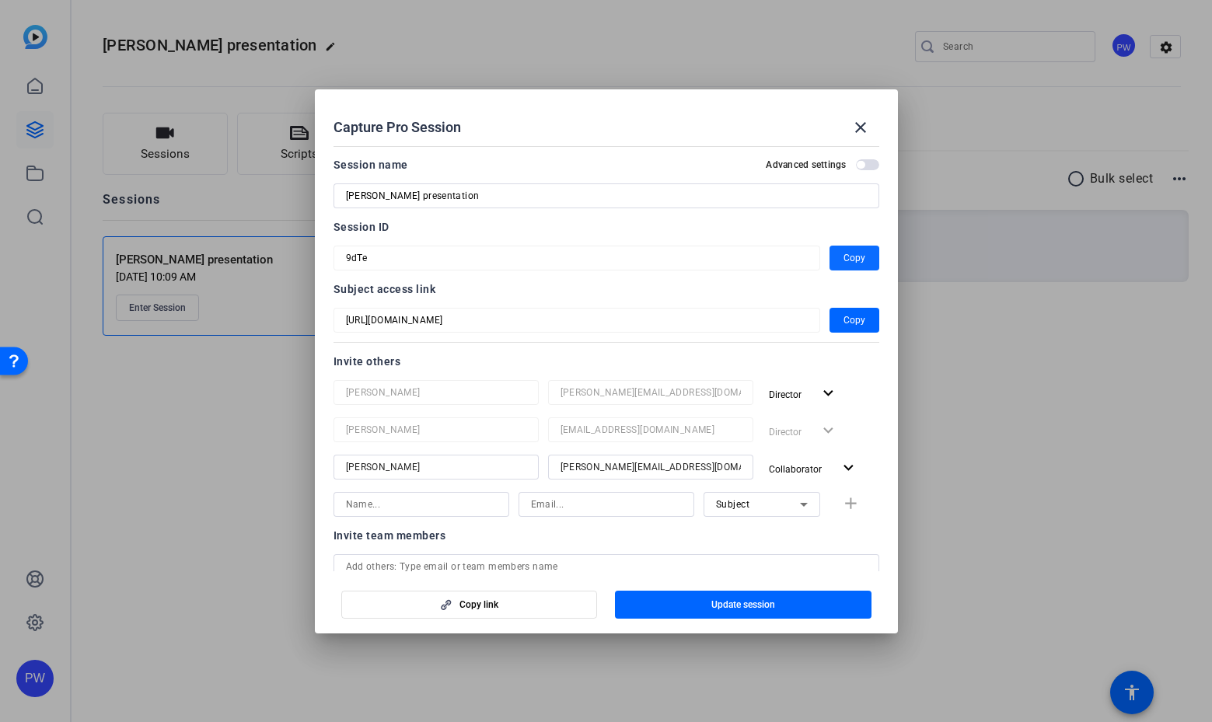
click at [852, 253] on span "Copy" at bounding box center [855, 258] width 22 height 19
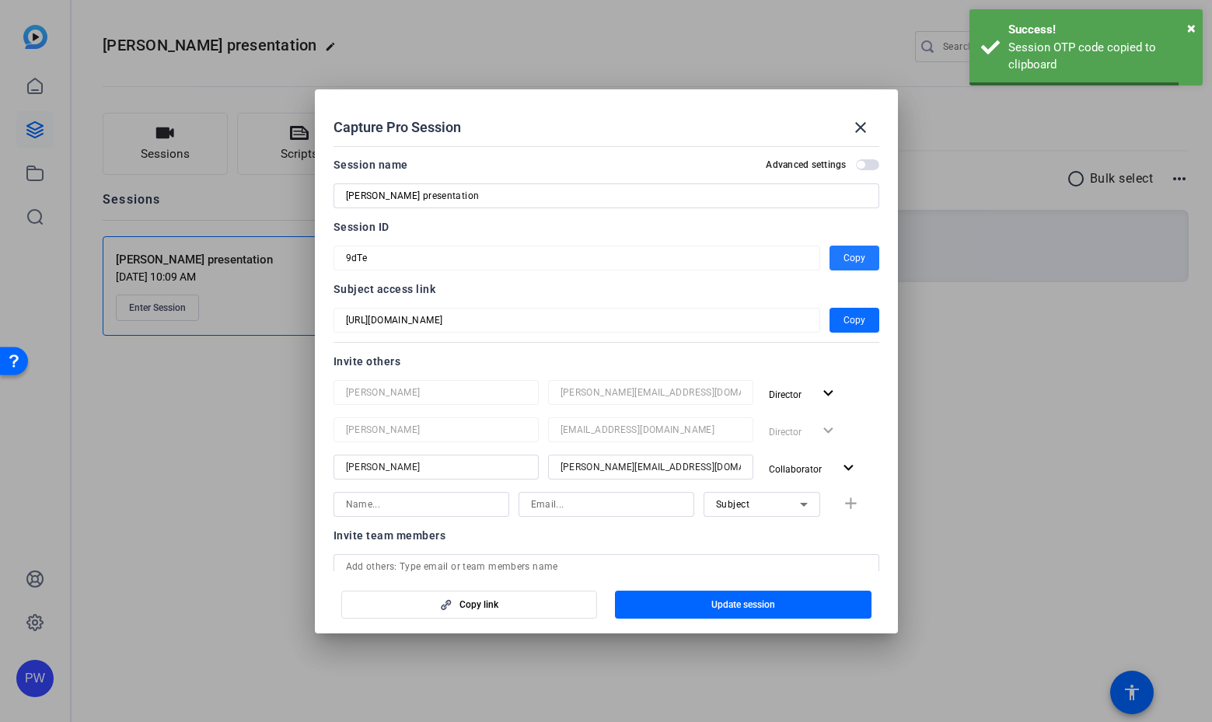
click at [848, 321] on span "Copy" at bounding box center [855, 320] width 22 height 19
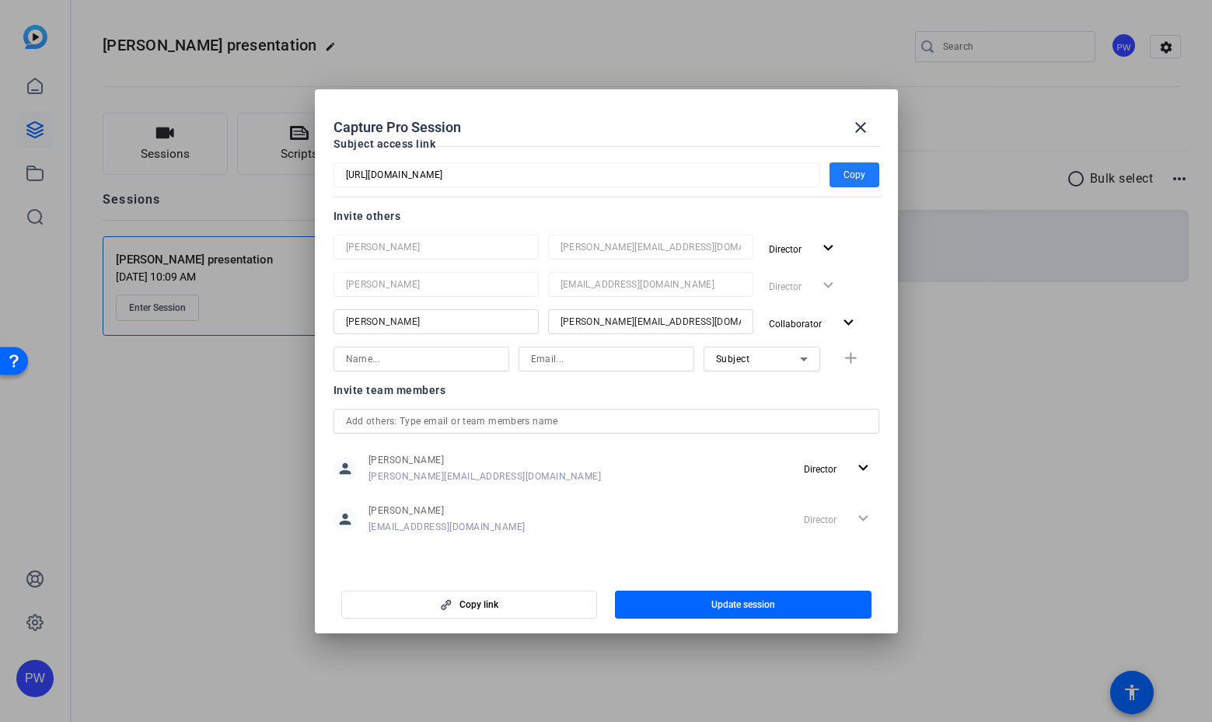
scroll to position [0, 0]
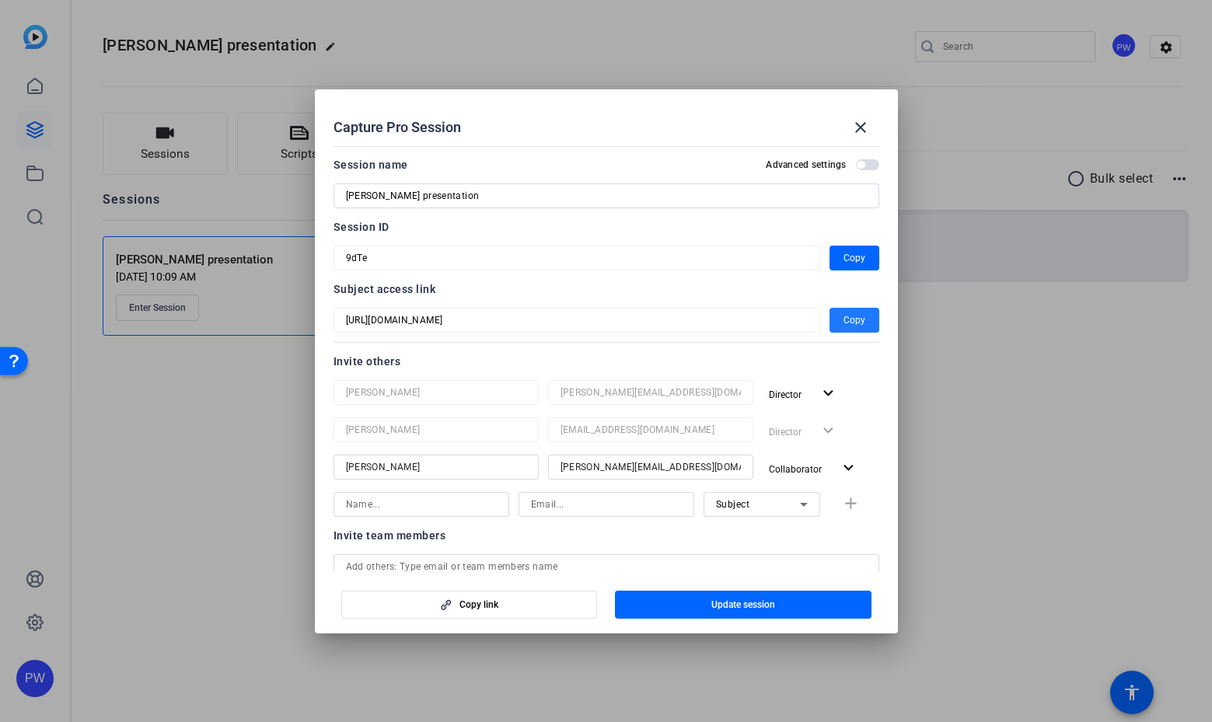
click at [849, 317] on span "Copy" at bounding box center [855, 320] width 22 height 19
click at [859, 257] on span "button" at bounding box center [855, 258] width 50 height 37
click at [597, 503] on input at bounding box center [606, 504] width 151 height 19
type input "flavia.de.oliveira-bageritz@qiagen.com"
click at [419, 492] on div at bounding box center [421, 504] width 151 height 25
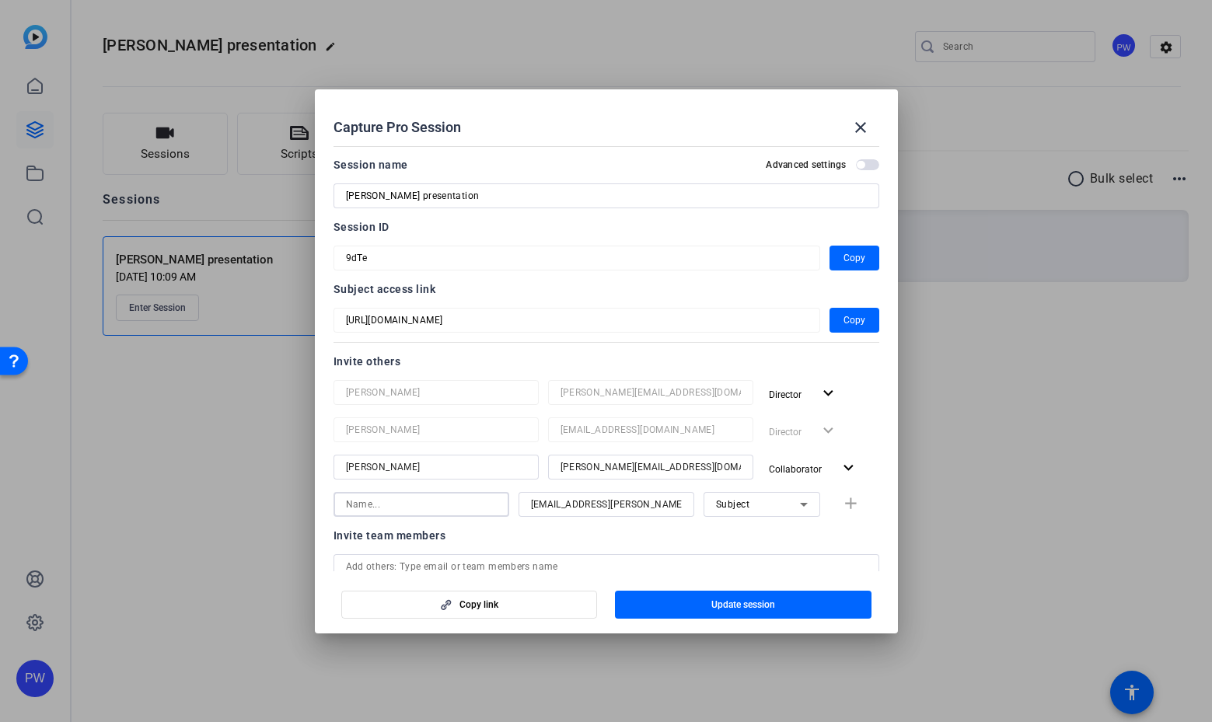
click at [418, 505] on input at bounding box center [421, 504] width 151 height 19
type input "Flavia"
click at [745, 511] on div "Subject" at bounding box center [758, 504] width 84 height 19
click at [736, 557] on span "Watcher" at bounding box center [726, 560] width 37 height 19
click at [694, 609] on span "button" at bounding box center [743, 604] width 257 height 37
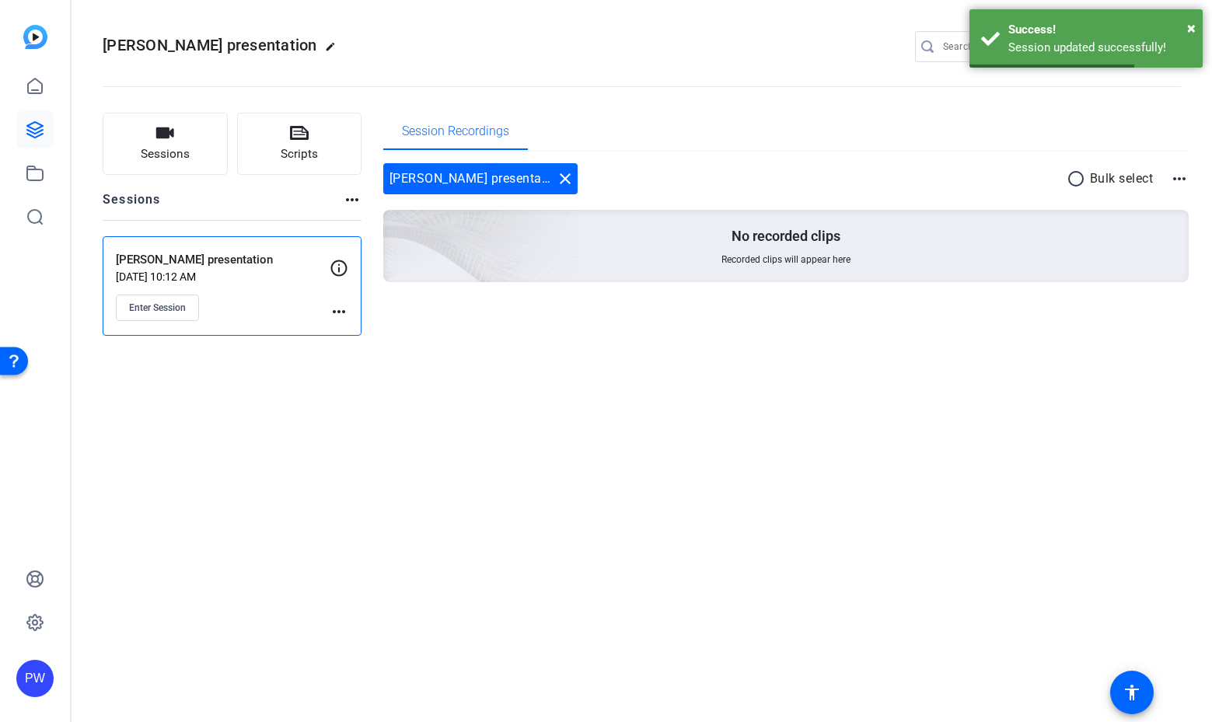
click at [337, 307] on mat-icon "more_horiz" at bounding box center [339, 312] width 19 height 19
click at [355, 330] on span "Edit Session" at bounding box center [377, 334] width 71 height 19
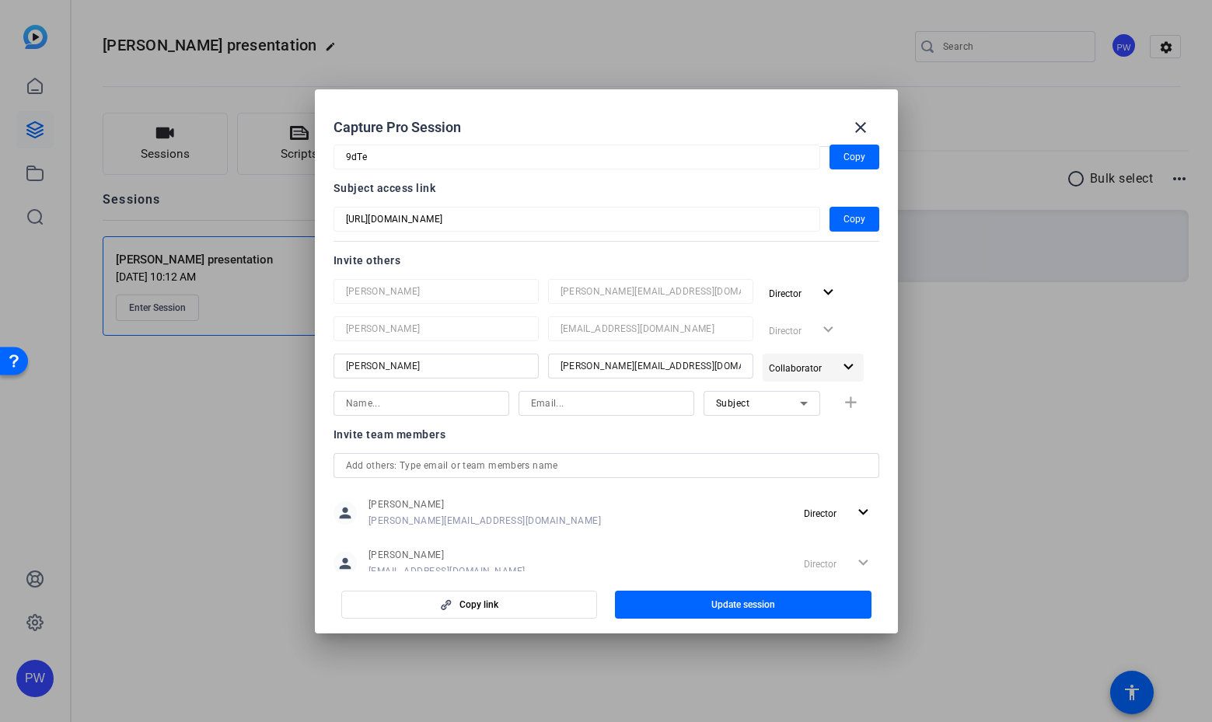
scroll to position [145, 0]
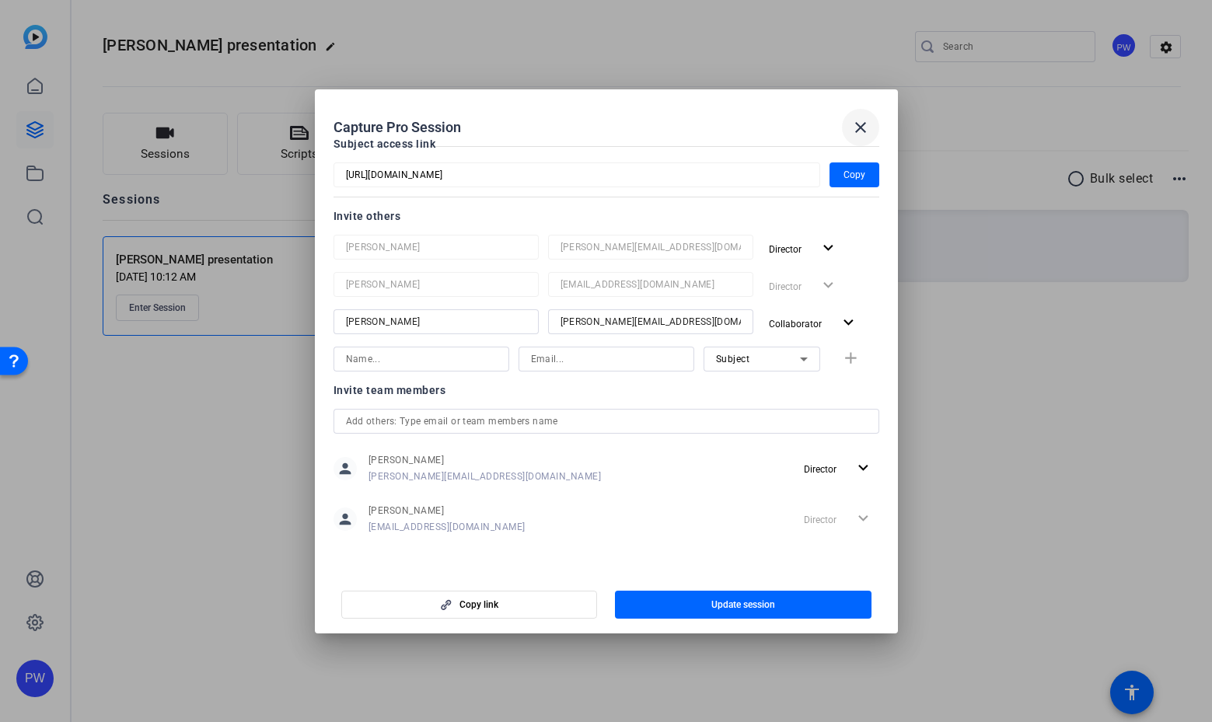
click at [862, 130] on mat-icon "close" at bounding box center [861, 127] width 19 height 19
